Goal: Task Accomplishment & Management: Manage account settings

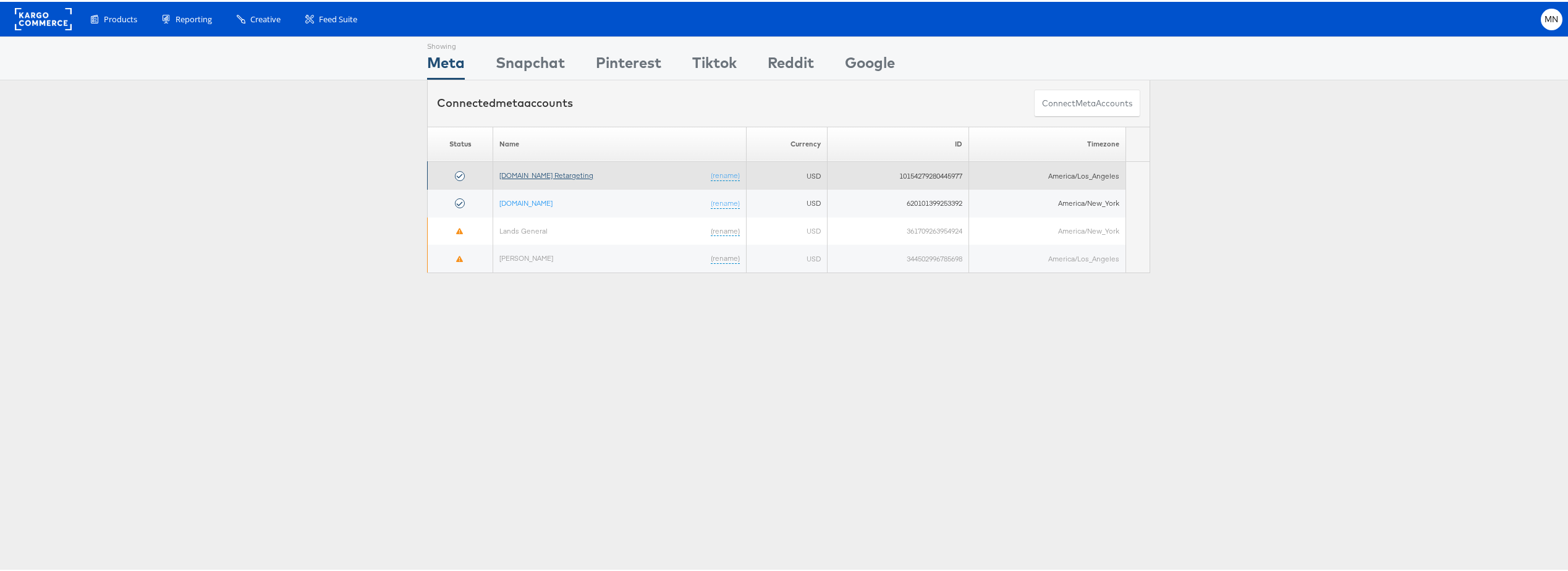
click at [566, 172] on link "[DOMAIN_NAME] Retargeting" at bounding box center [546, 174] width 94 height 9
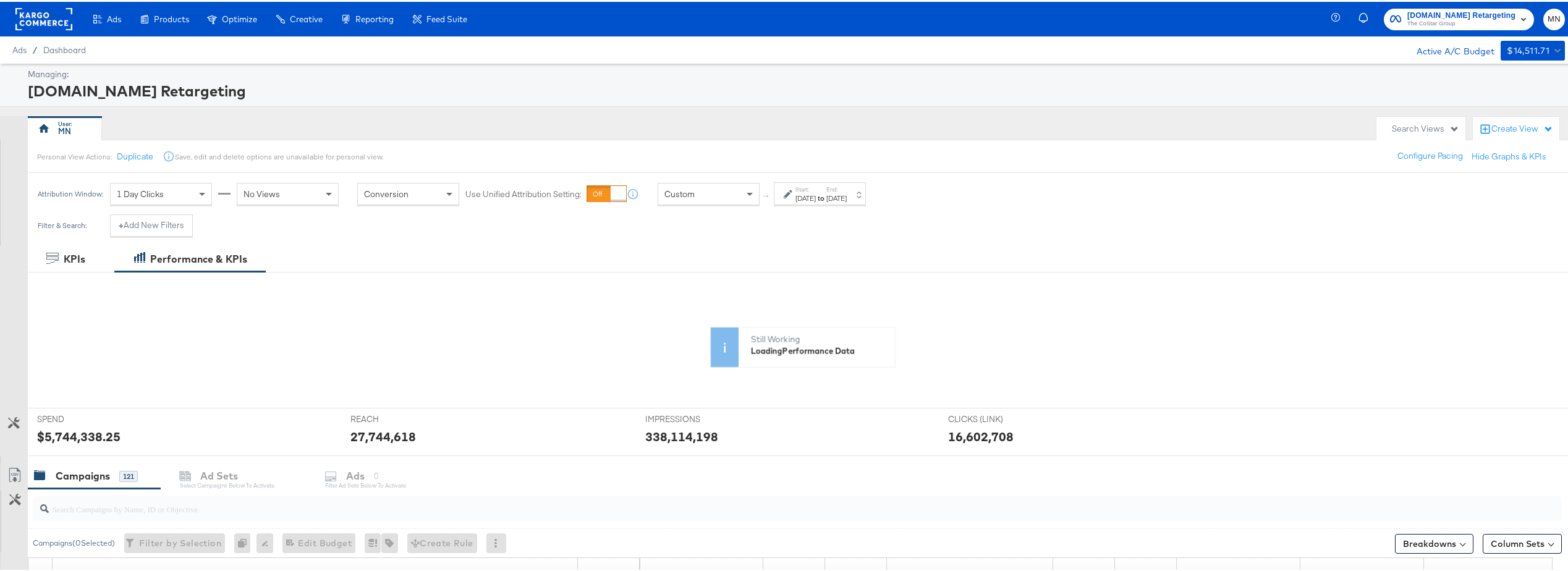
click at [815, 194] on div "Jan 1st 2024" at bounding box center [806, 196] width 20 height 10
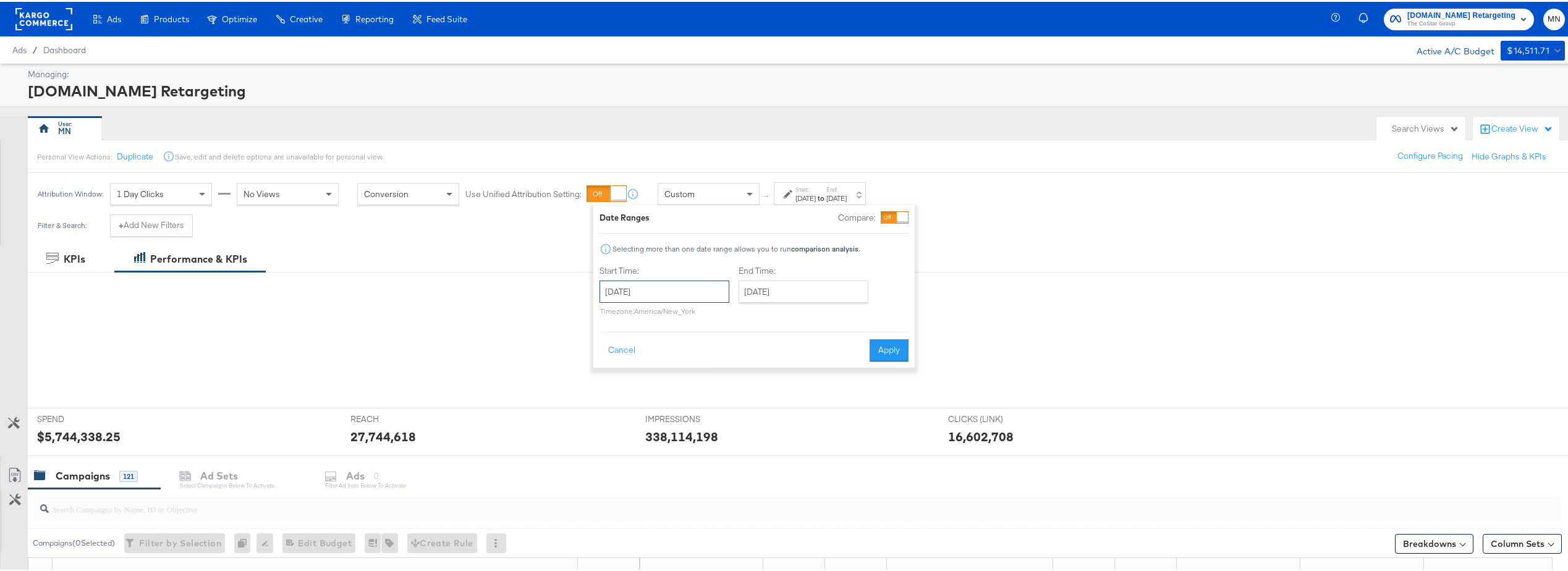
click at [631, 291] on input "January 1st 2024" at bounding box center [664, 290] width 130 height 22
click at [731, 316] on span "›" at bounding box center [740, 315] width 19 height 19
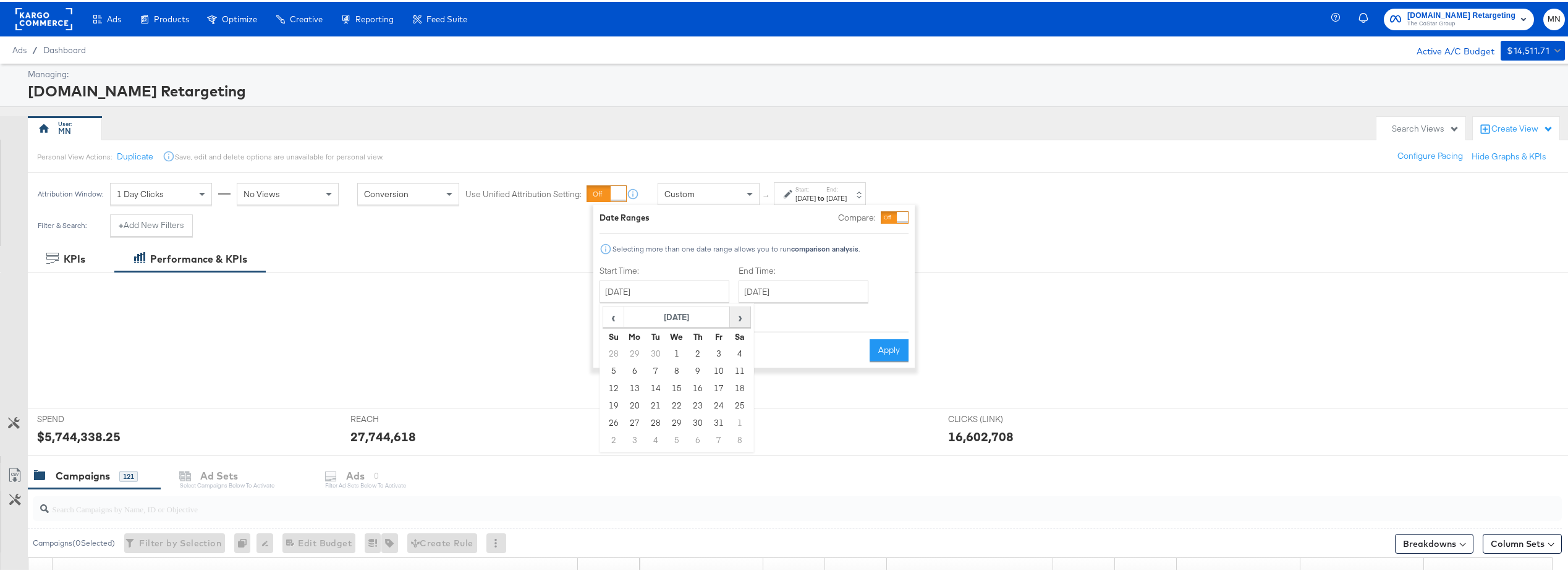
click at [731, 316] on span "›" at bounding box center [740, 315] width 19 height 19
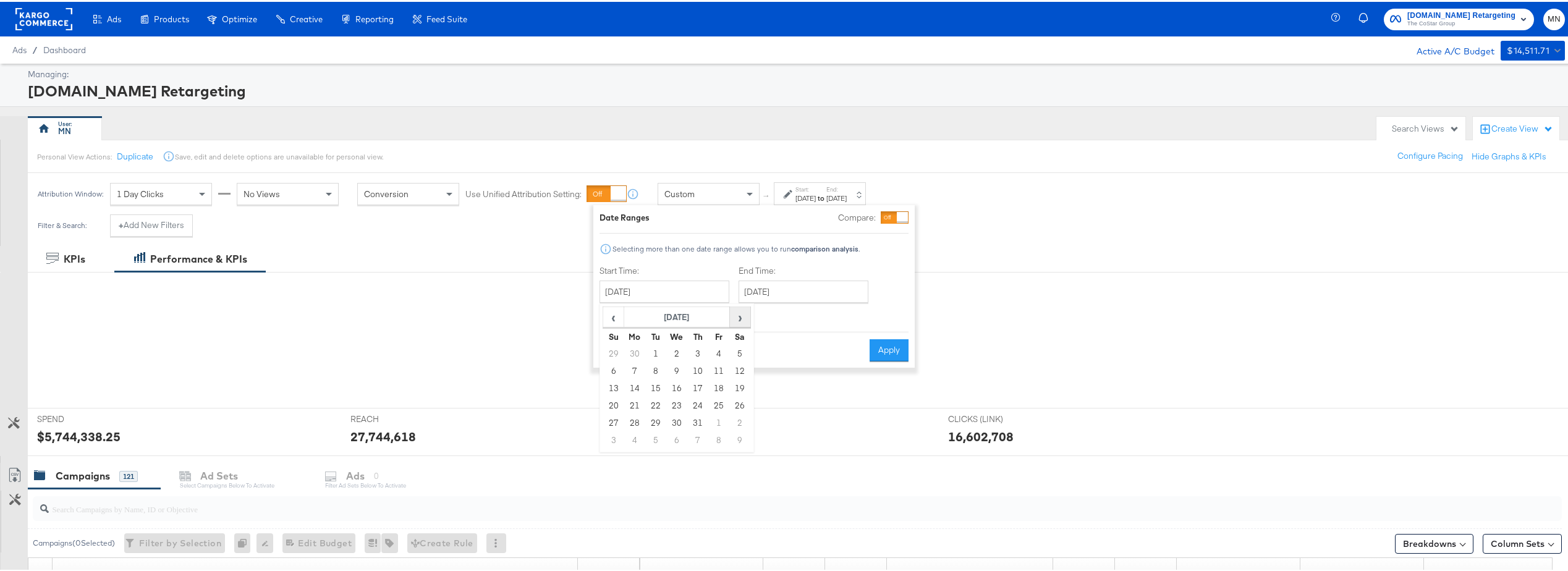
click at [731, 316] on span "›" at bounding box center [740, 315] width 19 height 19
click at [737, 312] on span "›" at bounding box center [740, 315] width 19 height 19
click at [674, 355] on td "1" at bounding box center [676, 353] width 21 height 17
type input "January 1st 2025"
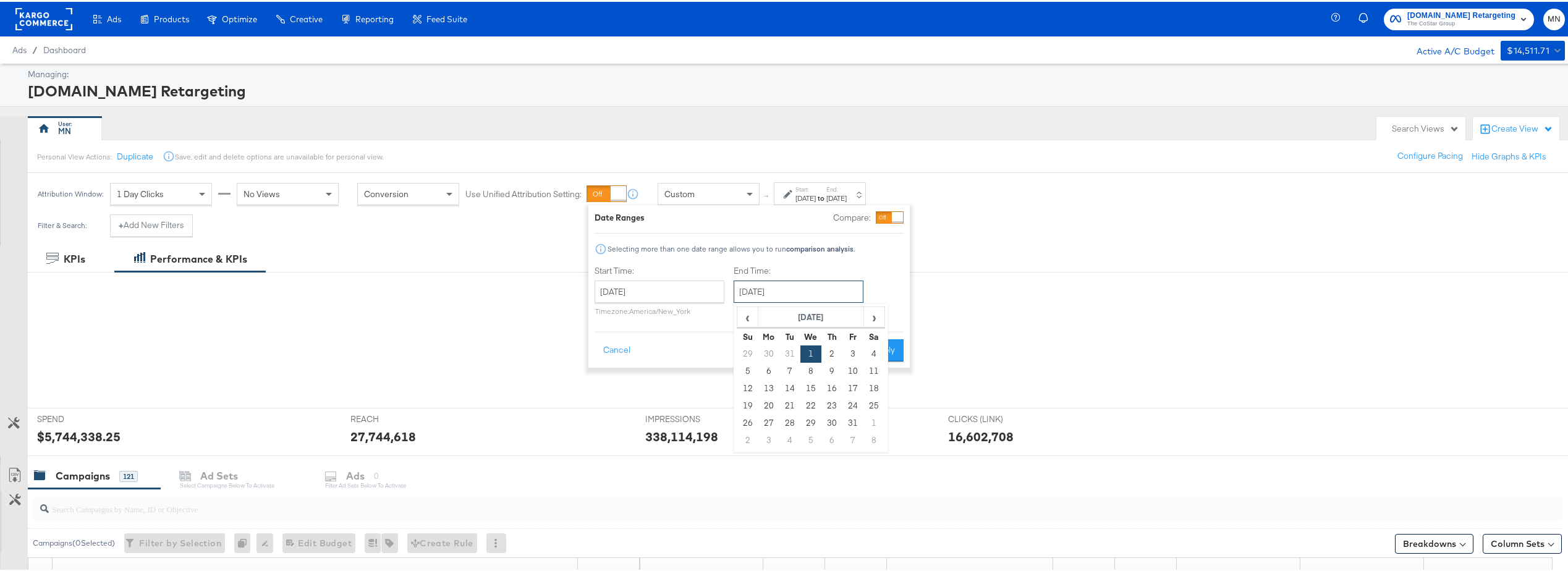
click at [809, 290] on input "January 1st 2025" at bounding box center [798, 290] width 130 height 22
click at [853, 422] on td "31" at bounding box center [853, 422] width 21 height 17
type input "January 31st 2025"
click at [906, 350] on button "Apply" at bounding box center [888, 348] width 39 height 22
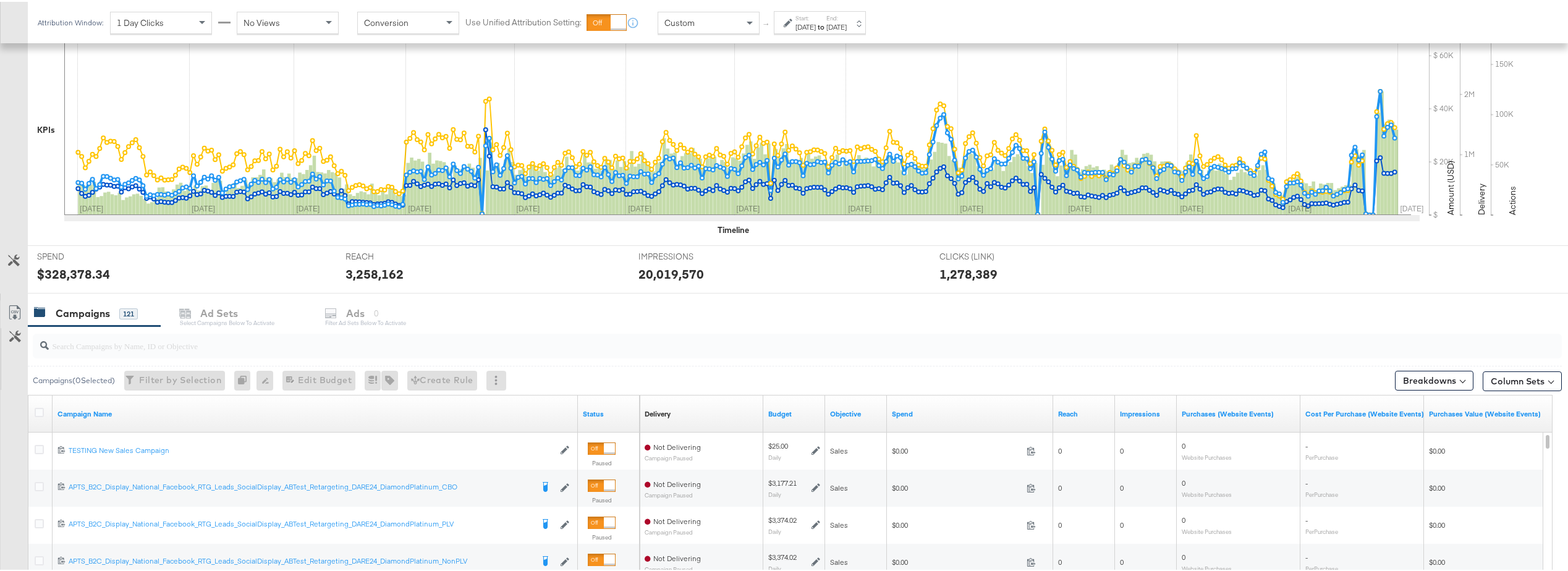
scroll to position [330, 0]
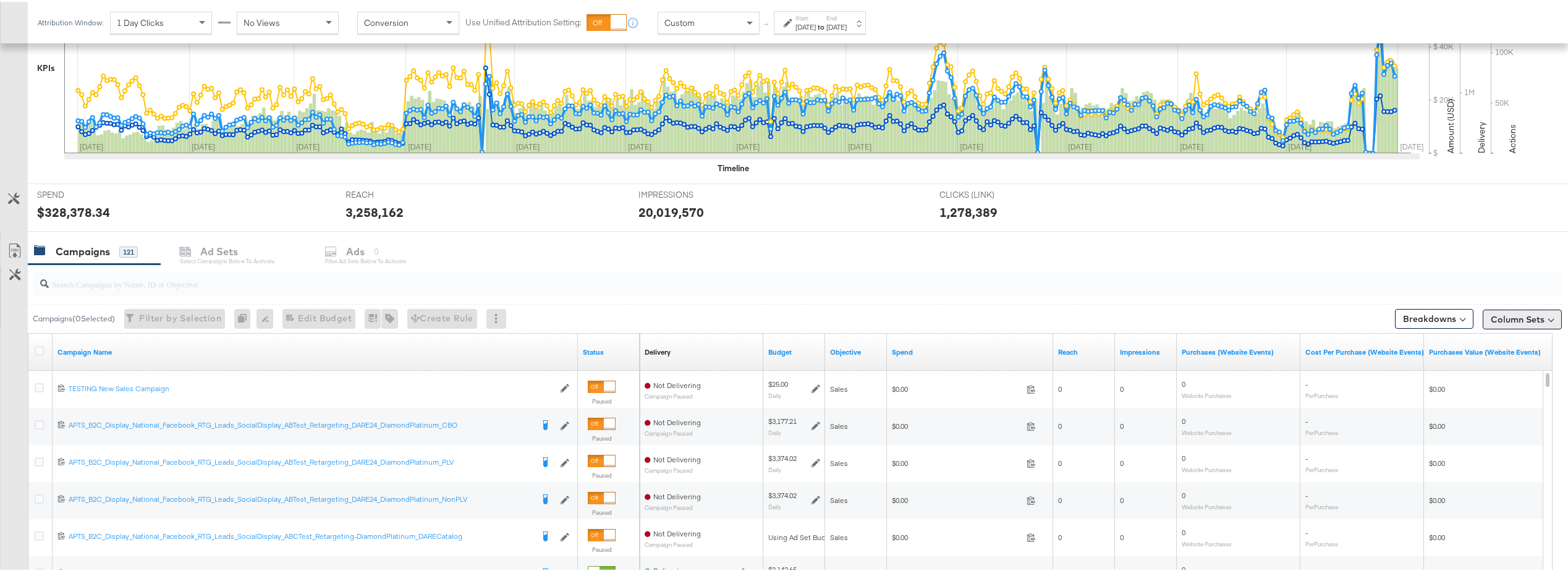
click at [1506, 320] on button "Column Sets" at bounding box center [1522, 318] width 79 height 20
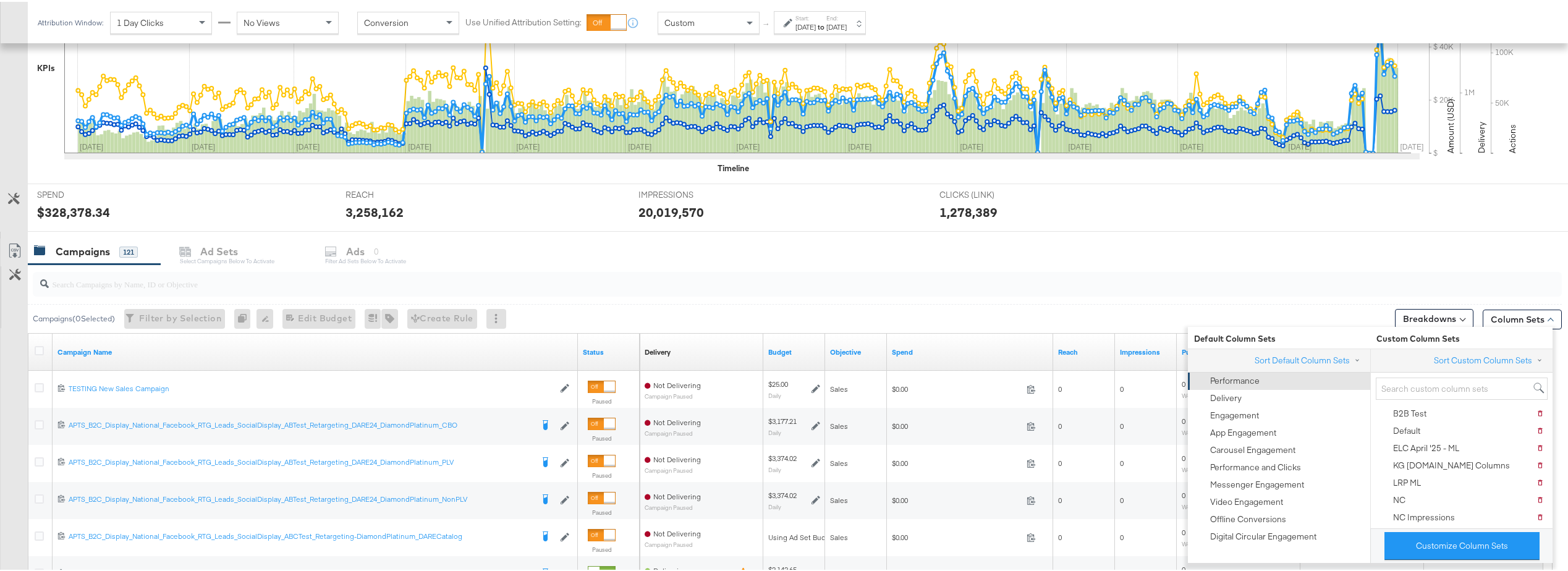
click at [1258, 381] on div "Performance" at bounding box center [1235, 379] width 50 height 12
click at [1290, 375] on div "Performance" at bounding box center [1278, 379] width 167 height 17
click at [1254, 377] on div "Performance" at bounding box center [1235, 379] width 50 height 12
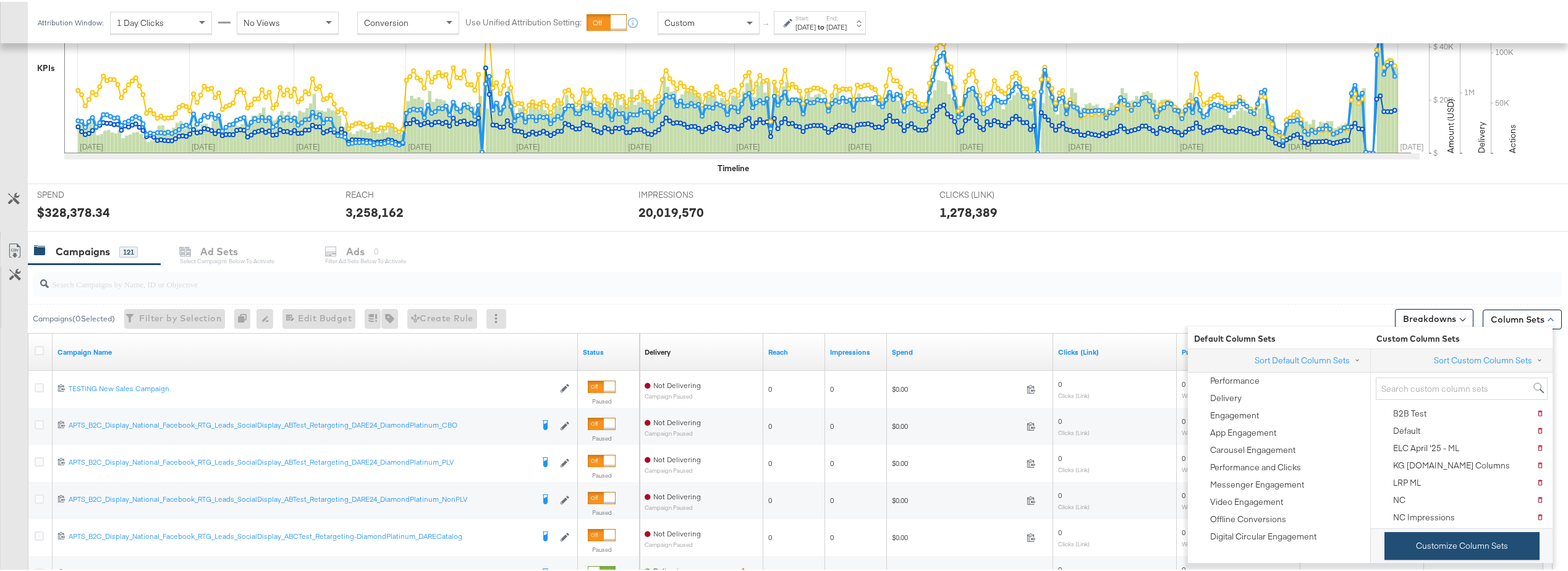
click at [1453, 546] on button "Customize Column Sets" at bounding box center [1461, 544] width 155 height 27
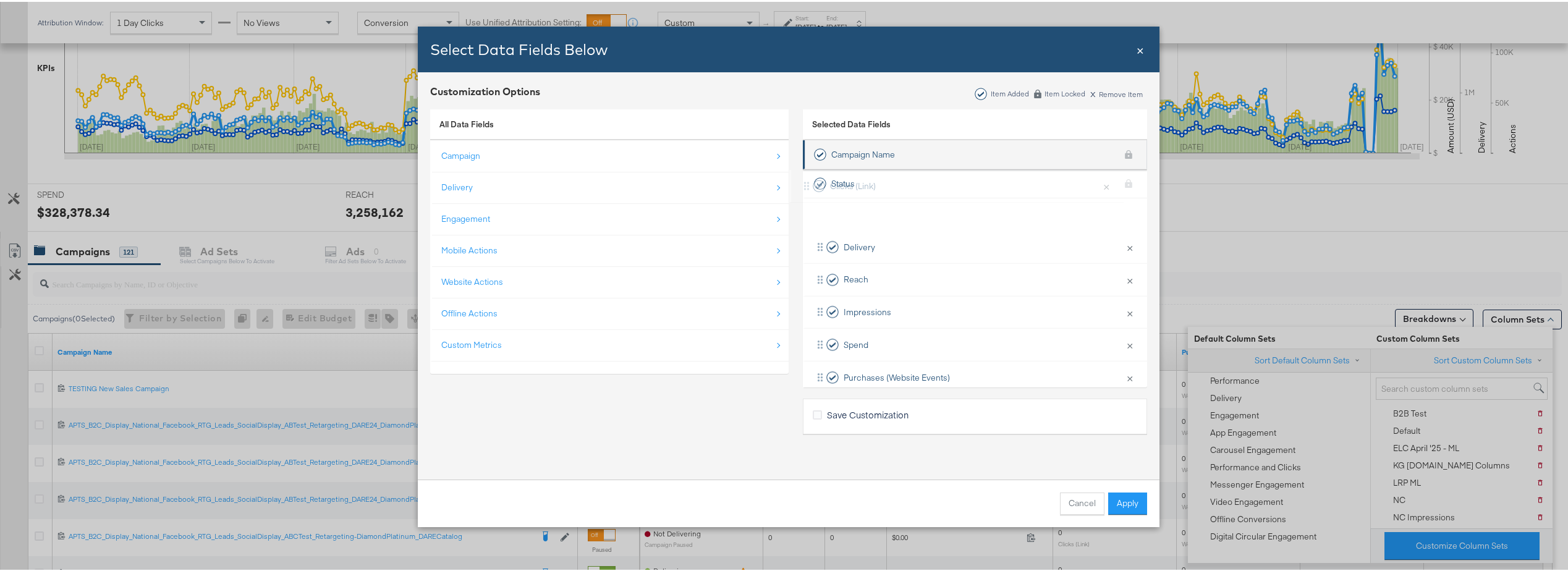
drag, startPoint x: 1010, startPoint y: 284, endPoint x: 996, endPoint y: 168, distance: 116.8
click at [996, 168] on ul "Campaign Name KPI locked Status KPI locked Delivery × Remove from KPIs Reach × …" at bounding box center [975, 281] width 345 height 286
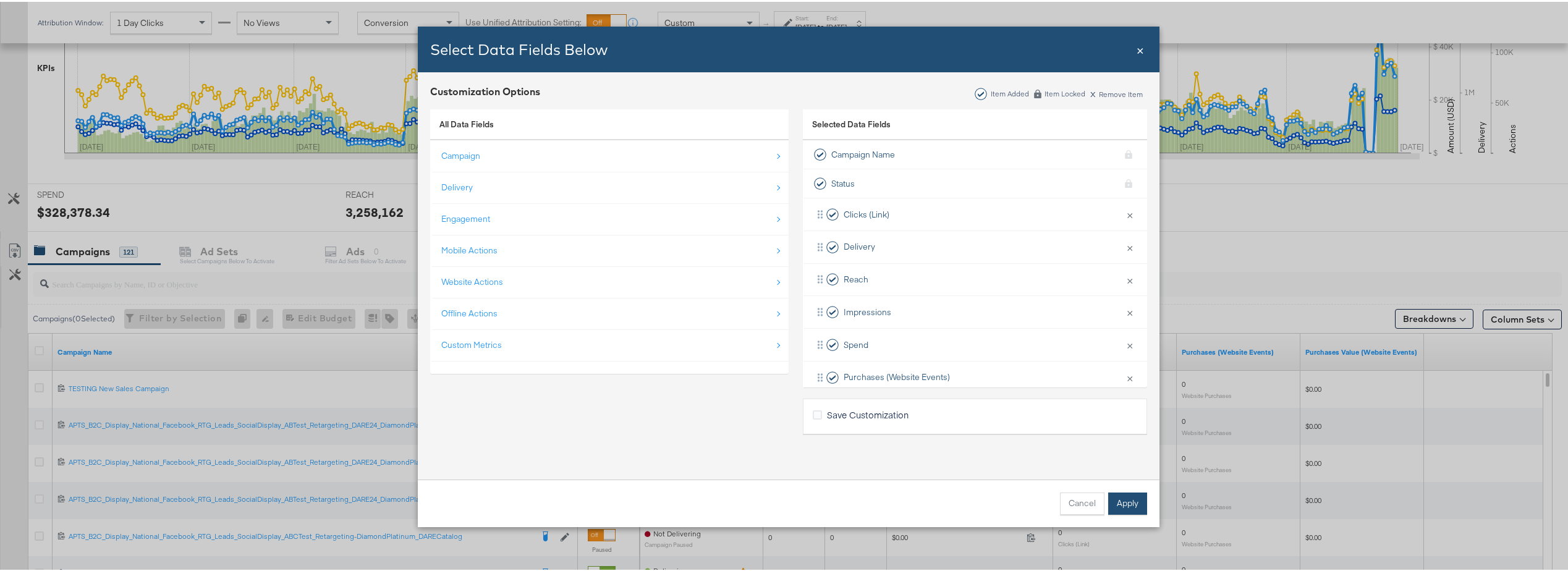
click at [1124, 497] on button "Apply" at bounding box center [1128, 501] width 39 height 22
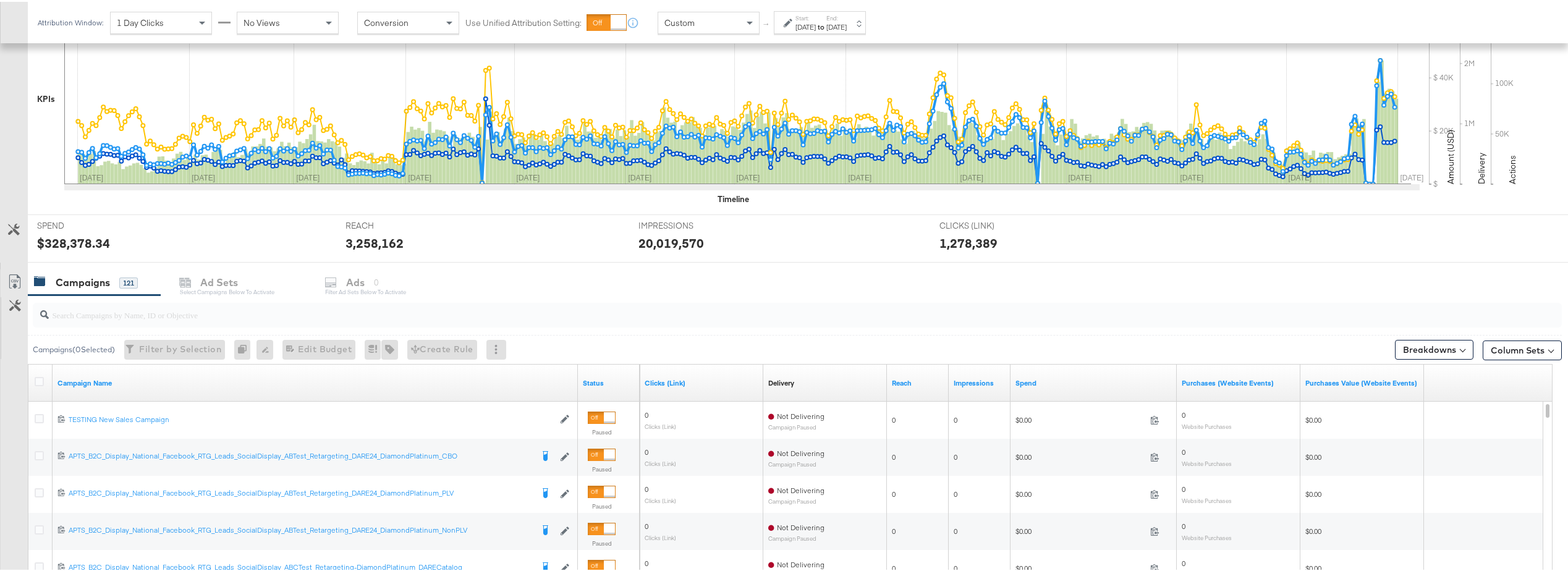
scroll to position [515, 0]
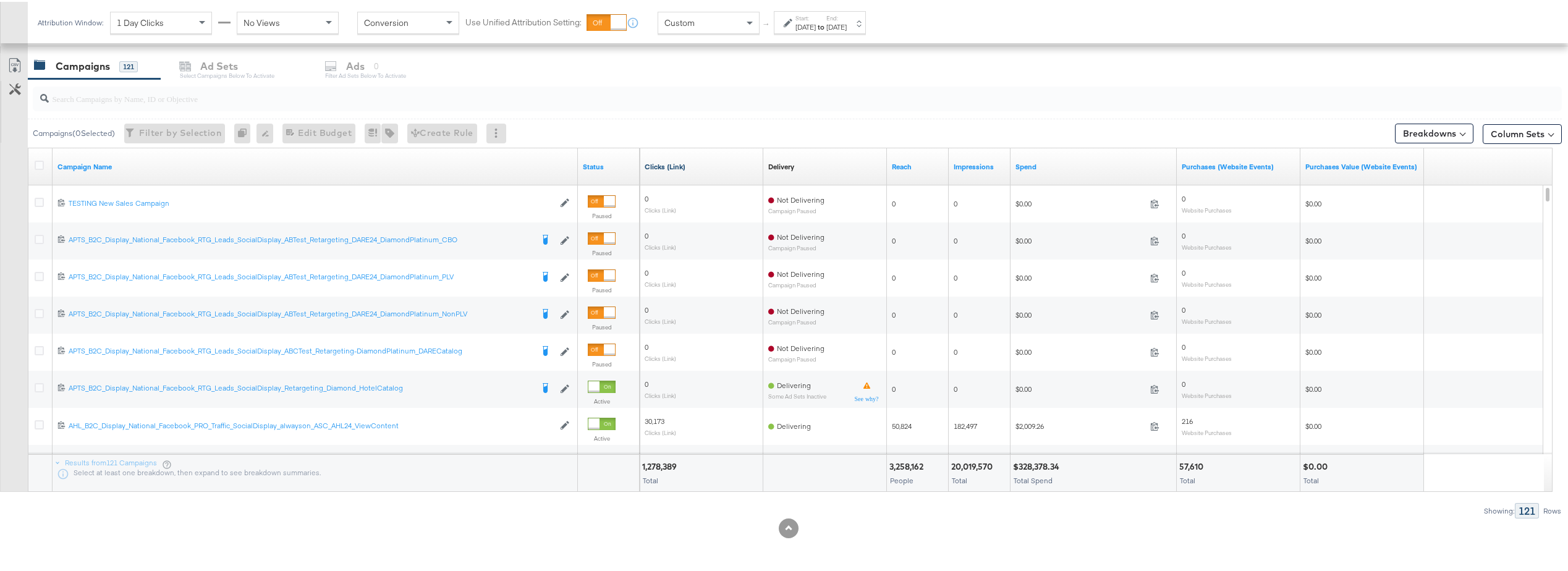
click at [670, 163] on link "Clicks (Link)" at bounding box center [702, 165] width 114 height 10
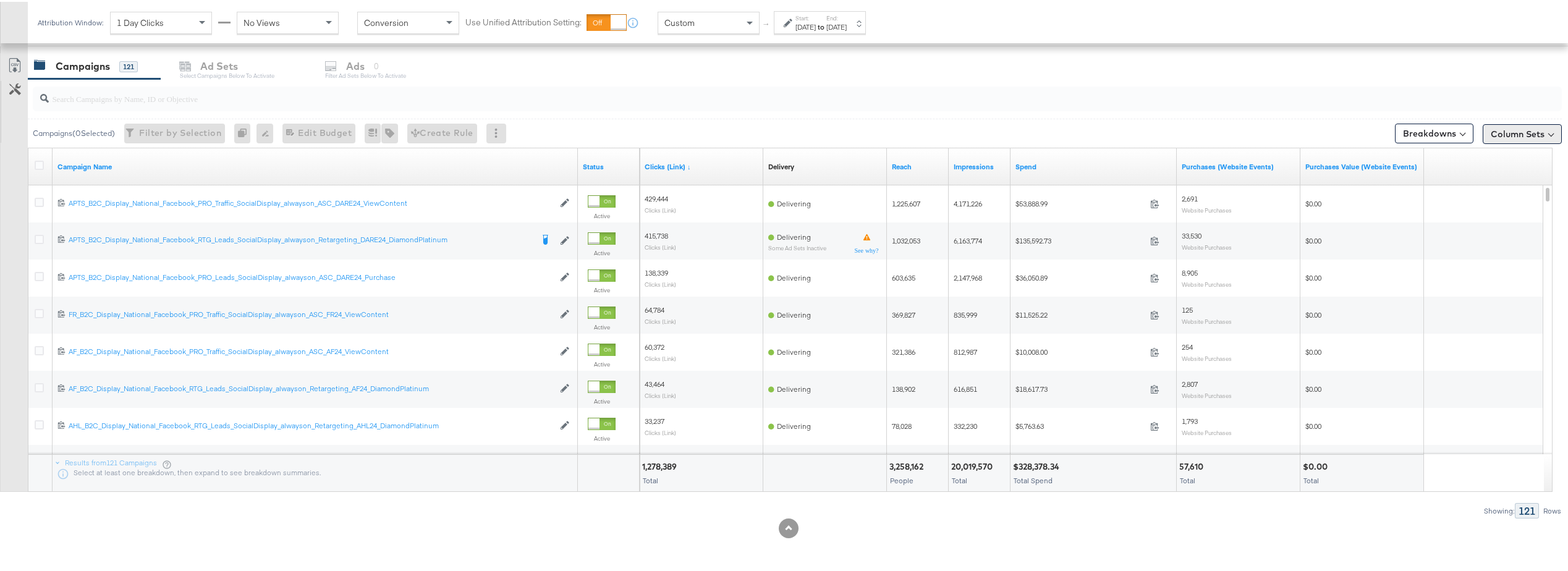
click at [1489, 129] on button "Column Sets" at bounding box center [1522, 133] width 79 height 20
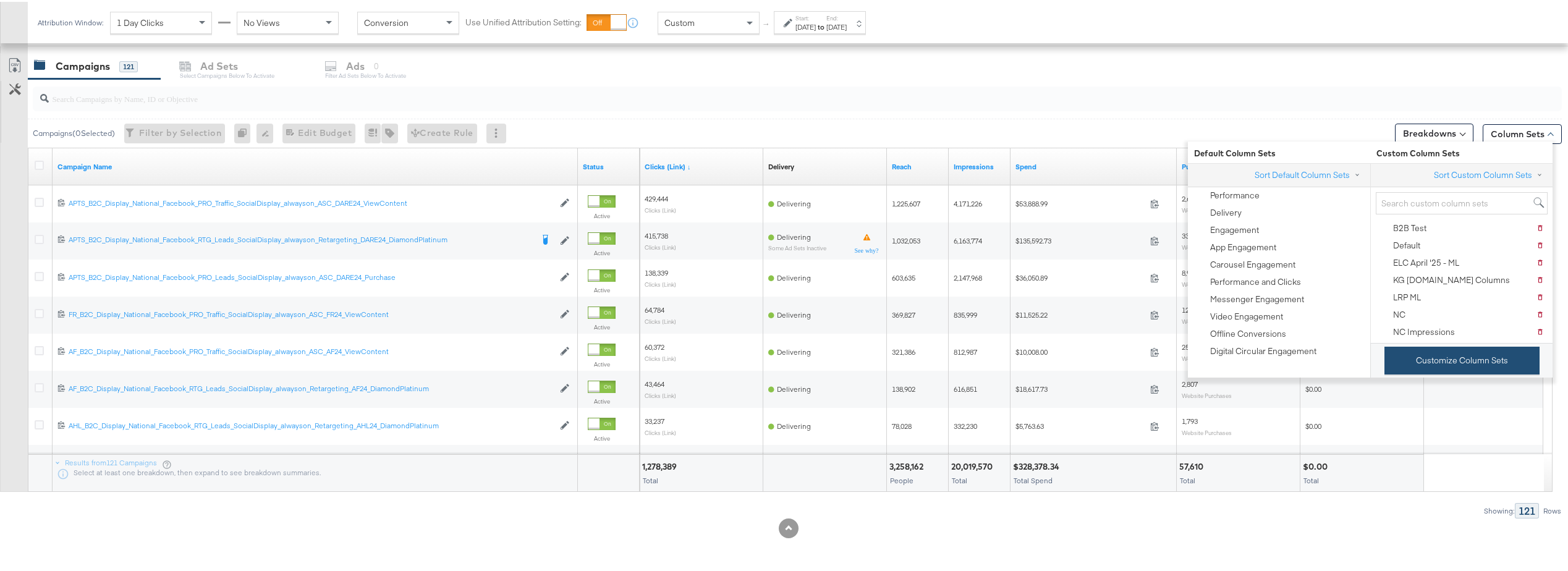
click at [1447, 355] on button "Customize Column Sets" at bounding box center [1461, 358] width 155 height 27
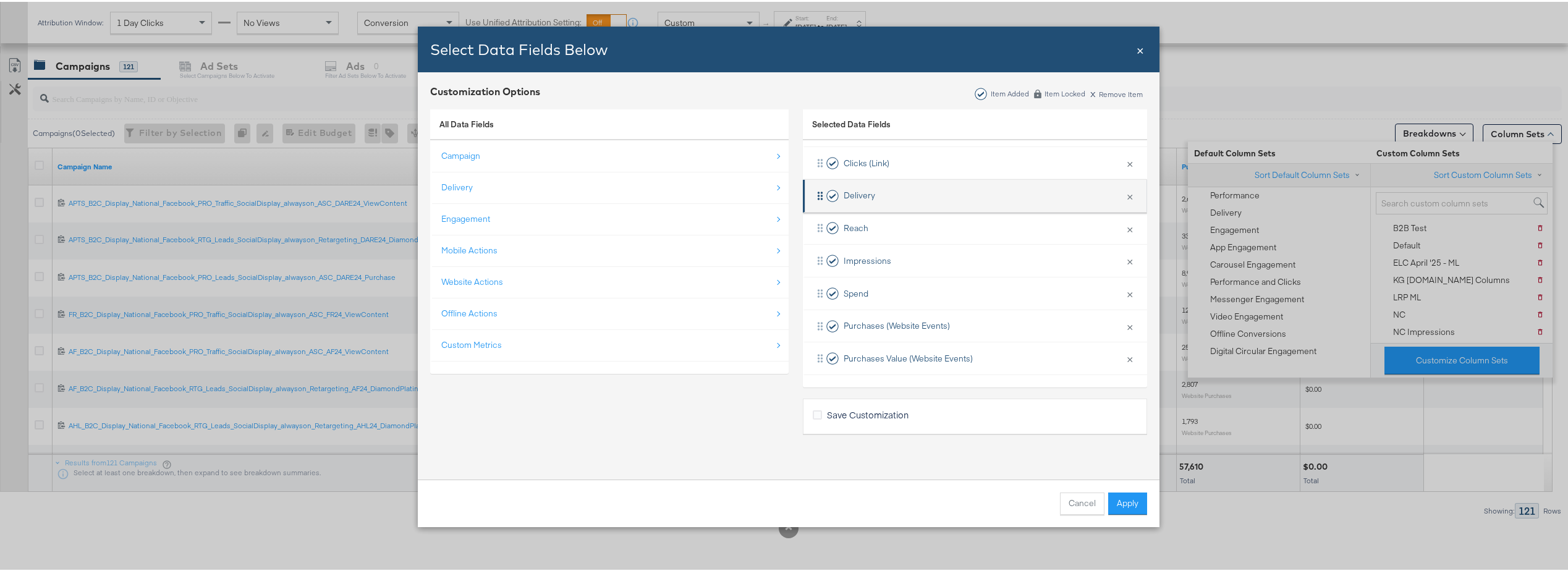
scroll to position [0, 0]
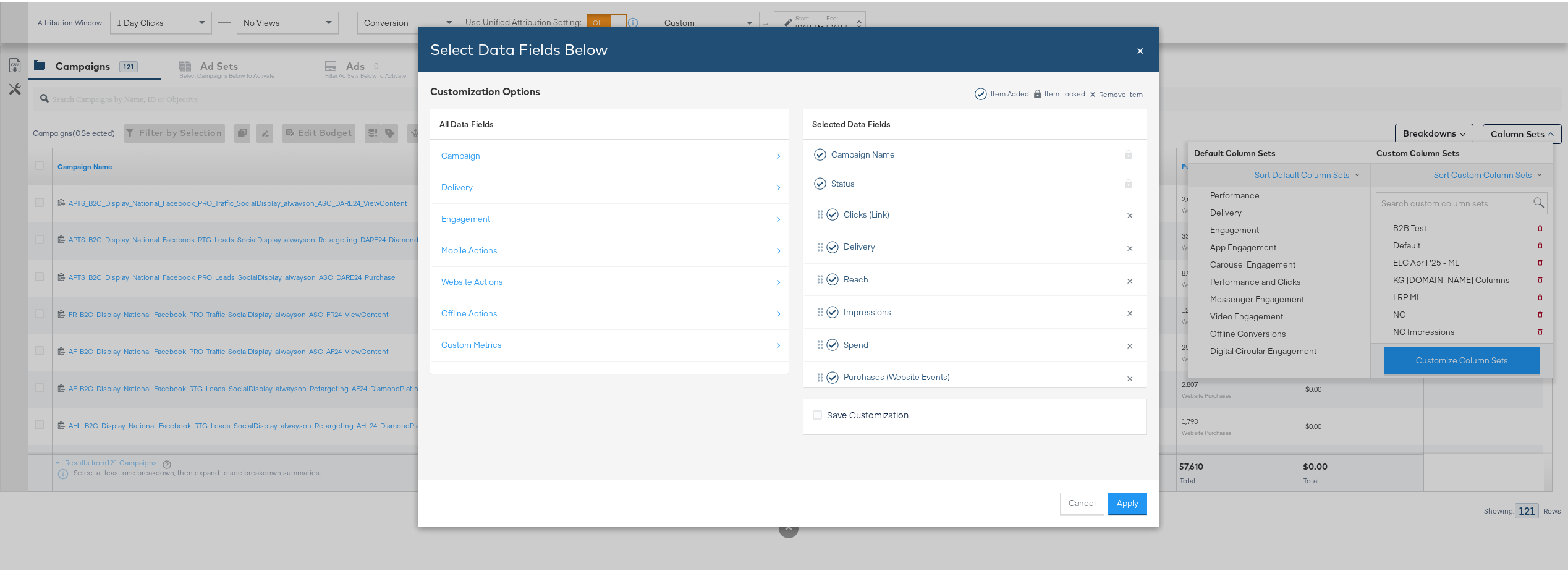
click at [1137, 48] on span "×" at bounding box center [1140, 47] width 7 height 17
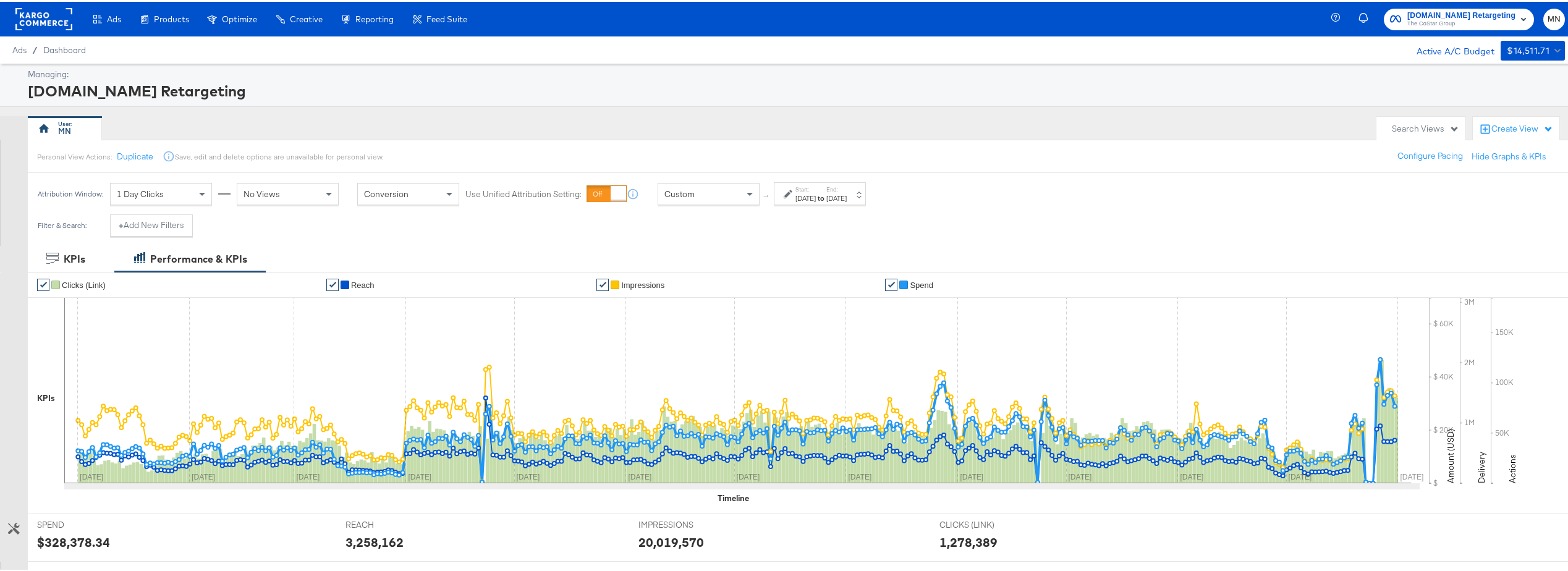
click at [847, 190] on label "End:" at bounding box center [837, 188] width 20 height 8
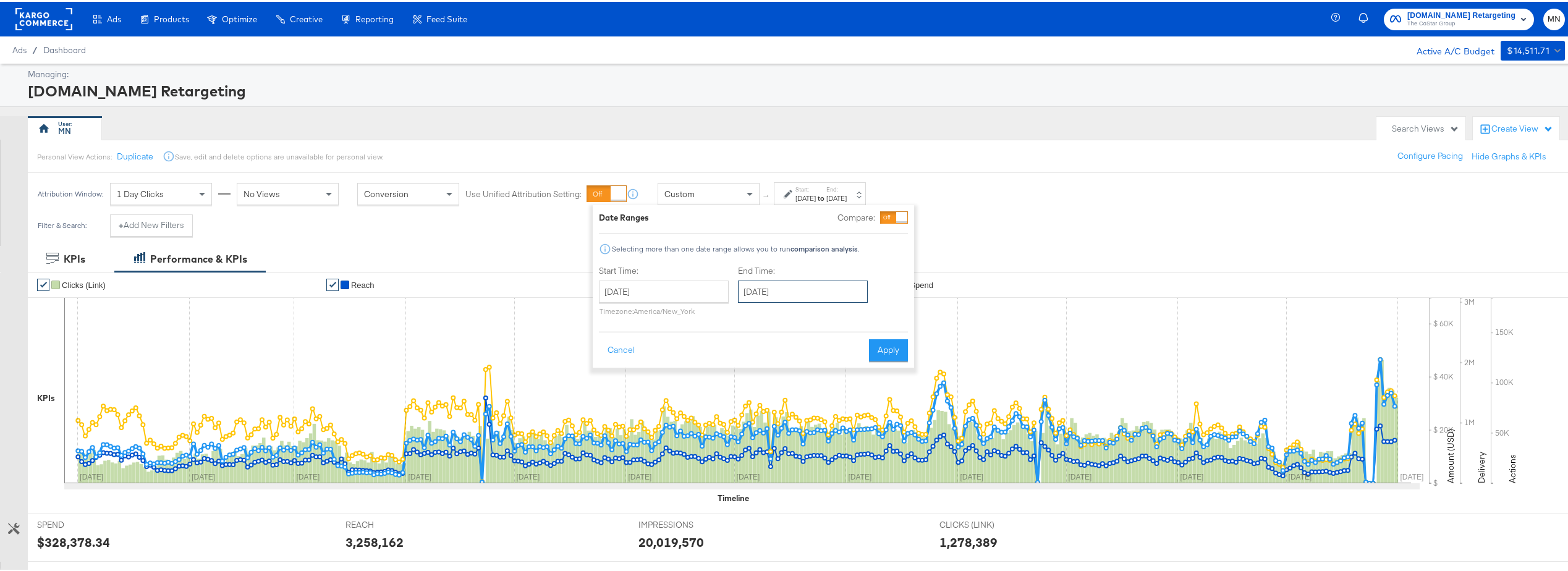
click at [835, 294] on input "January 31st 2025" at bounding box center [803, 290] width 130 height 22
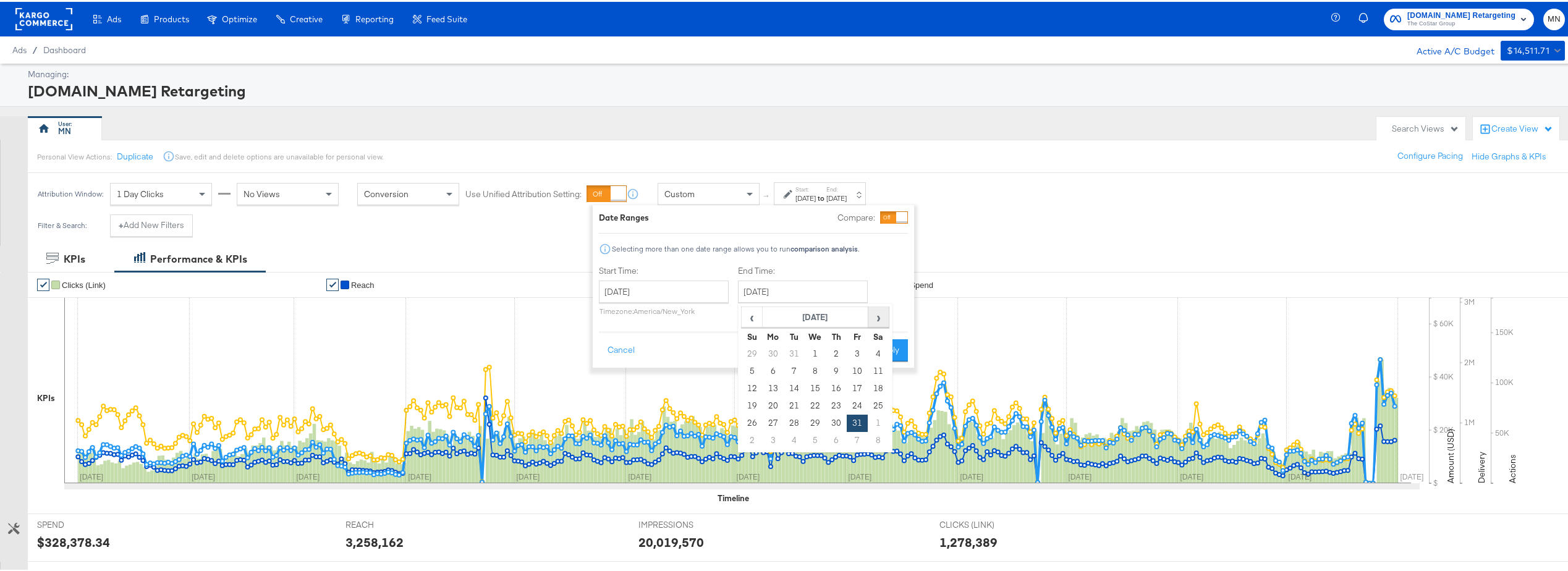
click at [880, 317] on span "›" at bounding box center [878, 315] width 19 height 19
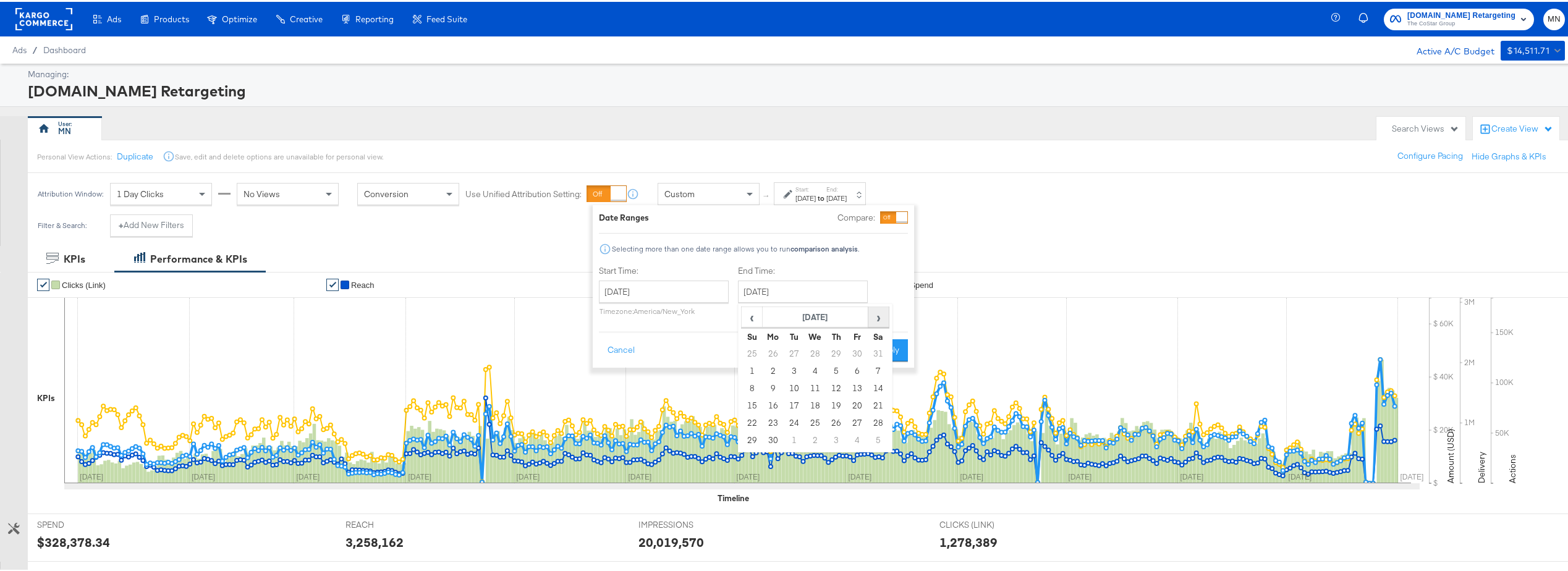
click at [880, 317] on span "›" at bounding box center [878, 315] width 19 height 19
click at [793, 421] on td "30" at bounding box center [794, 422] width 21 height 17
type input "September 30th 2025"
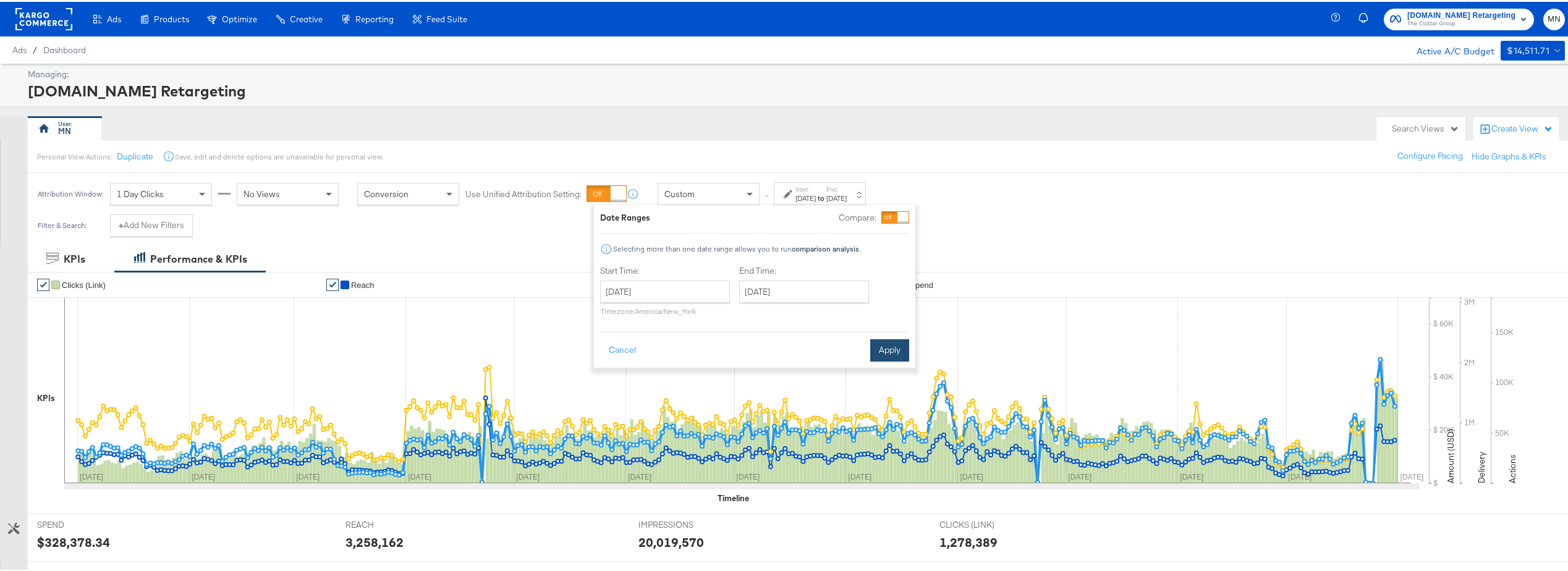
click at [884, 351] on button "Apply" at bounding box center [890, 348] width 39 height 22
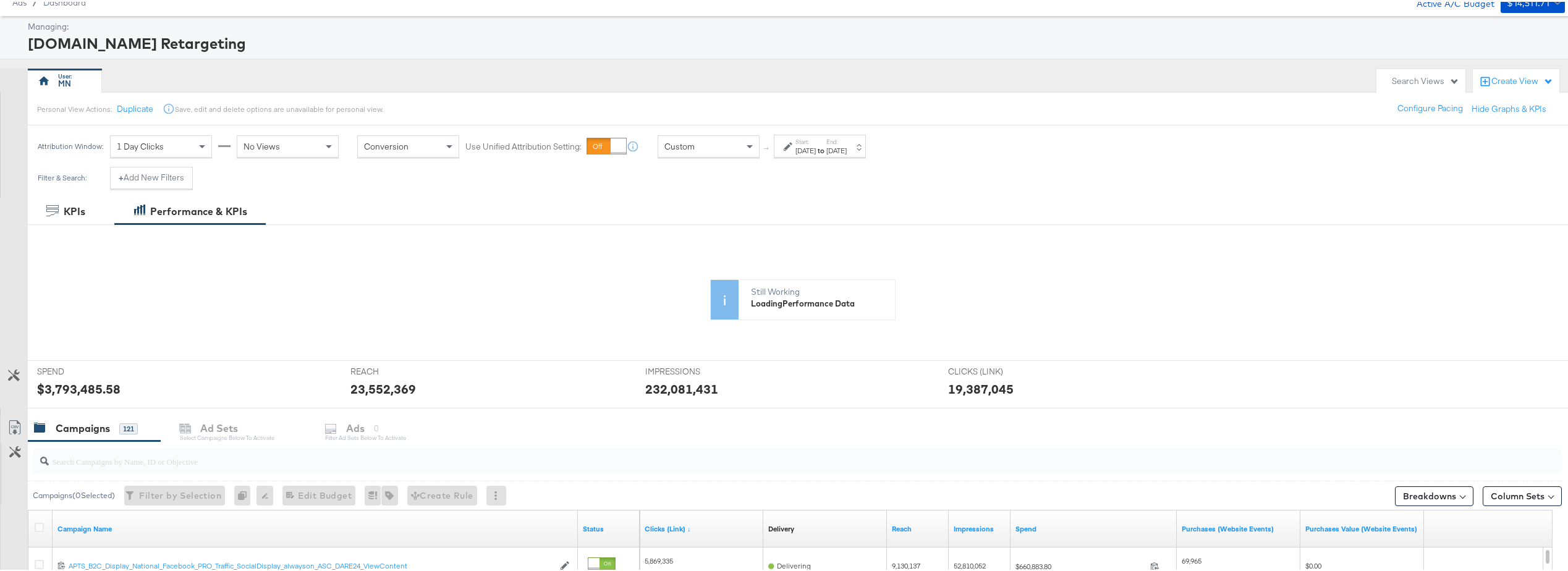
scroll to position [123, 0]
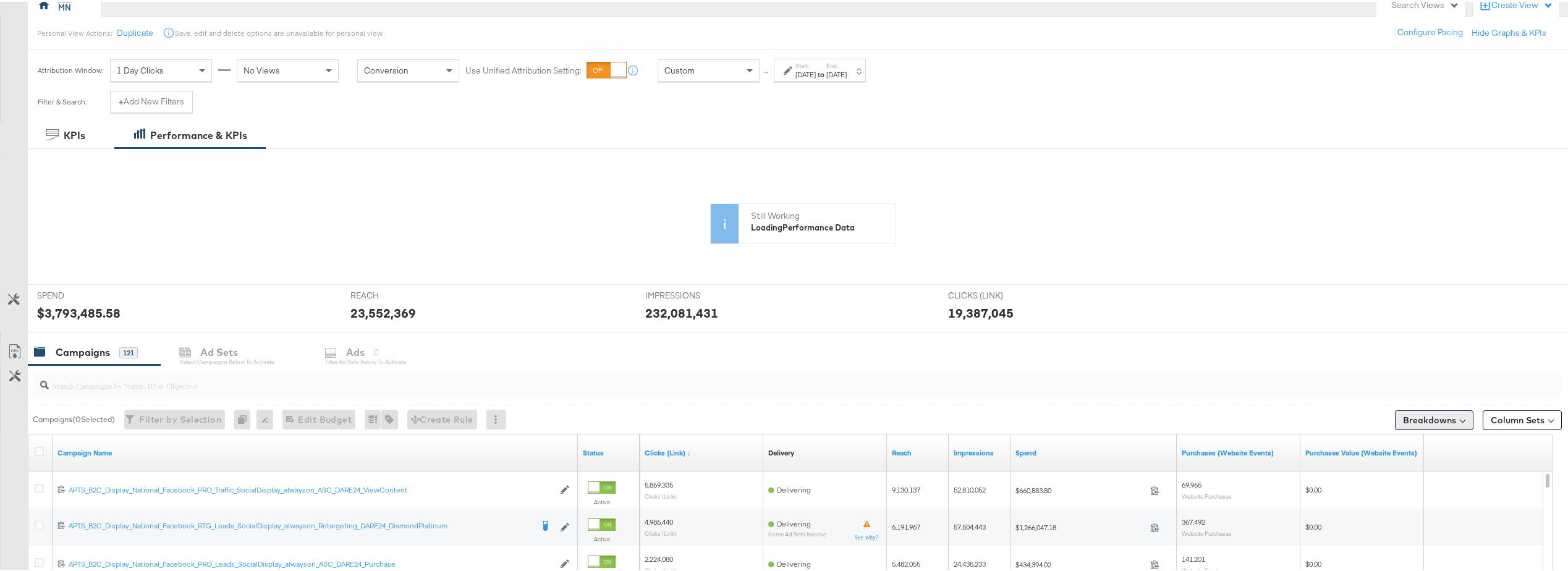
click at [1431, 421] on button "Breakdowns" at bounding box center [1434, 418] width 78 height 20
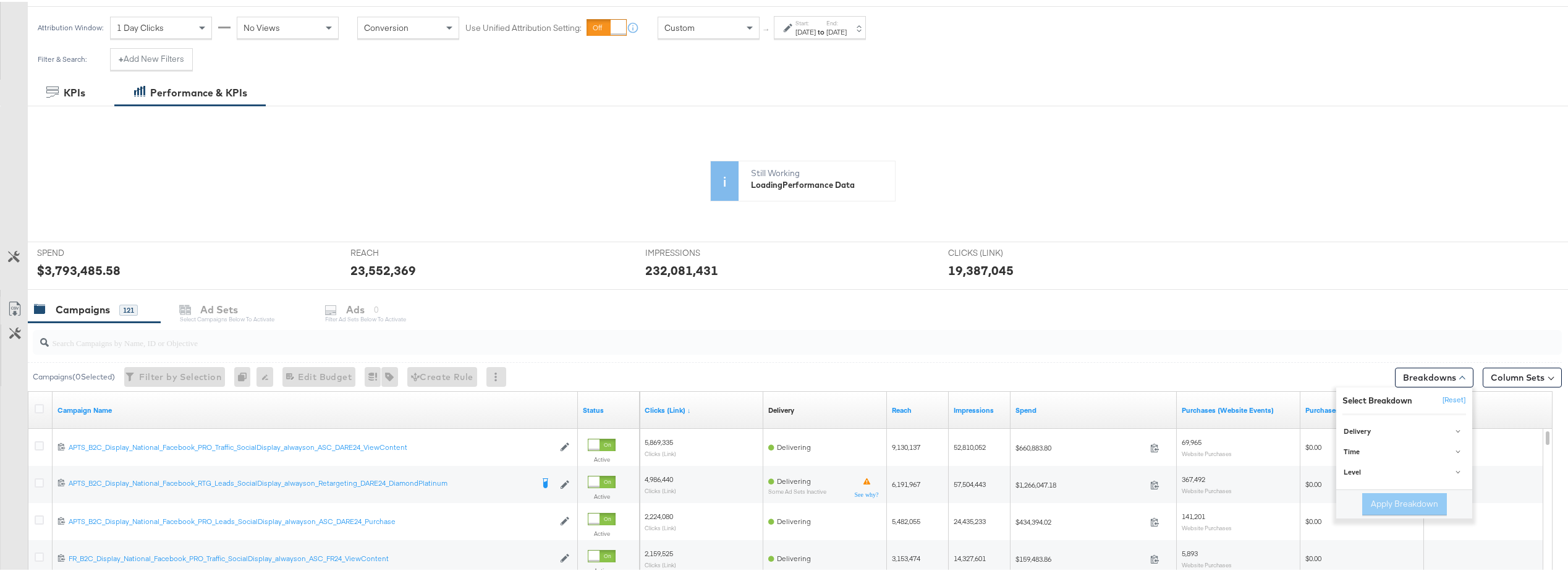
scroll to position [186, 0]
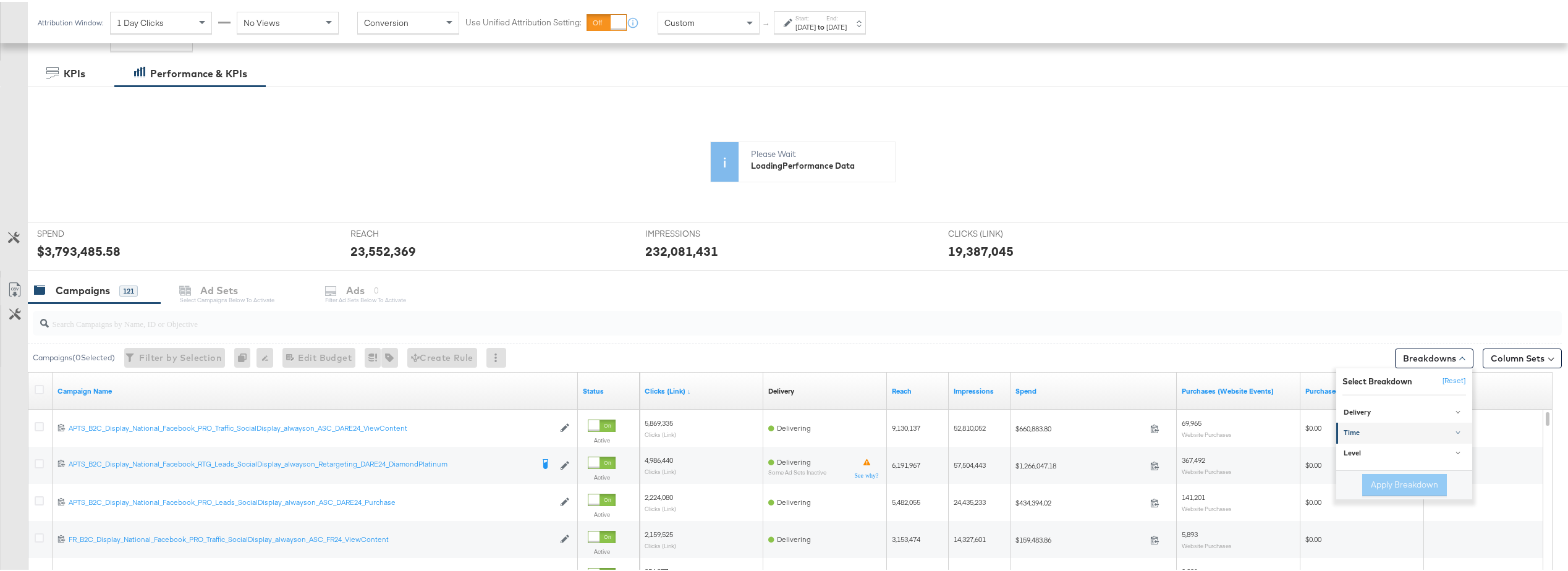
click at [1404, 432] on div "Time" at bounding box center [1404, 431] width 123 height 10
click at [1374, 496] on div "Month" at bounding box center [1405, 499] width 134 height 12
click at [1394, 548] on button "Apply Breakdown" at bounding box center [1404, 546] width 84 height 22
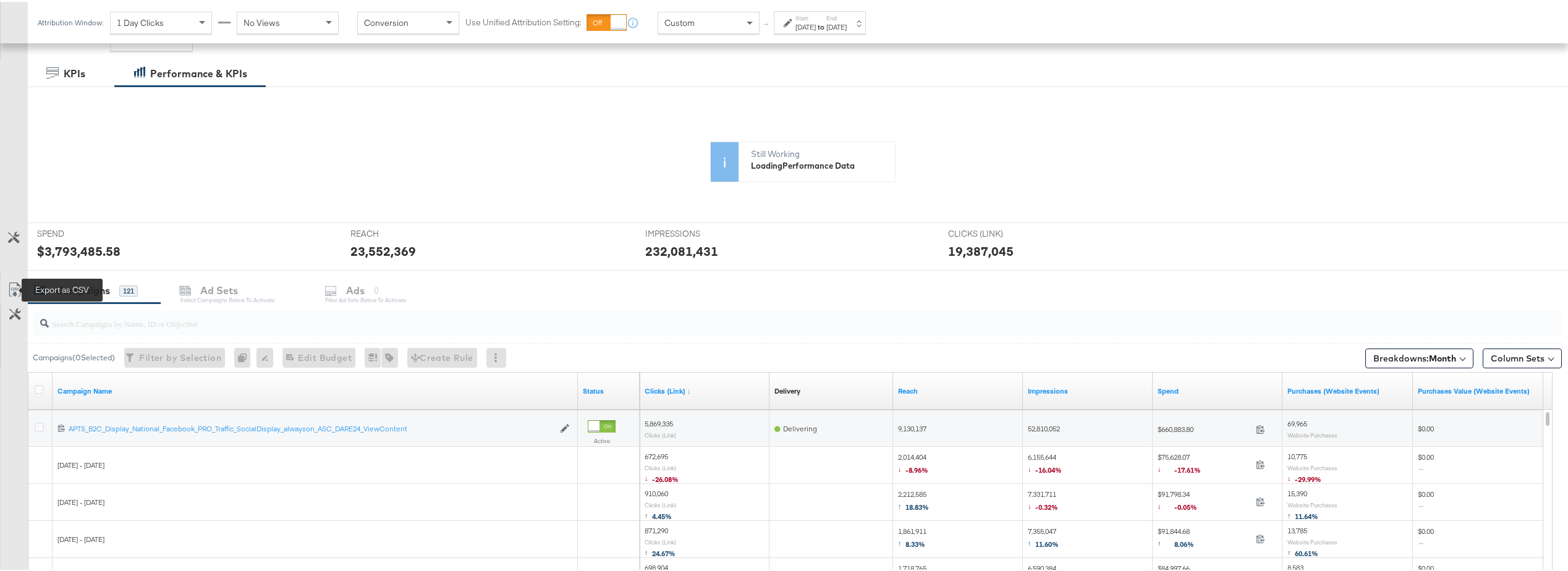
click at [9, 291] on icon at bounding box center [15, 288] width 15 height 15
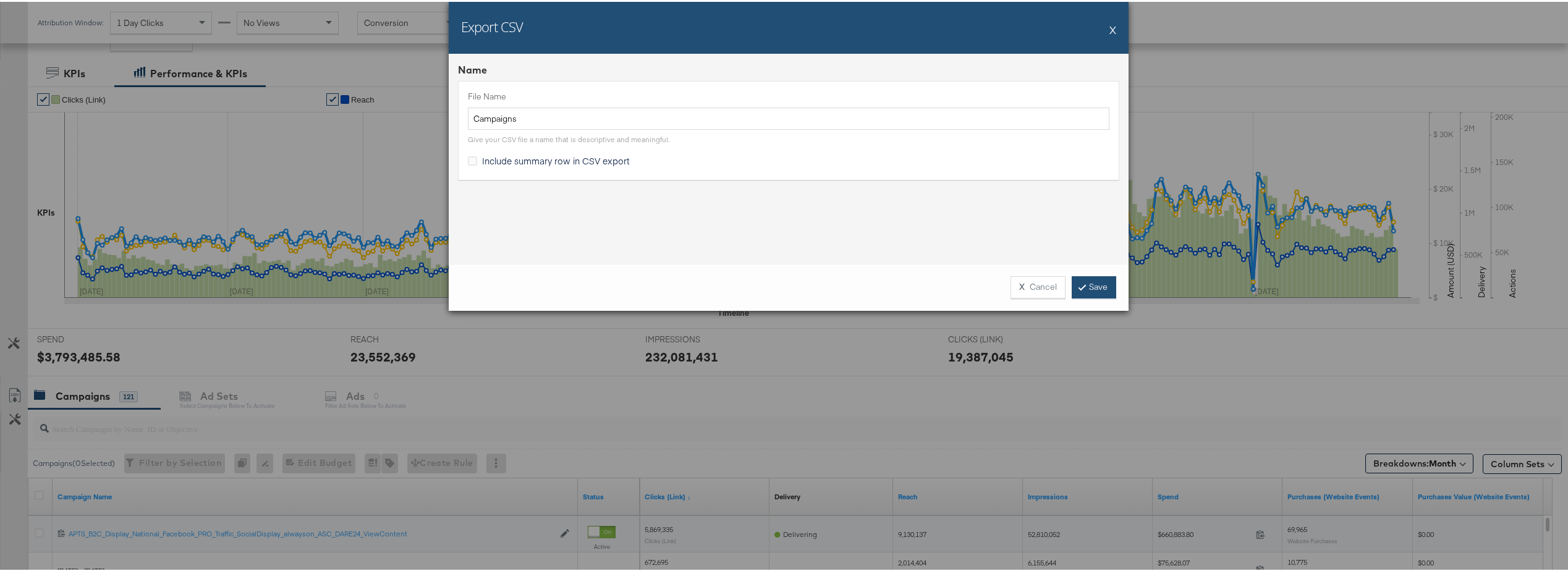
click at [1095, 288] on link "Save" at bounding box center [1094, 285] width 44 height 22
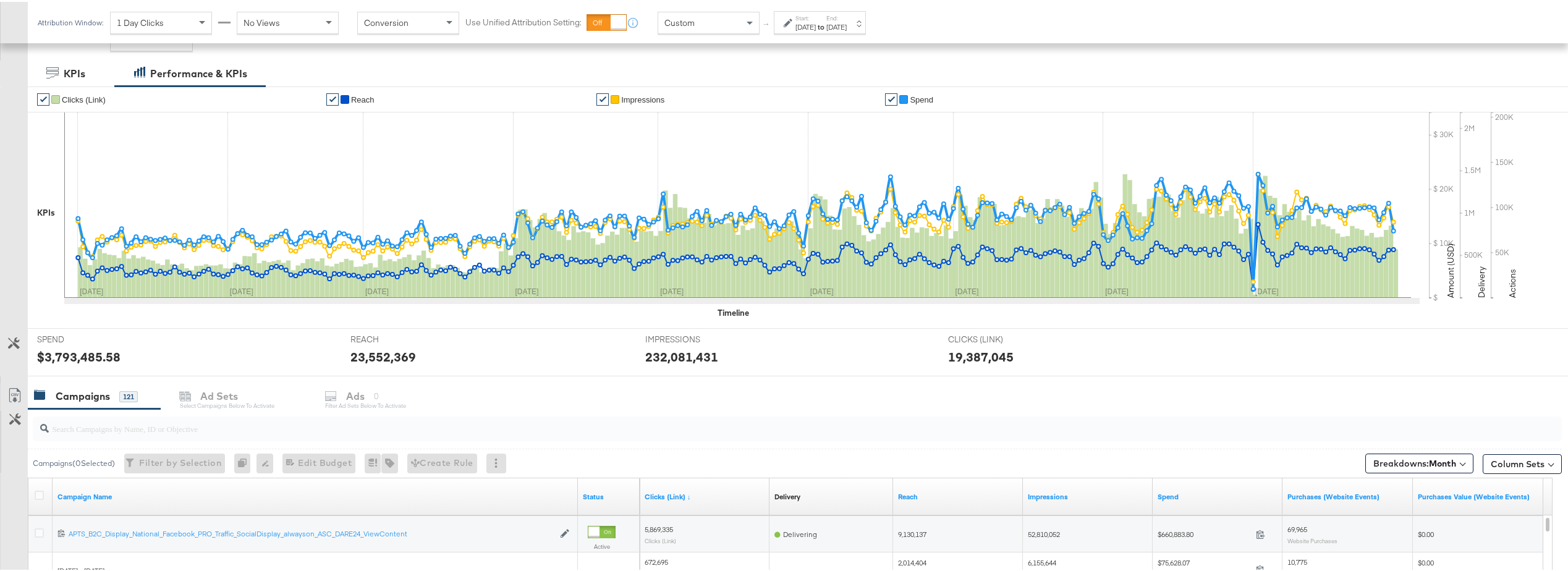
click at [816, 20] on div "Jan 1st 2025" at bounding box center [806, 25] width 20 height 10
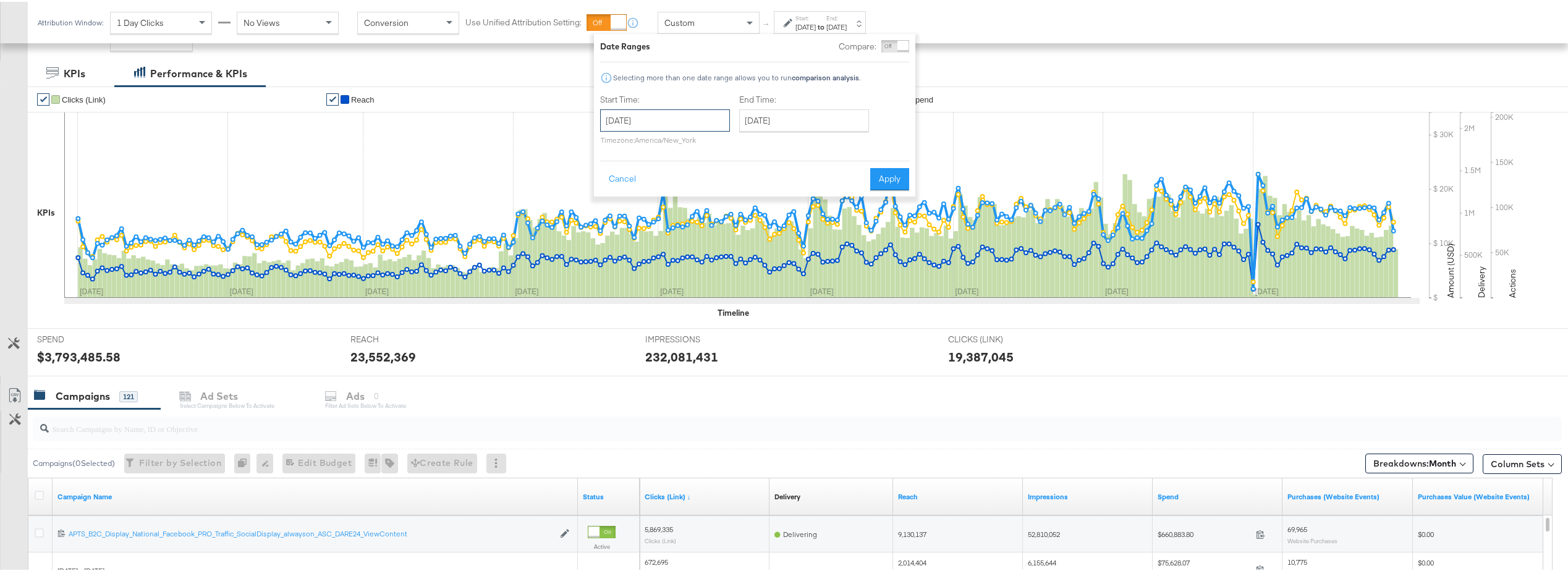
click at [678, 123] on input "January 1st 2025" at bounding box center [665, 118] width 130 height 22
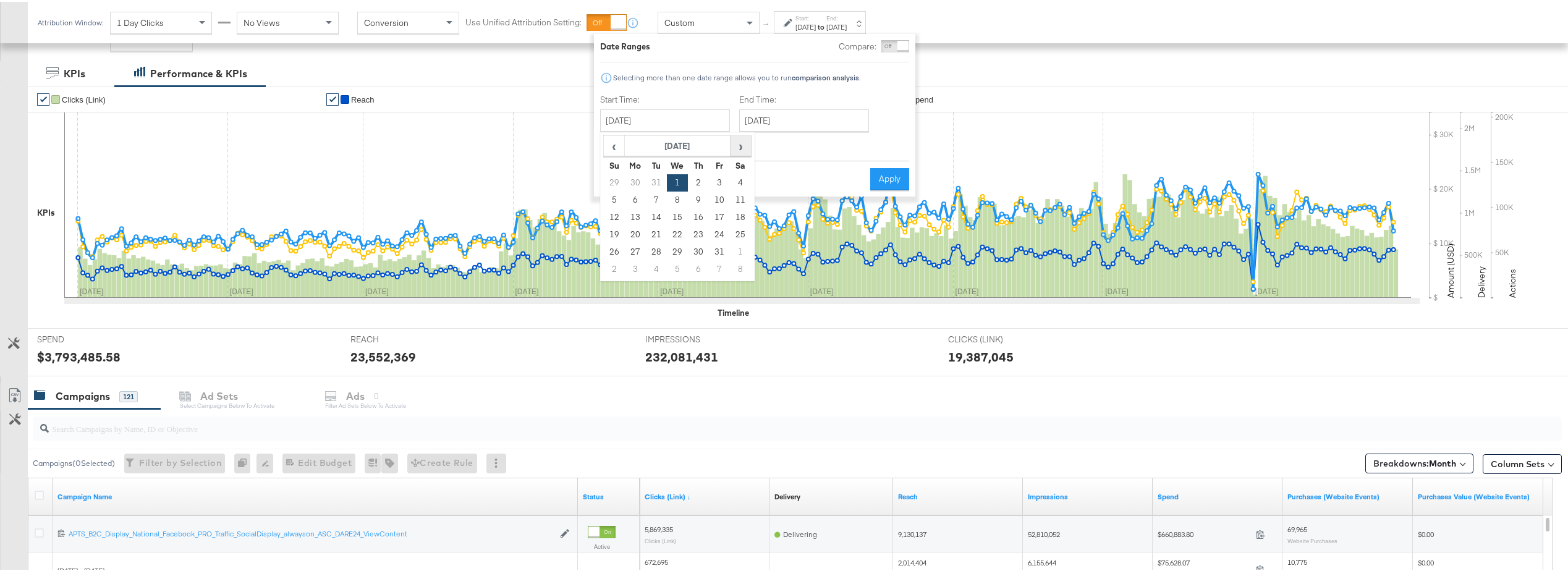
click at [741, 145] on span "›" at bounding box center [741, 144] width 19 height 19
click at [743, 139] on span "›" at bounding box center [741, 144] width 19 height 19
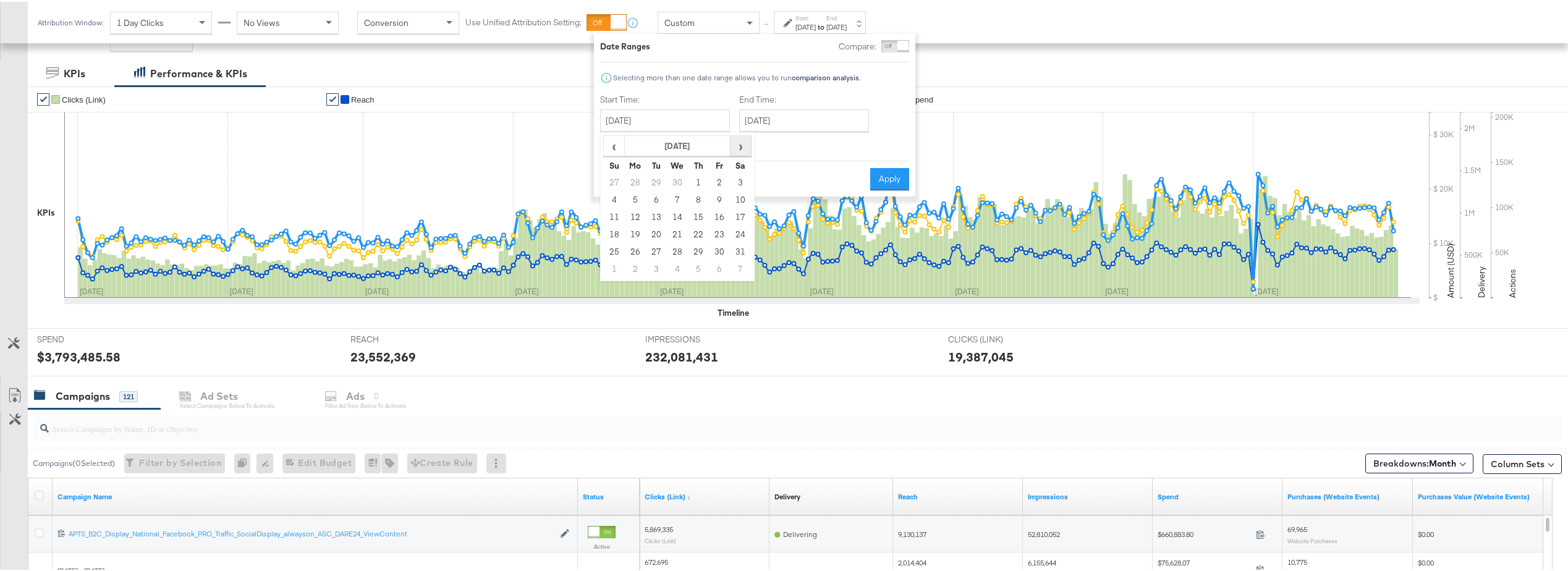
click at [743, 139] on span "›" at bounding box center [741, 144] width 19 height 19
click at [674, 176] on td "1" at bounding box center [677, 181] width 21 height 17
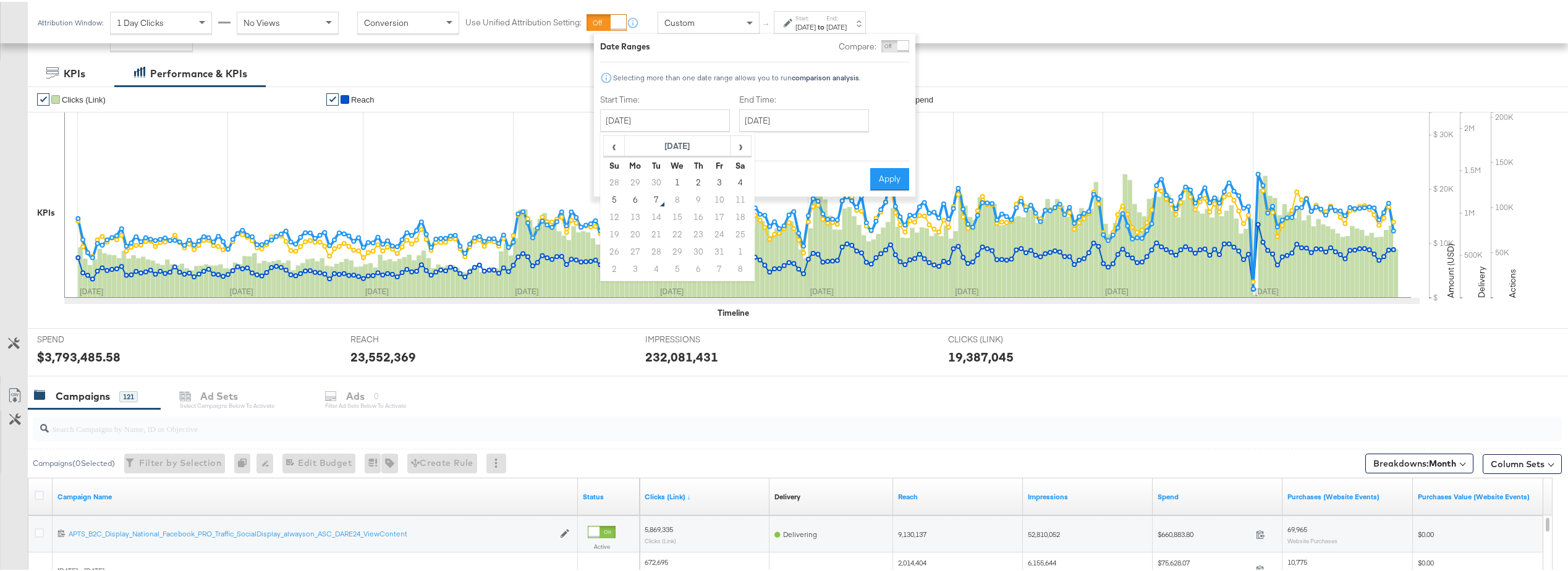
type input "October 1st 2025"
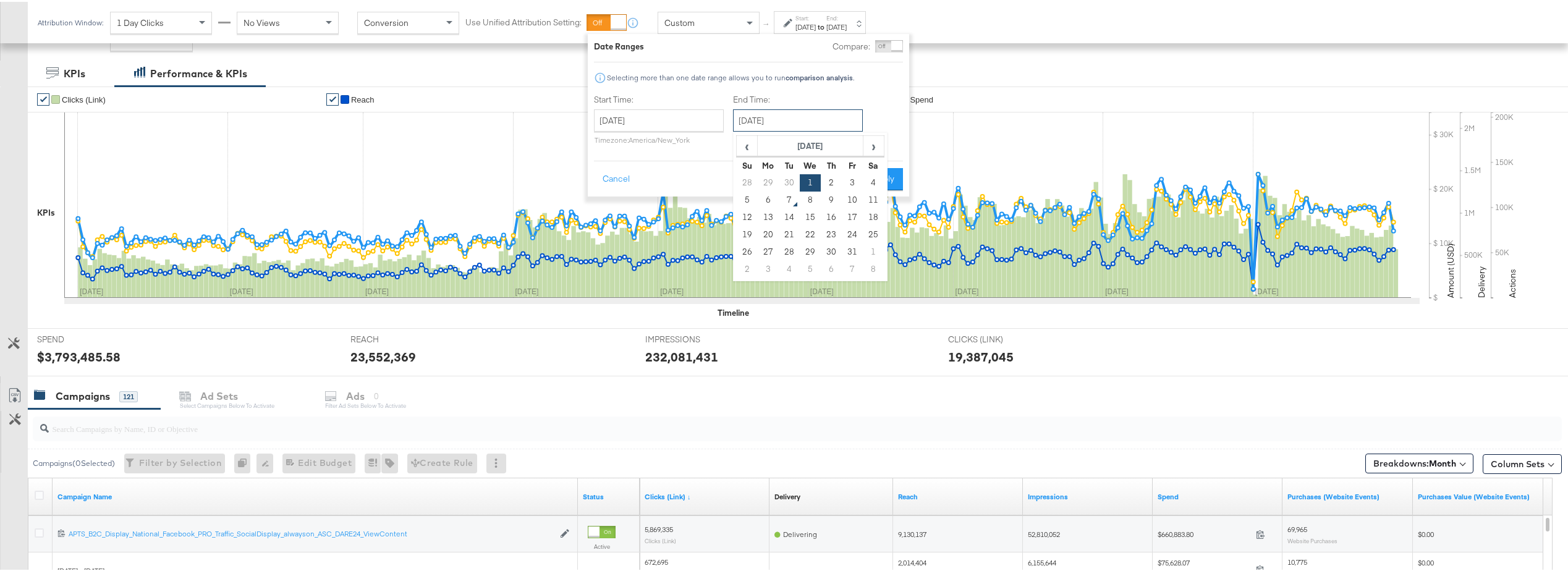
click at [810, 122] on input "October 1st 2025" at bounding box center [798, 118] width 130 height 22
click at [766, 198] on td "6" at bounding box center [768, 198] width 21 height 17
type input "October 6th 2025"
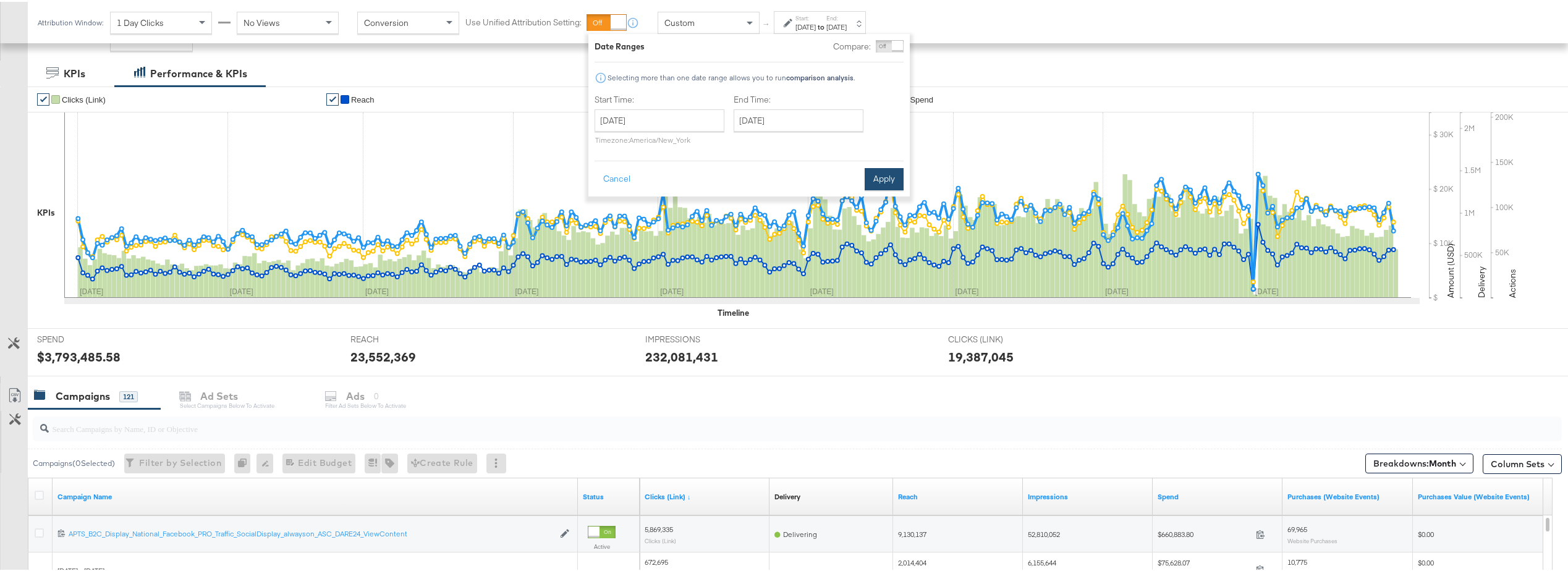
click at [877, 178] on button "Apply" at bounding box center [884, 177] width 39 height 22
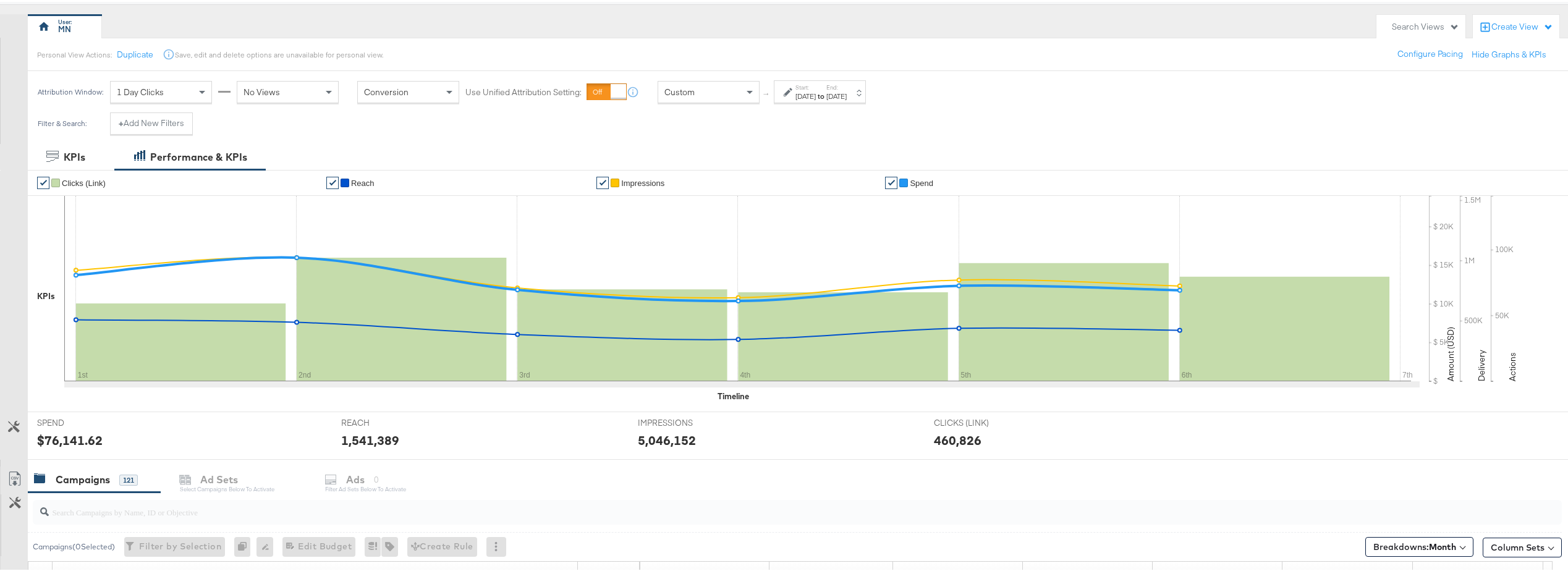
scroll to position [123, 0]
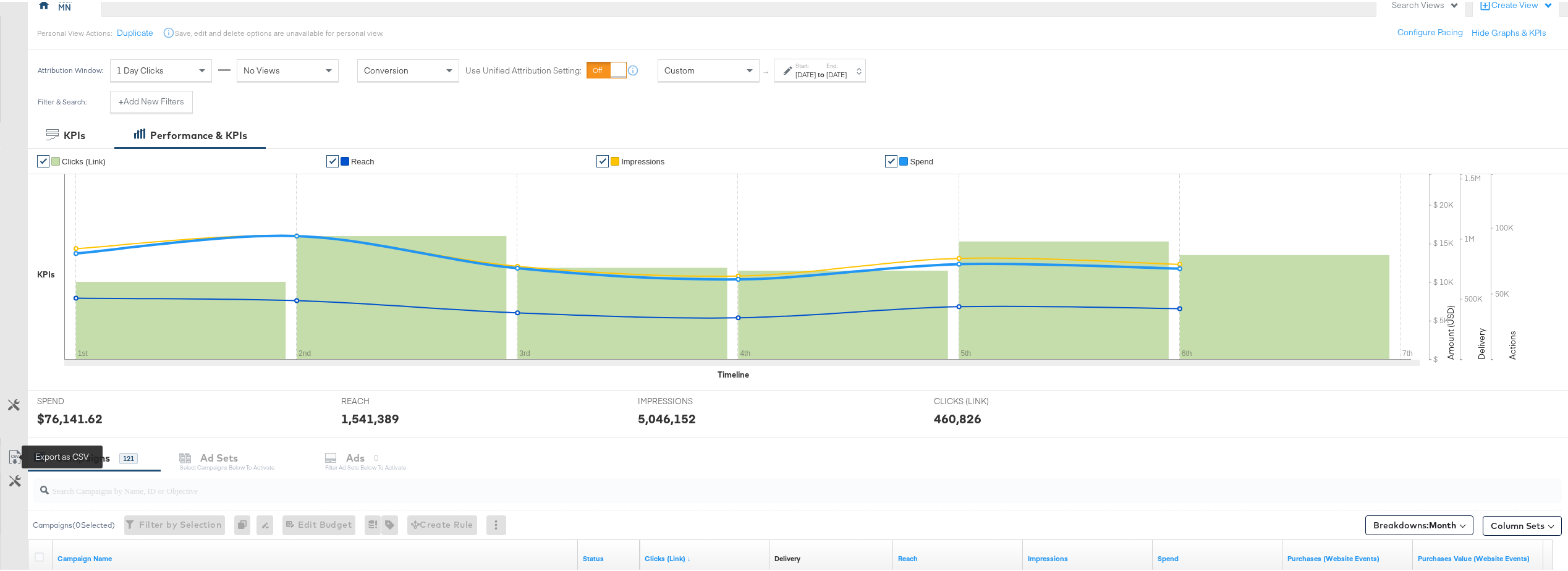
click at [13, 462] on icon at bounding box center [15, 455] width 15 height 15
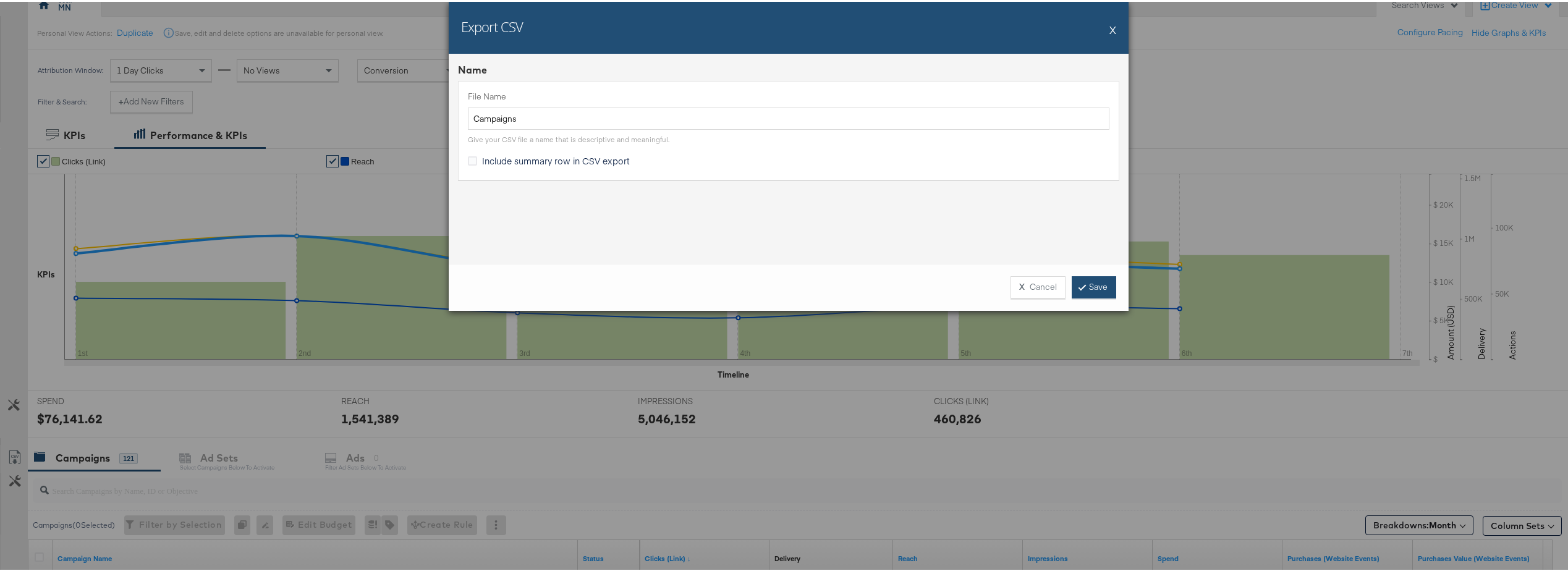
click at [1099, 282] on link "Save" at bounding box center [1094, 285] width 44 height 22
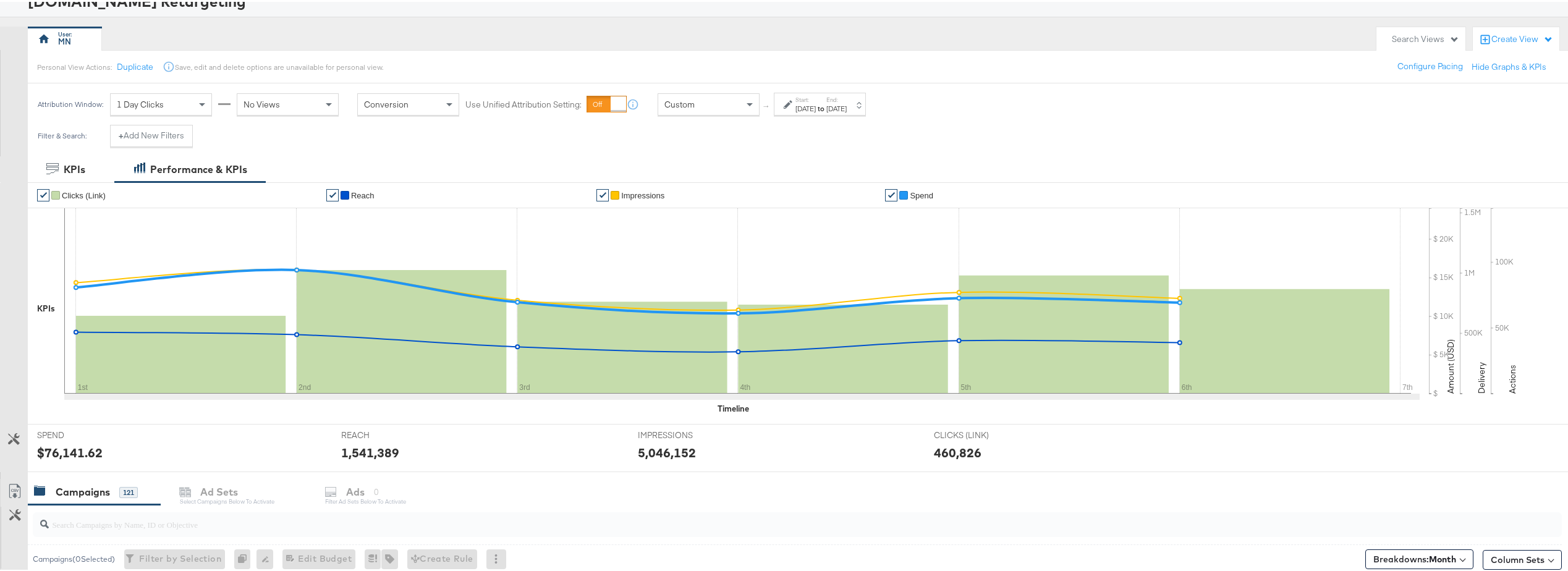
scroll to position [0, 0]
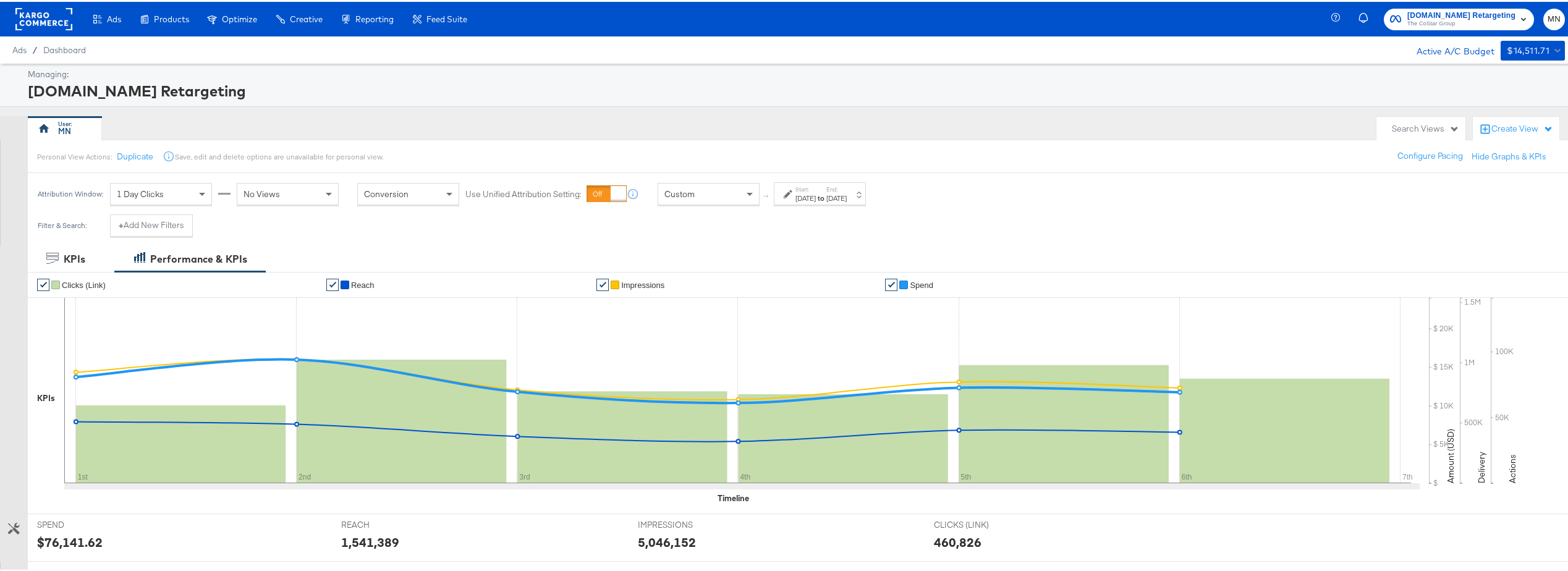
click at [48, 13] on rect at bounding box center [44, 17] width 57 height 22
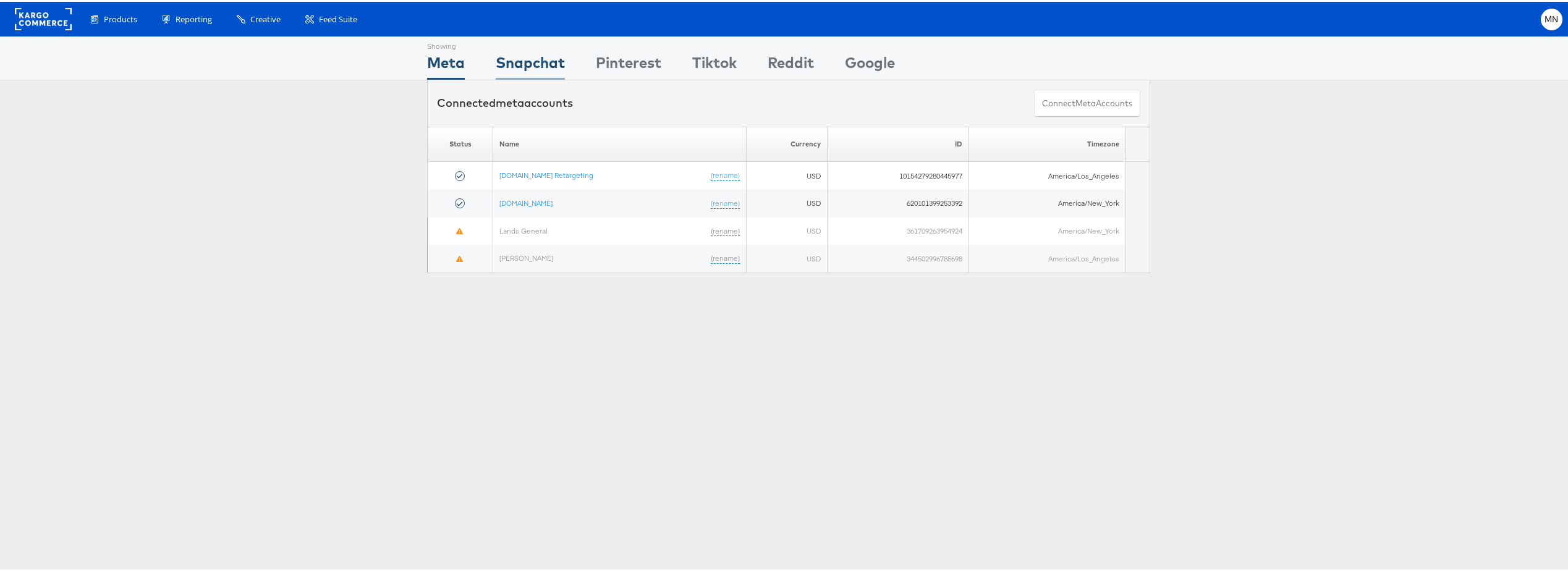
click at [547, 61] on div "Snapchat" at bounding box center [530, 64] width 69 height 27
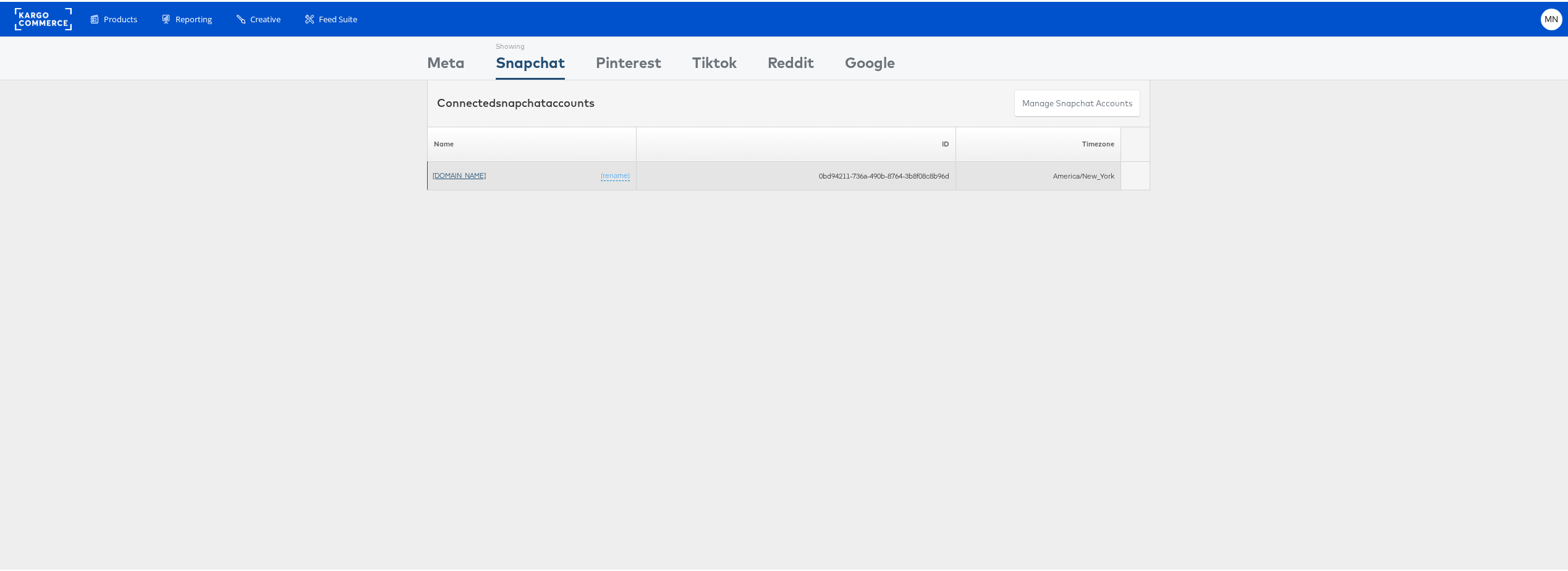
click at [440, 176] on link "Apartments.com" at bounding box center [459, 174] width 53 height 9
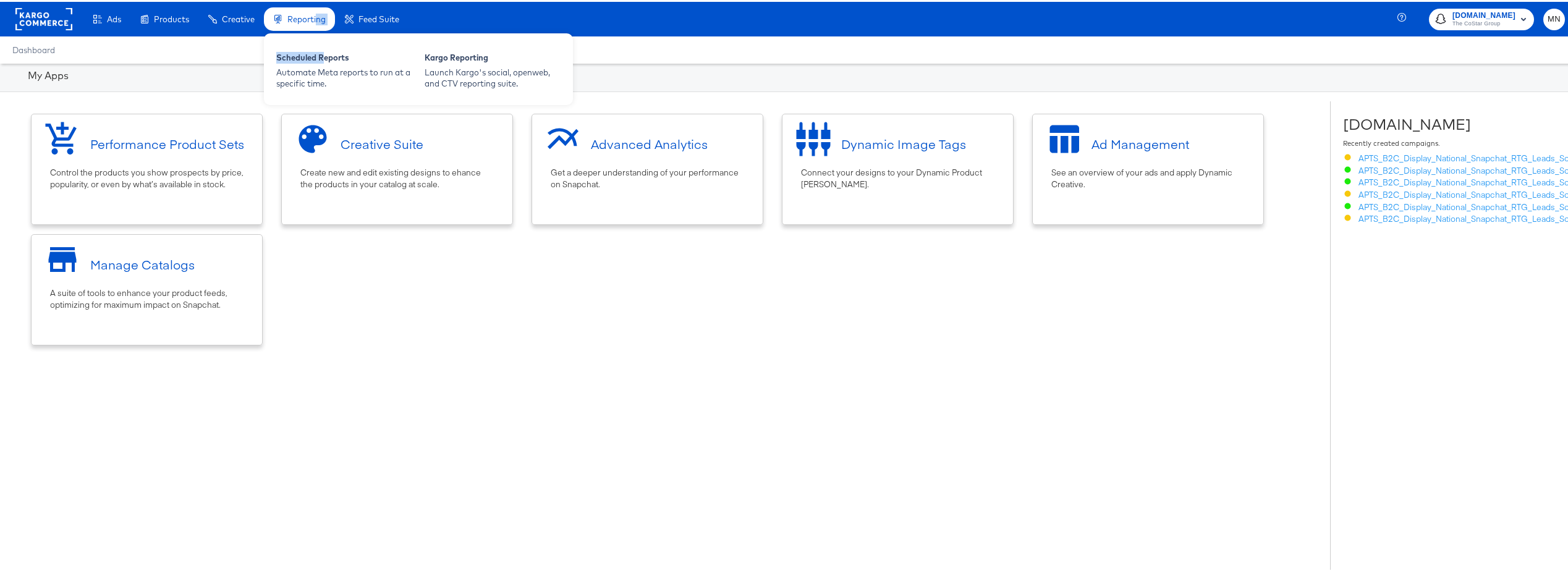
drag, startPoint x: 325, startPoint y: 49, endPoint x: 316, endPoint y: 7, distance: 43.0
click at [316, 7] on li "Reporting Reporting Scheduled Reports Automate Meta reports to run at a specifi…" at bounding box center [300, 17] width 71 height 24
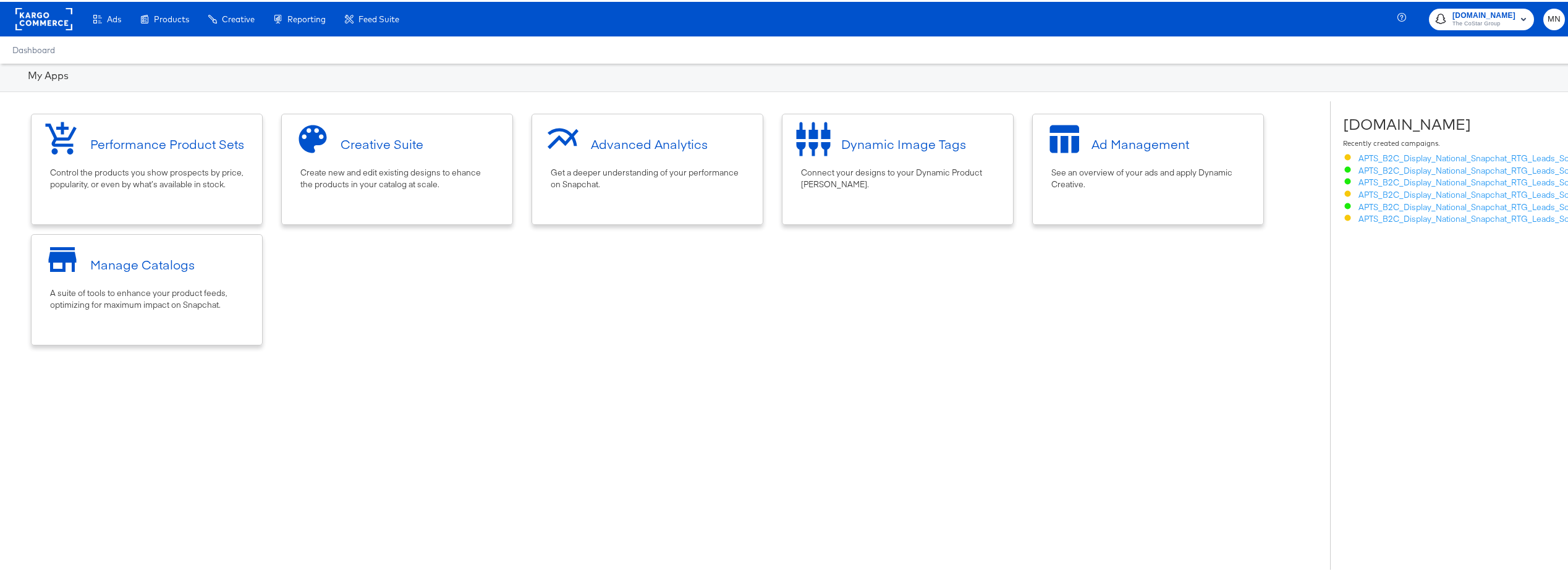
drag, startPoint x: 316, startPoint y: 7, endPoint x: 629, endPoint y: 94, distance: 324.9
click at [629, 94] on div "My Apps Performance Product Sets Control the products you show prospects by pri…" at bounding box center [788, 357] width 1577 height 590
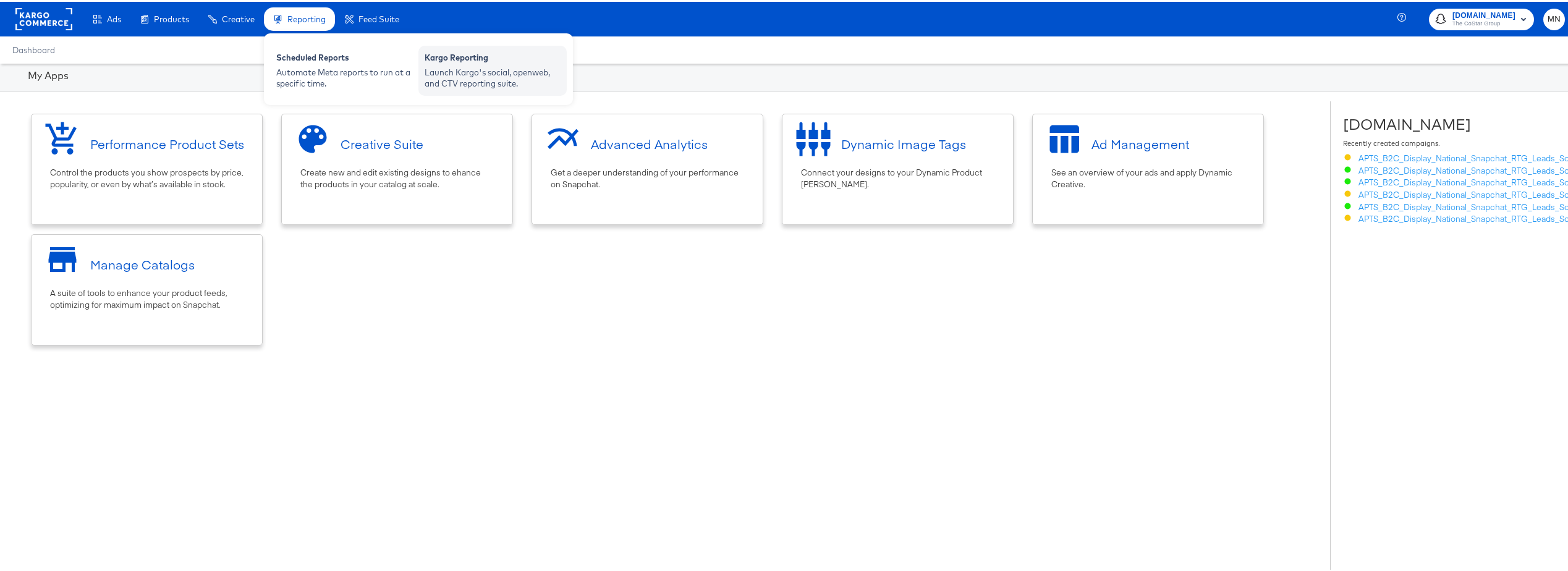
click at [457, 58] on div "Kargo Reporting" at bounding box center [492, 58] width 136 height 15
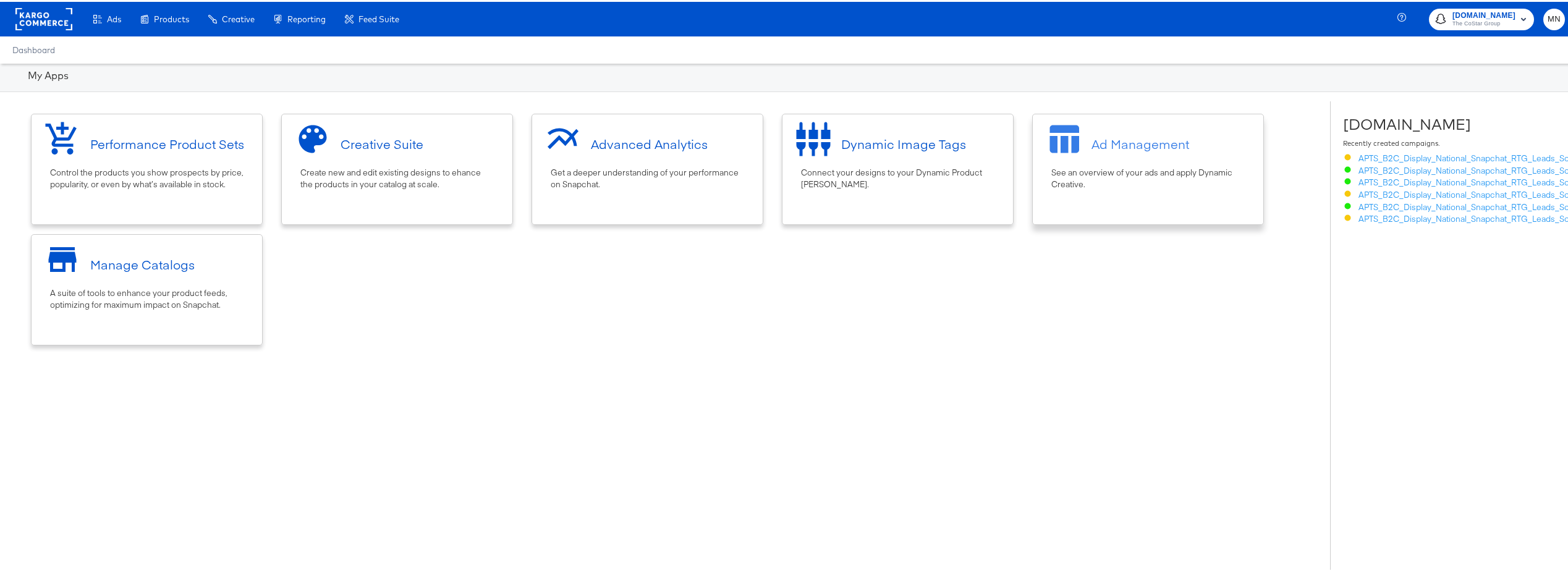
click at [1117, 142] on div "Ad Management" at bounding box center [1140, 142] width 98 height 18
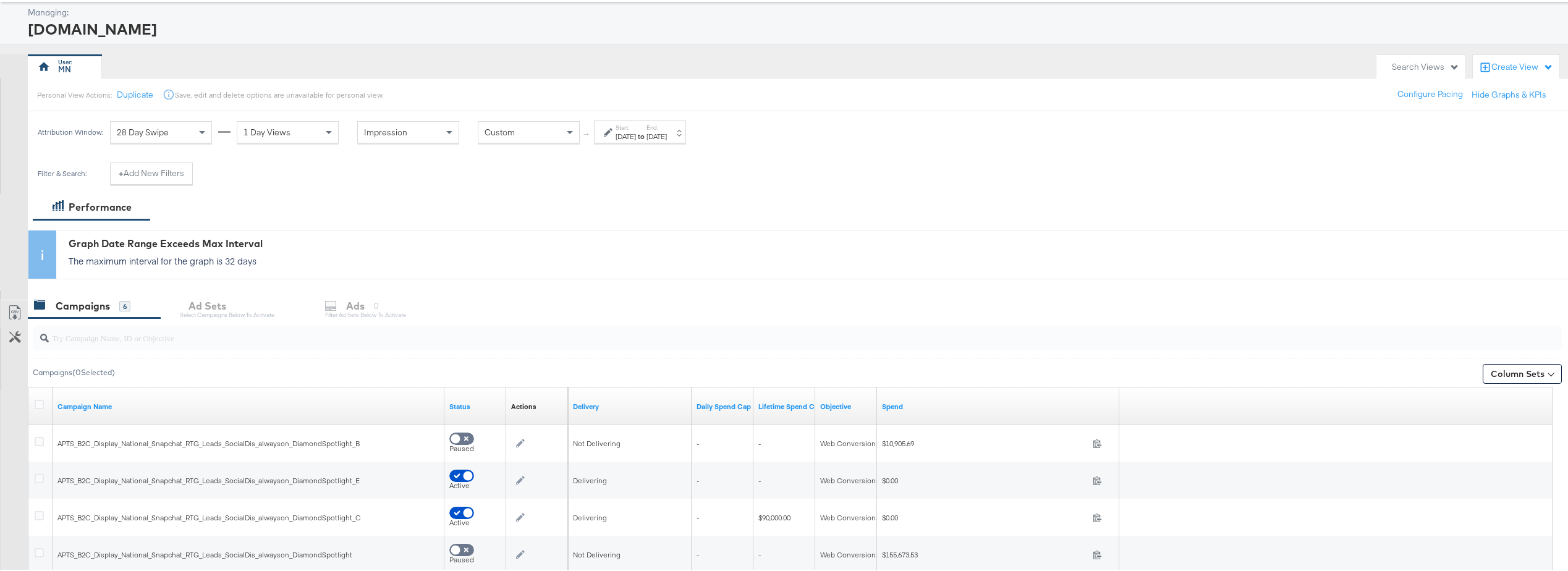
scroll to position [123, 0]
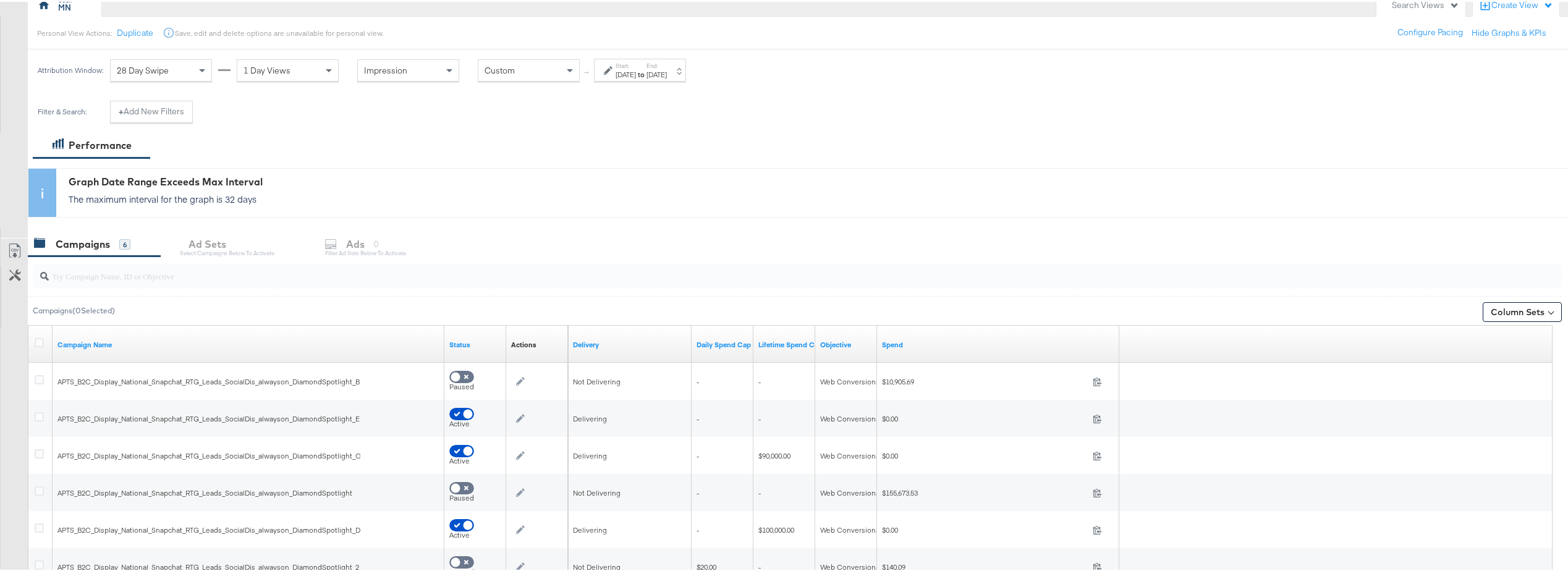
click at [667, 74] on div "Dec 31st 2024" at bounding box center [656, 72] width 20 height 10
click at [638, 154] on input "December 31st 2024" at bounding box center [623, 153] width 130 height 22
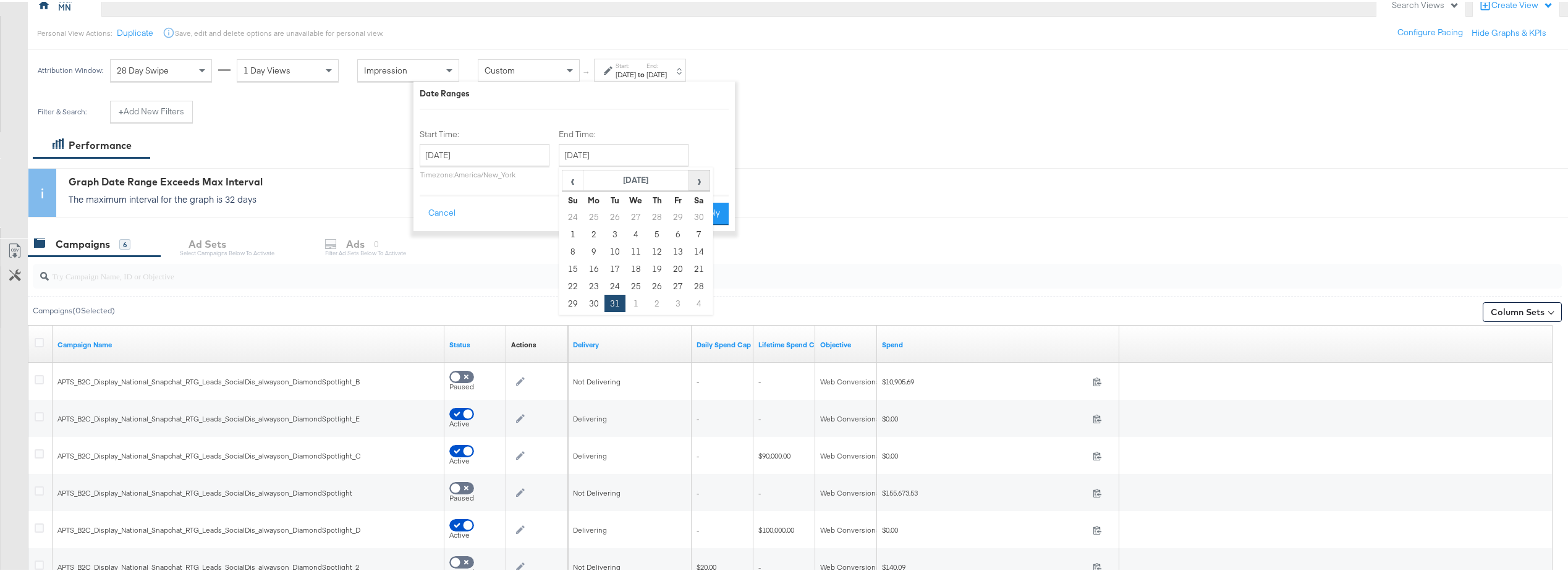
click at [707, 185] on span "›" at bounding box center [699, 179] width 19 height 19
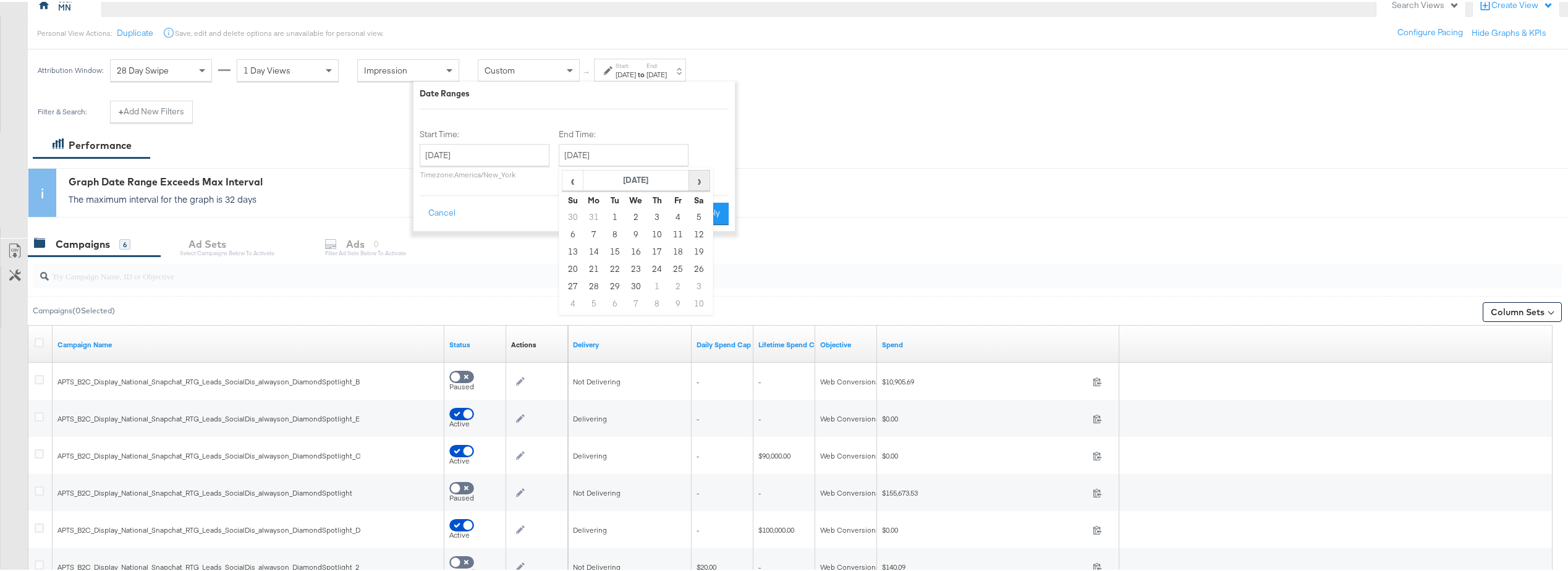
click at [707, 185] on span "›" at bounding box center [699, 179] width 19 height 19
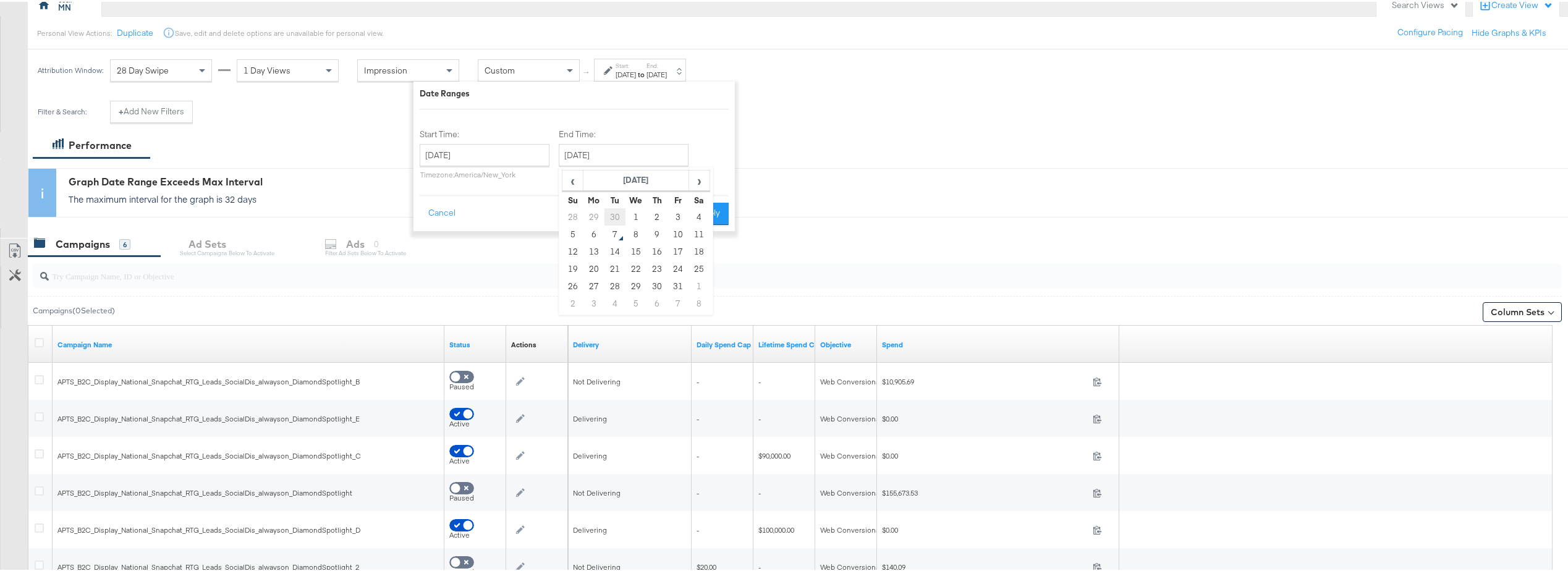
click at [607, 215] on td "30" at bounding box center [615, 215] width 21 height 17
type input "September 30th 2025"
click at [489, 149] on input "January 1st 2024" at bounding box center [485, 153] width 130 height 22
click at [562, 182] on span "›" at bounding box center [560, 179] width 19 height 19
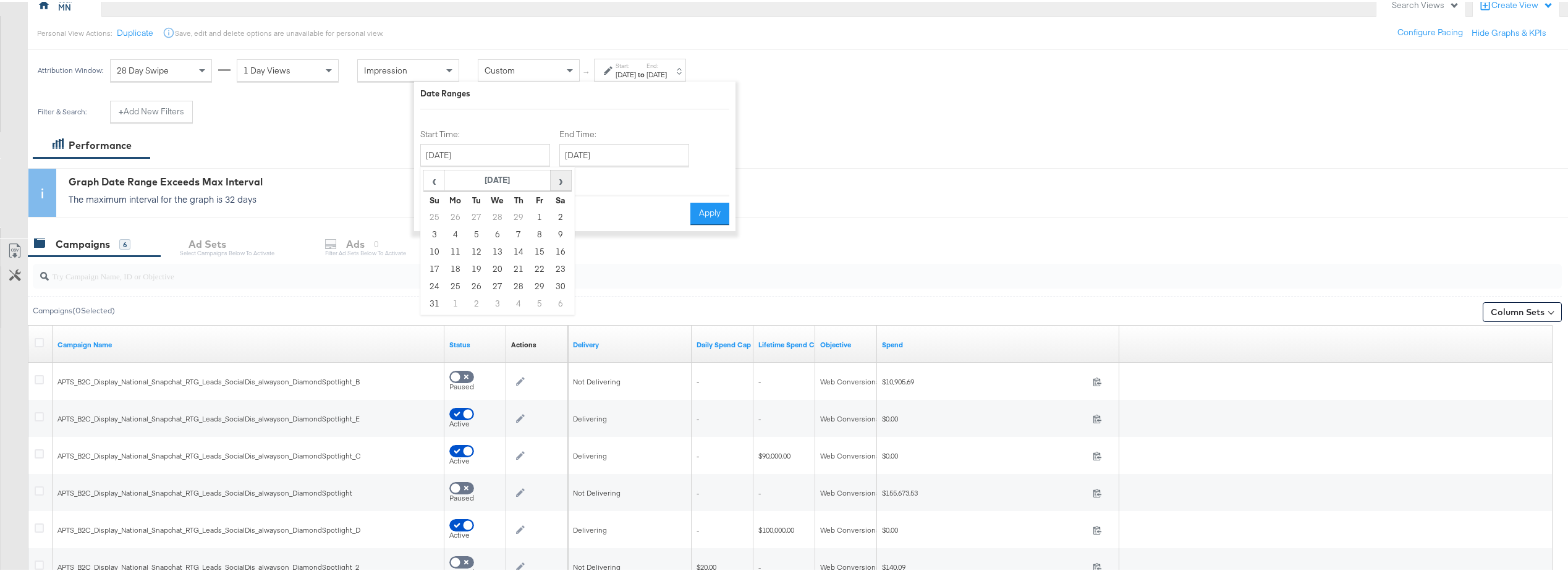
click at [562, 182] on span "›" at bounding box center [560, 179] width 19 height 19
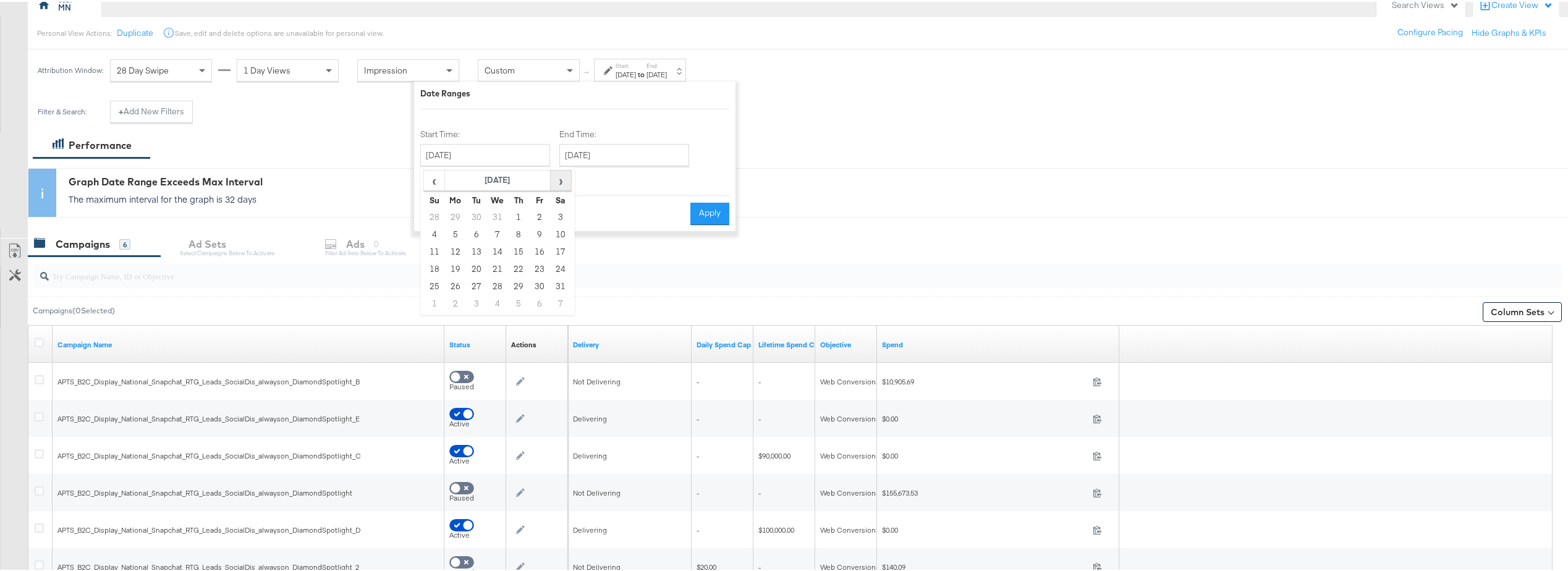
click at [562, 182] on span "›" at bounding box center [560, 179] width 19 height 19
click at [558, 184] on span "›" at bounding box center [560, 179] width 19 height 19
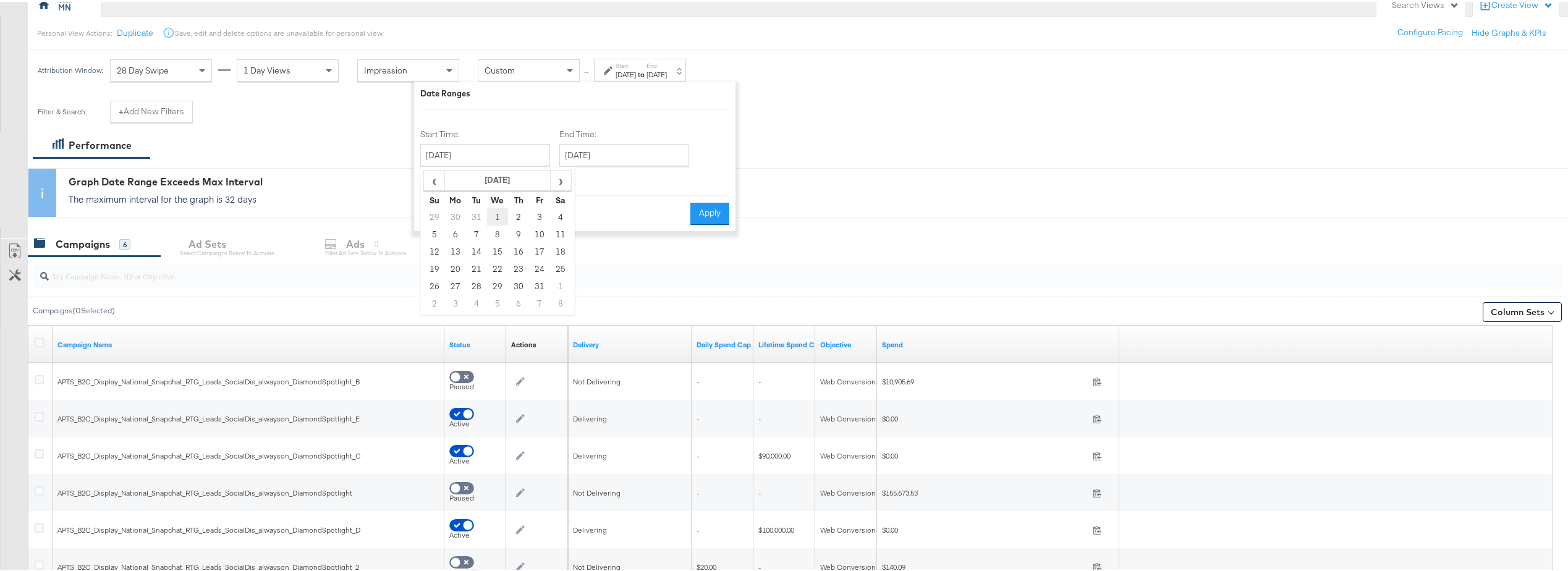
click at [495, 218] on td "1" at bounding box center [497, 215] width 21 height 17
type input "January 1st 2025"
click at [699, 211] on button "Apply" at bounding box center [710, 212] width 39 height 22
click at [1504, 310] on button "Column Sets" at bounding box center [1522, 310] width 79 height 20
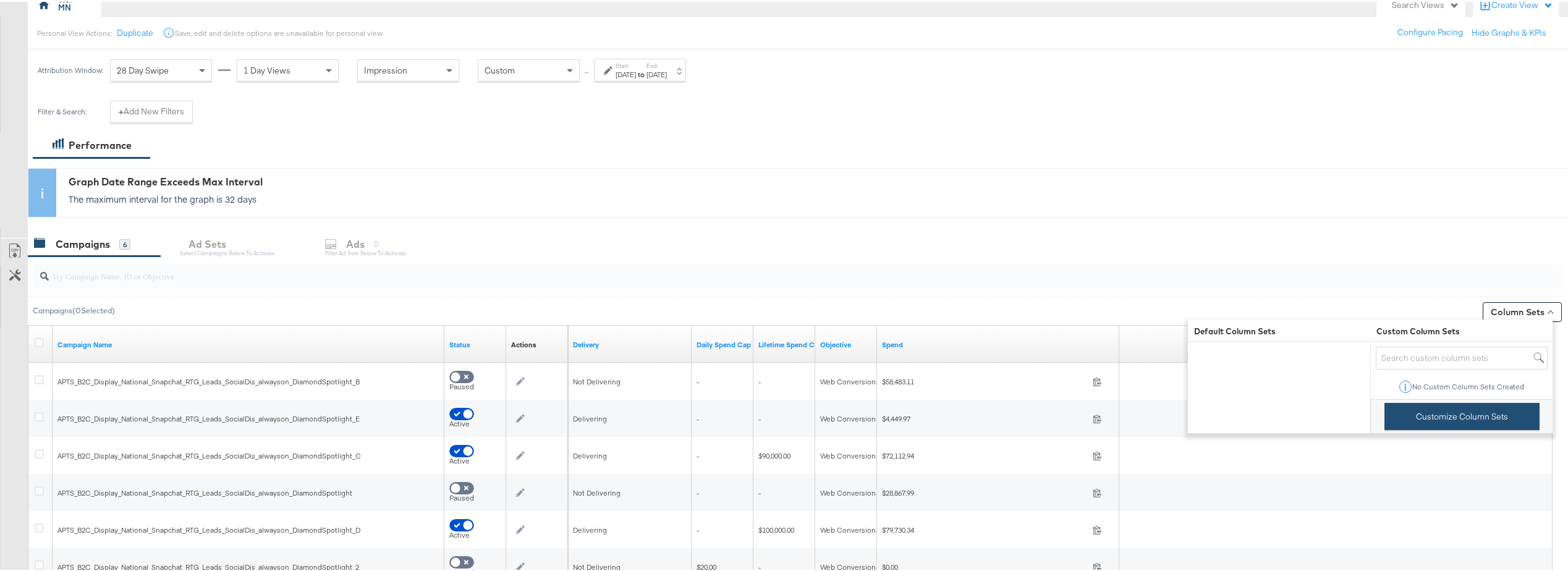
click at [1446, 429] on button "Customize Column Sets" at bounding box center [1461, 414] width 155 height 27
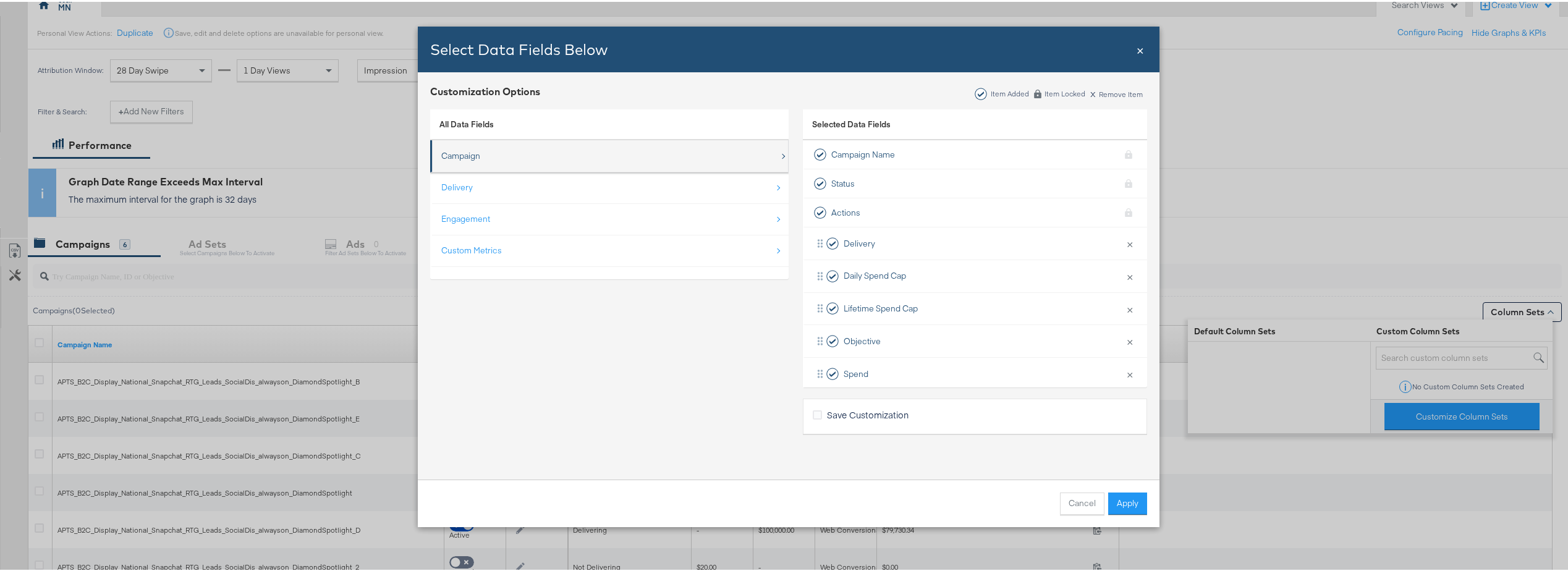
click at [489, 153] on div "Campaign" at bounding box center [610, 154] width 338 height 25
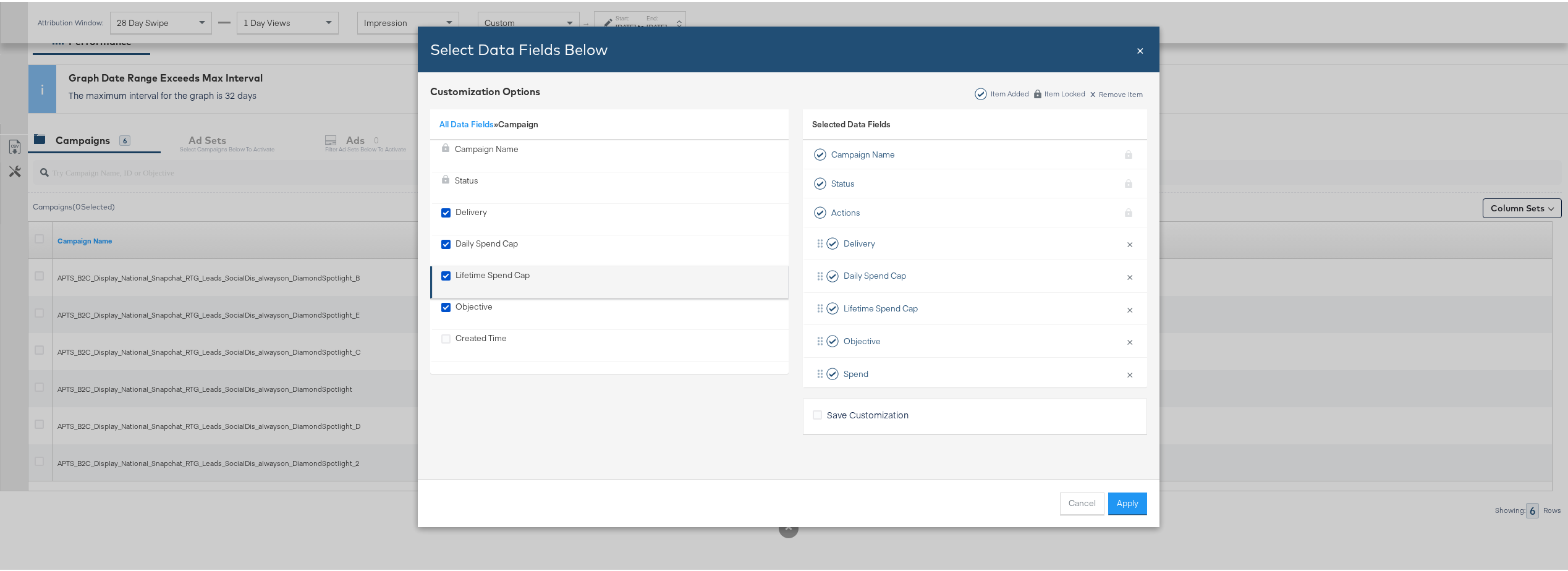
scroll to position [42, 0]
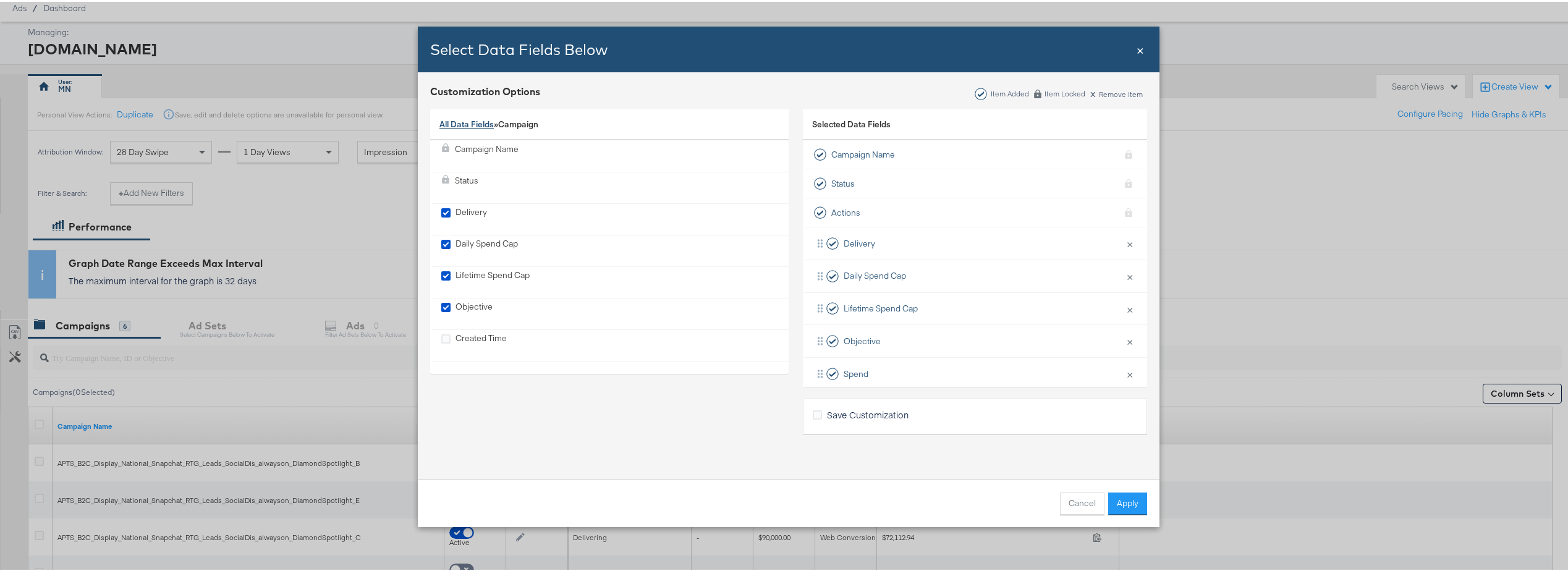
click at [471, 123] on link "All Data Fields" at bounding box center [467, 122] width 54 height 11
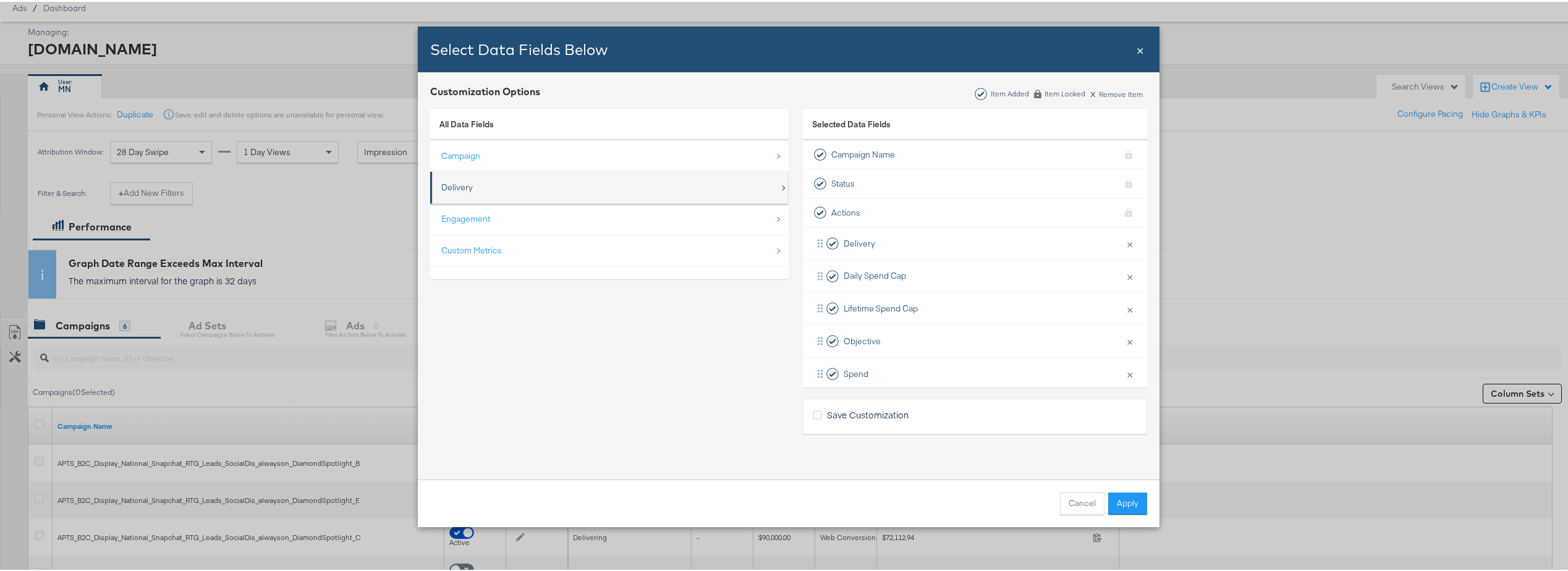
click at [551, 186] on div "Delivery" at bounding box center [610, 186] width 338 height 25
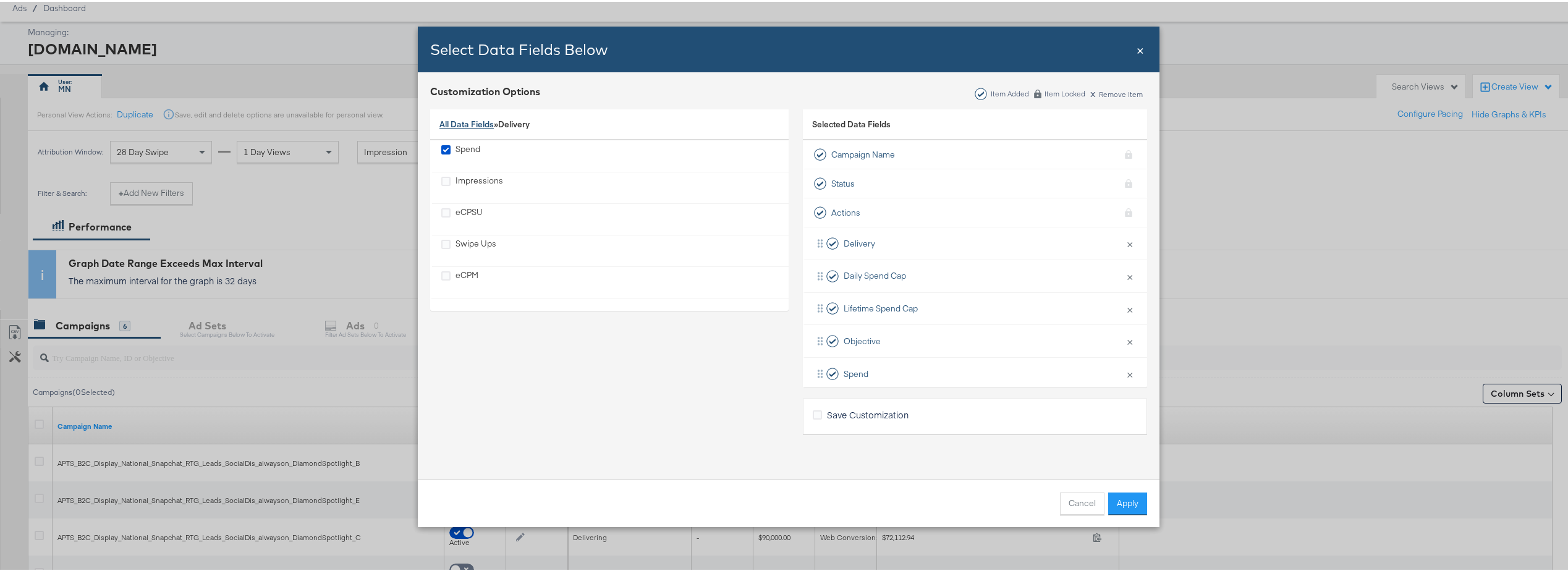
click at [471, 119] on link "All Data Fields" at bounding box center [467, 122] width 54 height 11
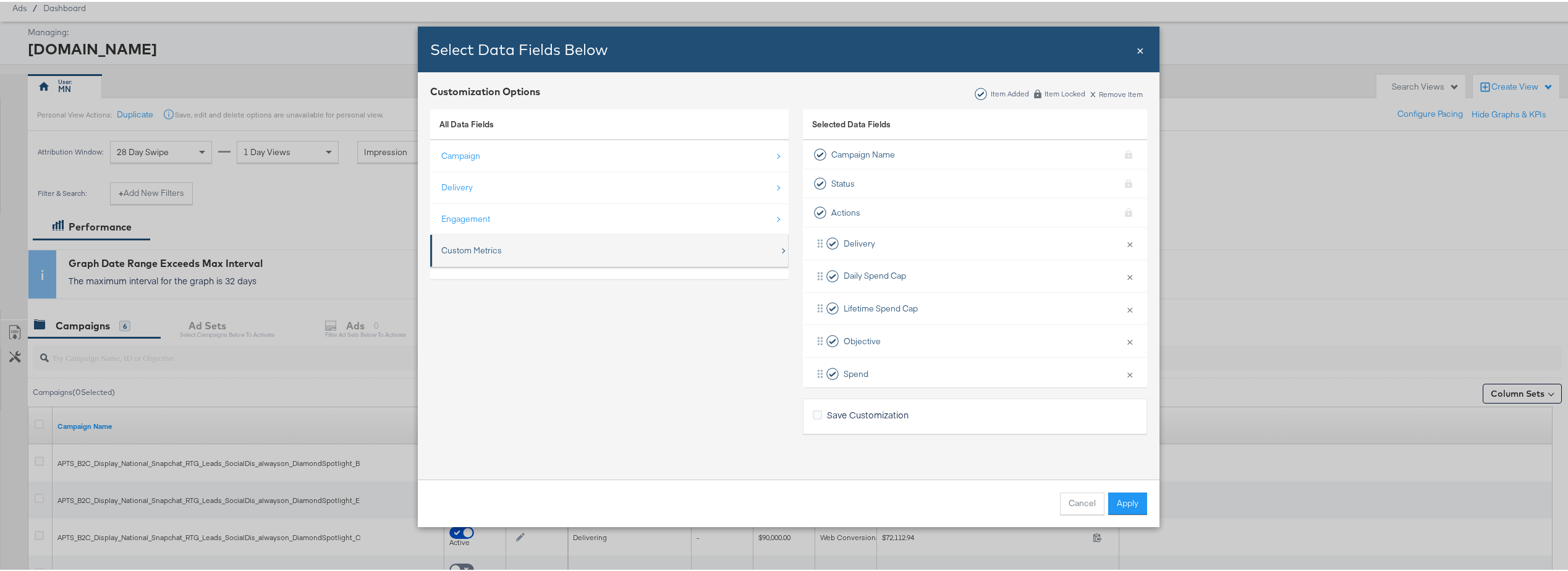
click at [536, 244] on div "Custom Metrics" at bounding box center [610, 249] width 338 height 25
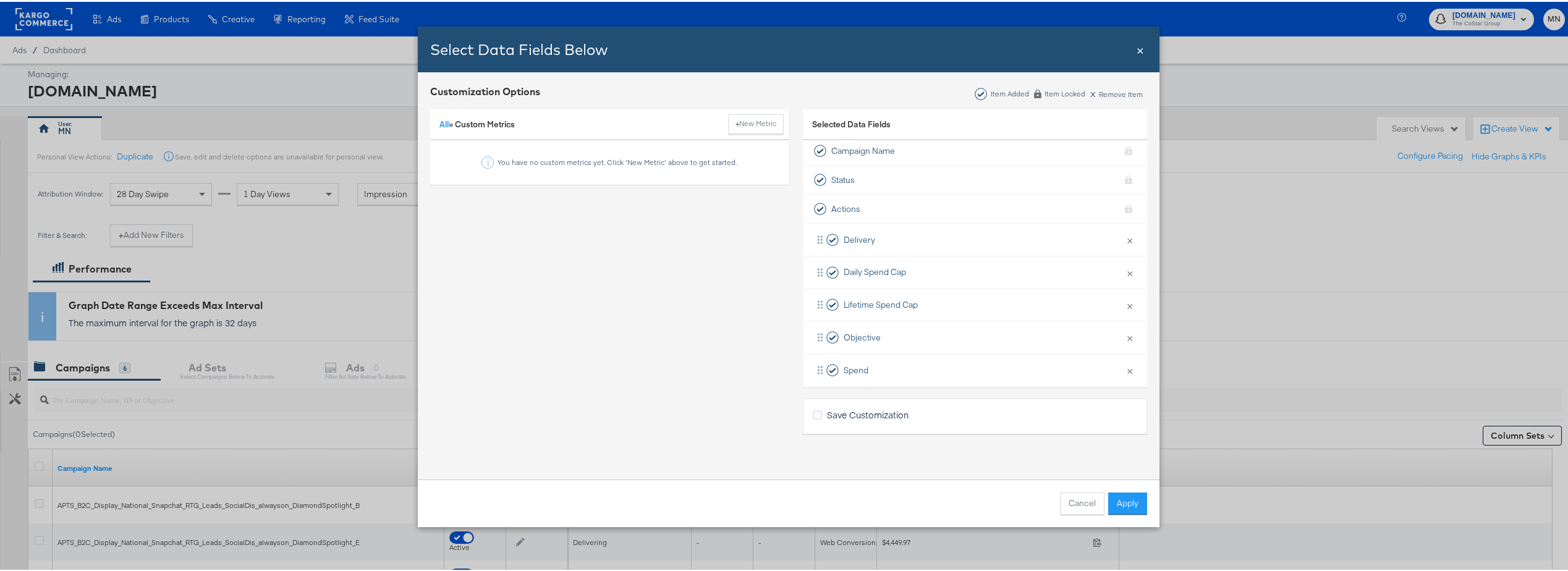
scroll to position [0, 0]
click at [475, 130] on div "All » Custom Metrics + New Metric" at bounding box center [609, 123] width 359 height 31
click at [466, 122] on span "Custom Metrics" at bounding box center [485, 122] width 60 height 11
click at [471, 214] on div "Engagement" at bounding box center [465, 217] width 49 height 12
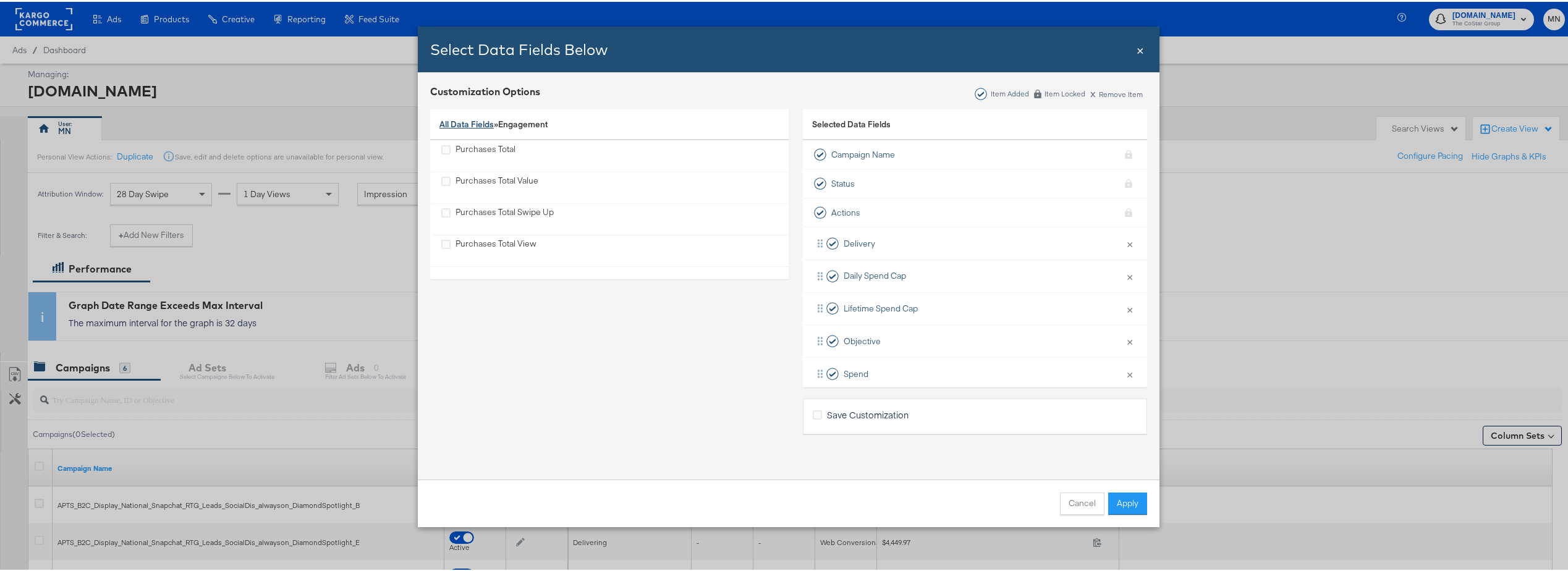
click at [484, 122] on link "All Data Fields" at bounding box center [467, 122] width 54 height 11
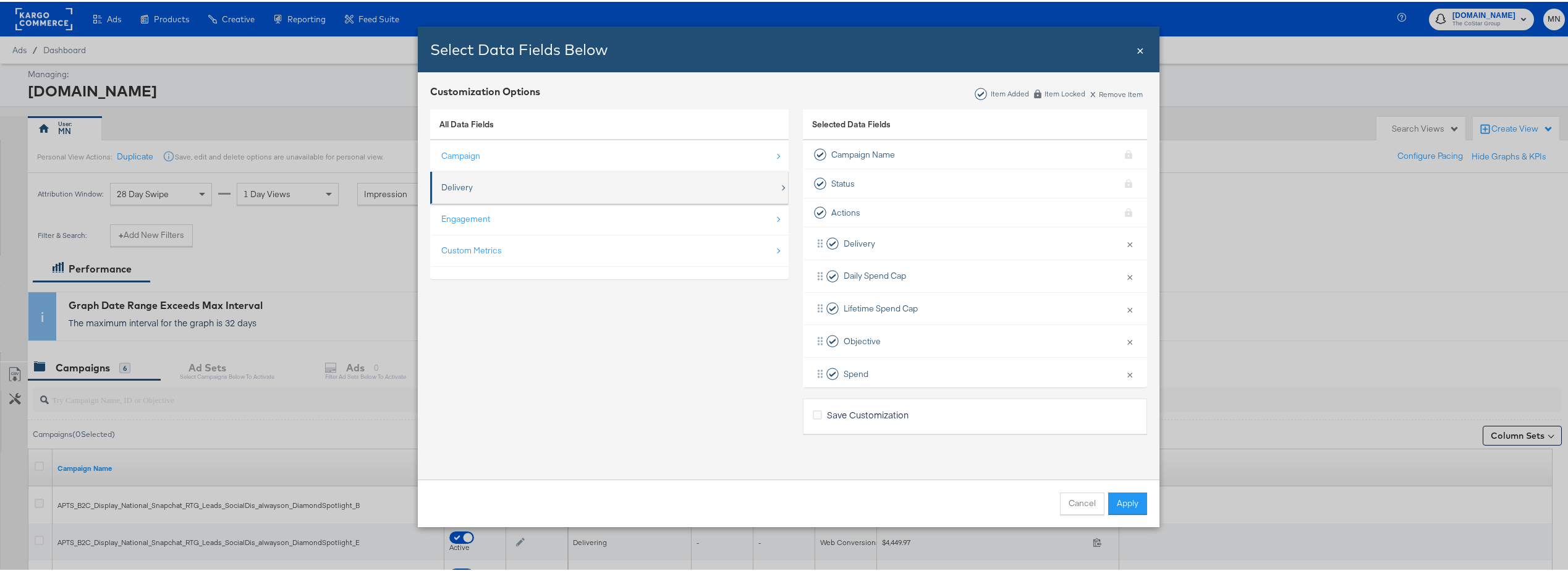
click at [483, 190] on div "Delivery" at bounding box center [610, 186] width 338 height 25
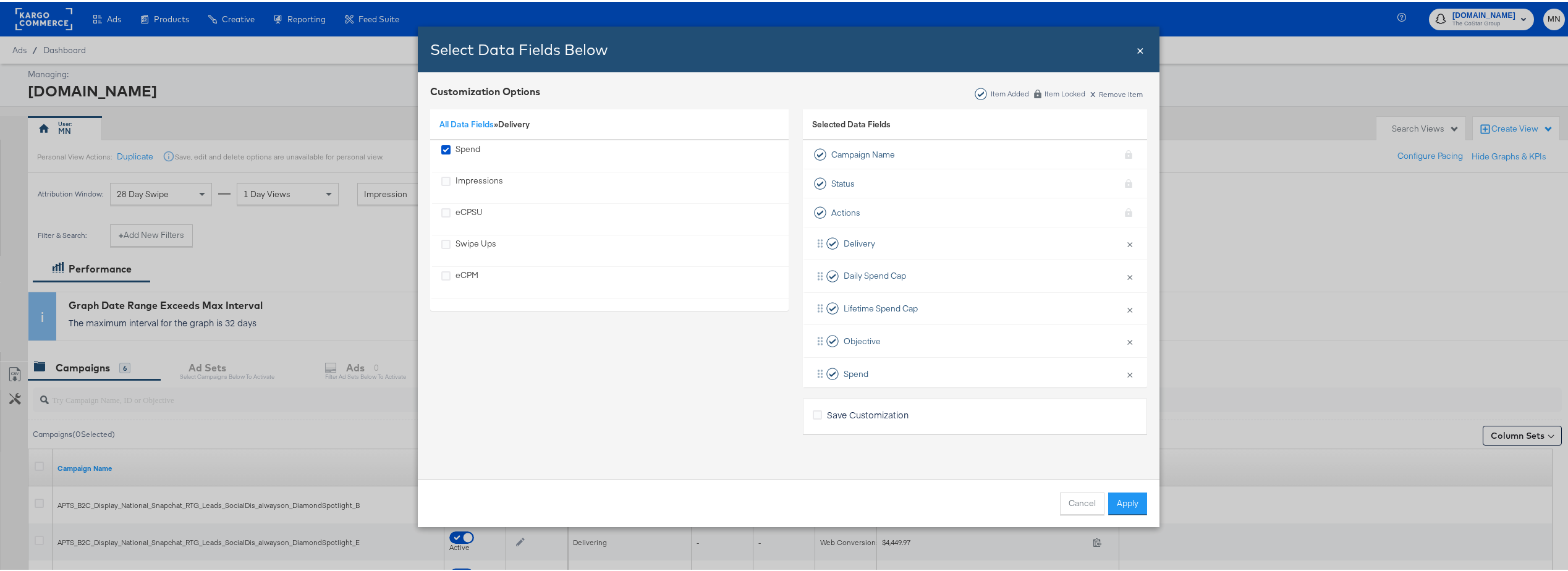
click at [1138, 52] on span "×" at bounding box center [1140, 47] width 7 height 17
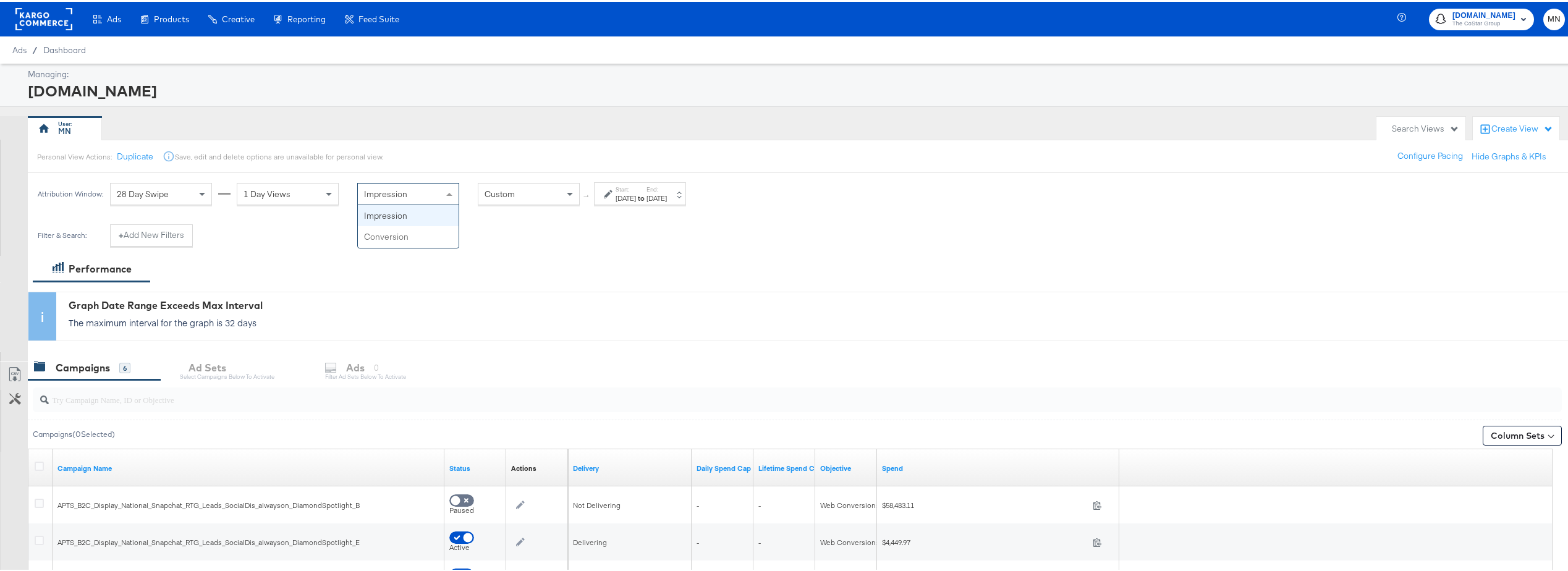
click at [409, 200] on div "Impression" at bounding box center [408, 192] width 101 height 21
click at [601, 246] on div "Filter & Search: + Add New Filters" at bounding box center [788, 238] width 1577 height 31
click at [548, 200] on div "Custom" at bounding box center [529, 192] width 101 height 21
click at [709, 251] on div "Filter & Search: + Add New Filters" at bounding box center [788, 238] width 1577 height 31
click at [57, 12] on rect at bounding box center [44, 17] width 57 height 22
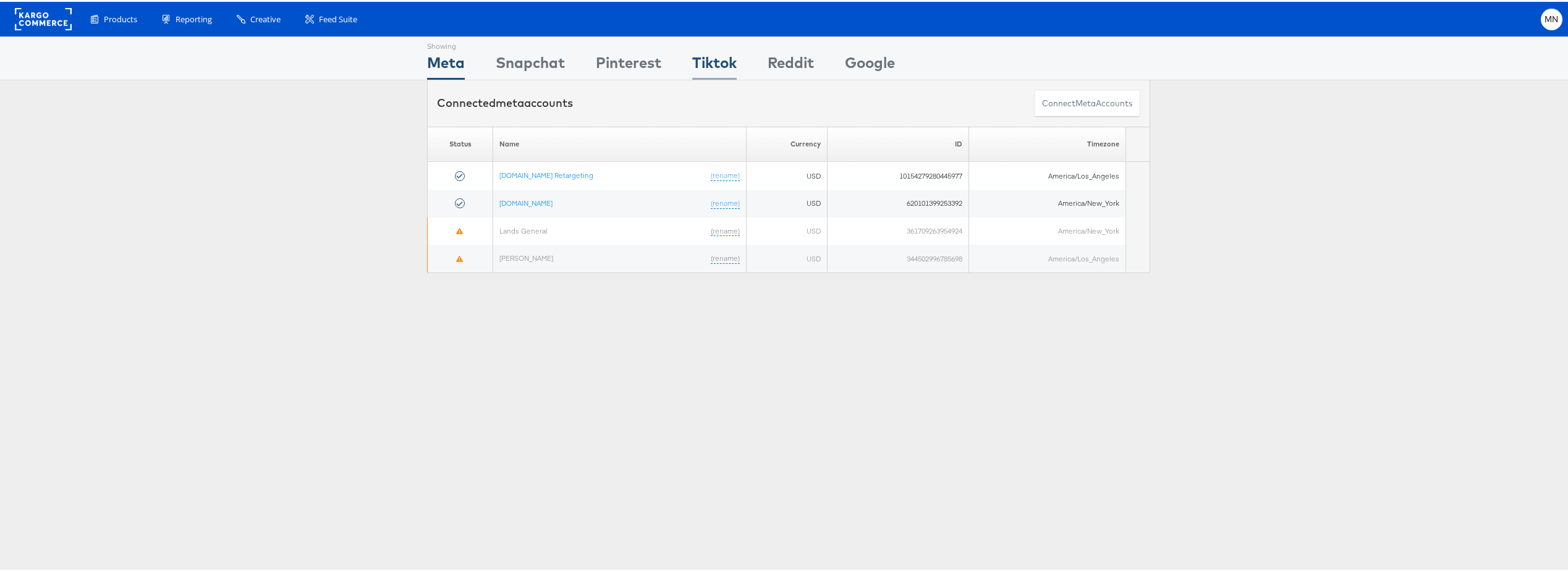
click at [721, 63] on div "Tiktok" at bounding box center [715, 64] width 44 height 27
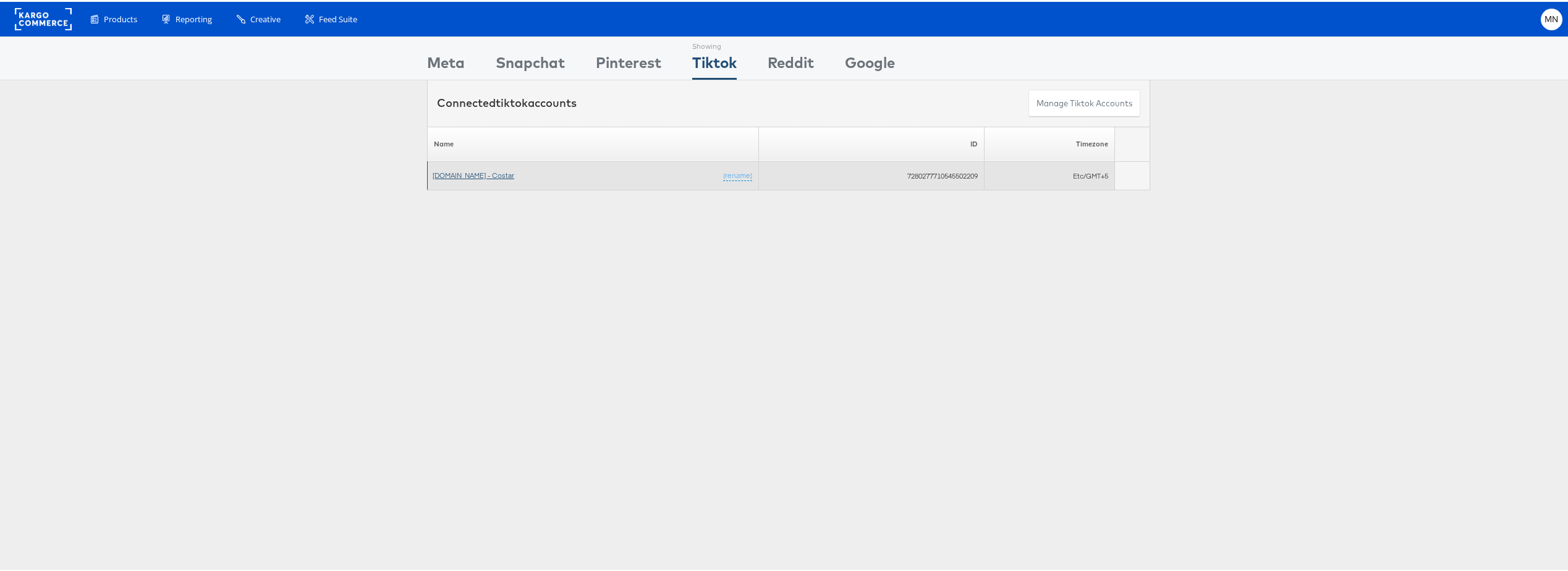
click at [449, 174] on link "[DOMAIN_NAME] - Costar" at bounding box center [473, 174] width 82 height 9
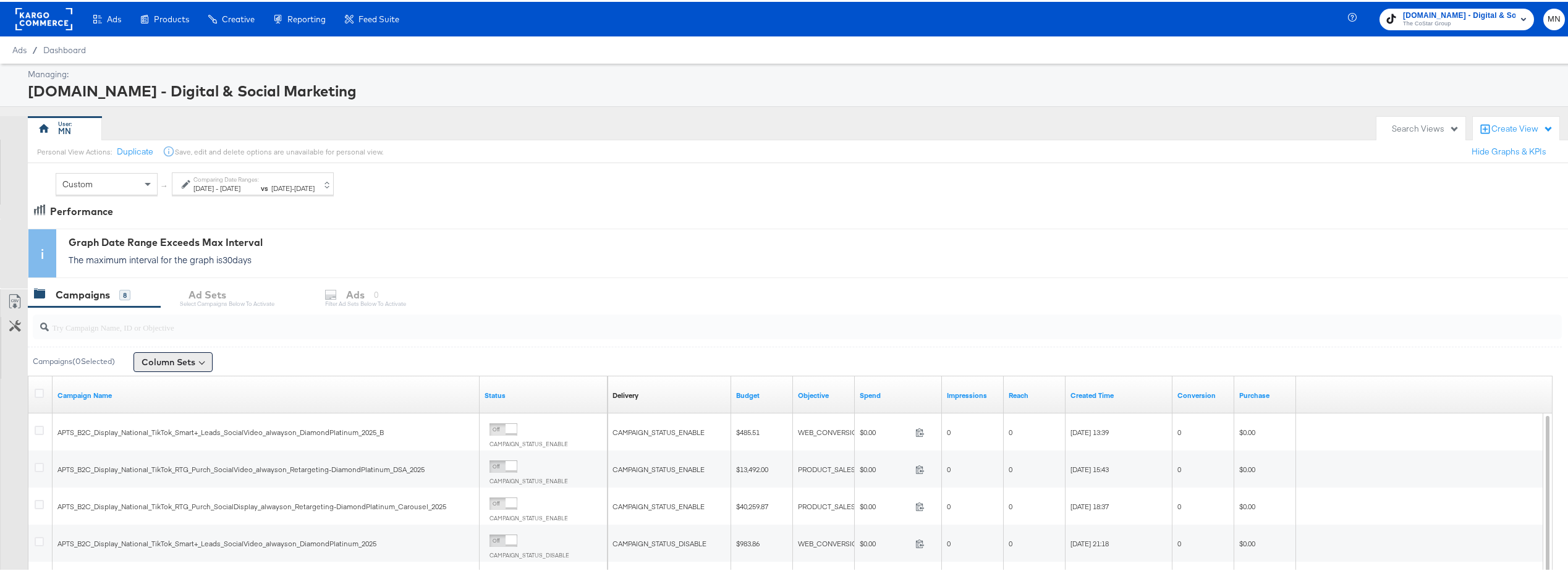
click at [189, 361] on button "Column Sets" at bounding box center [173, 361] width 79 height 20
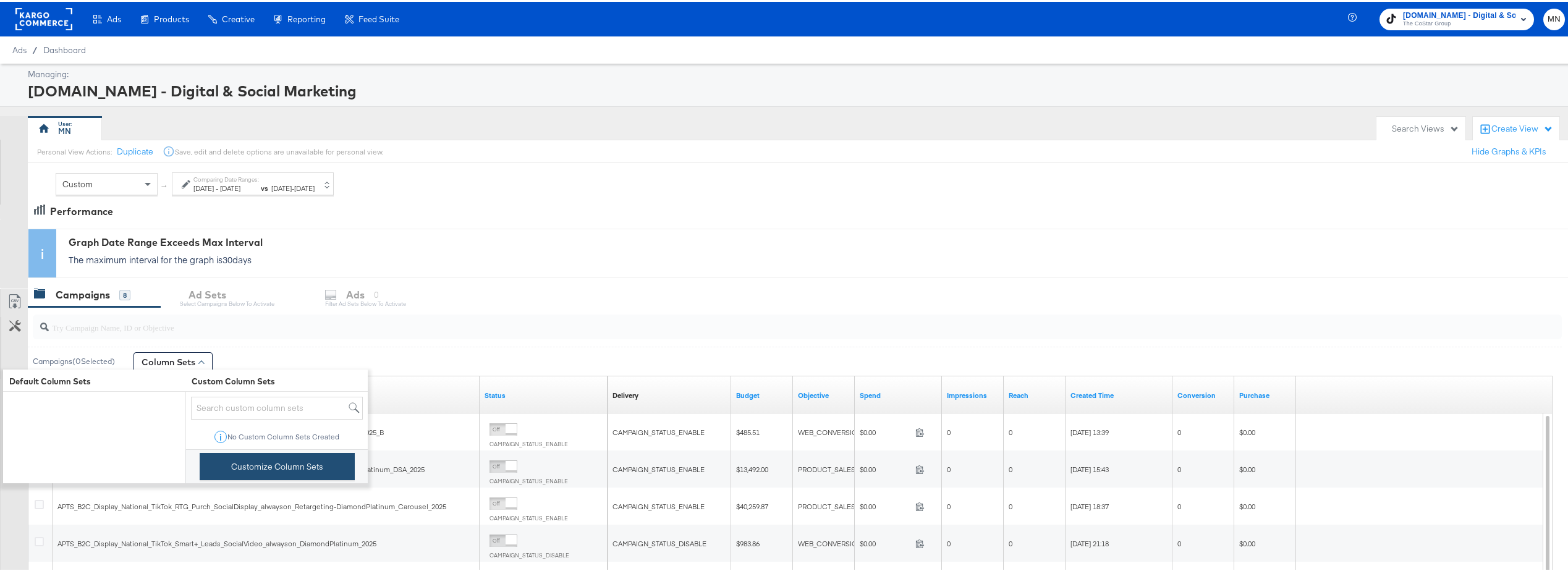
click at [276, 471] on button "Customize Column Sets" at bounding box center [277, 464] width 155 height 27
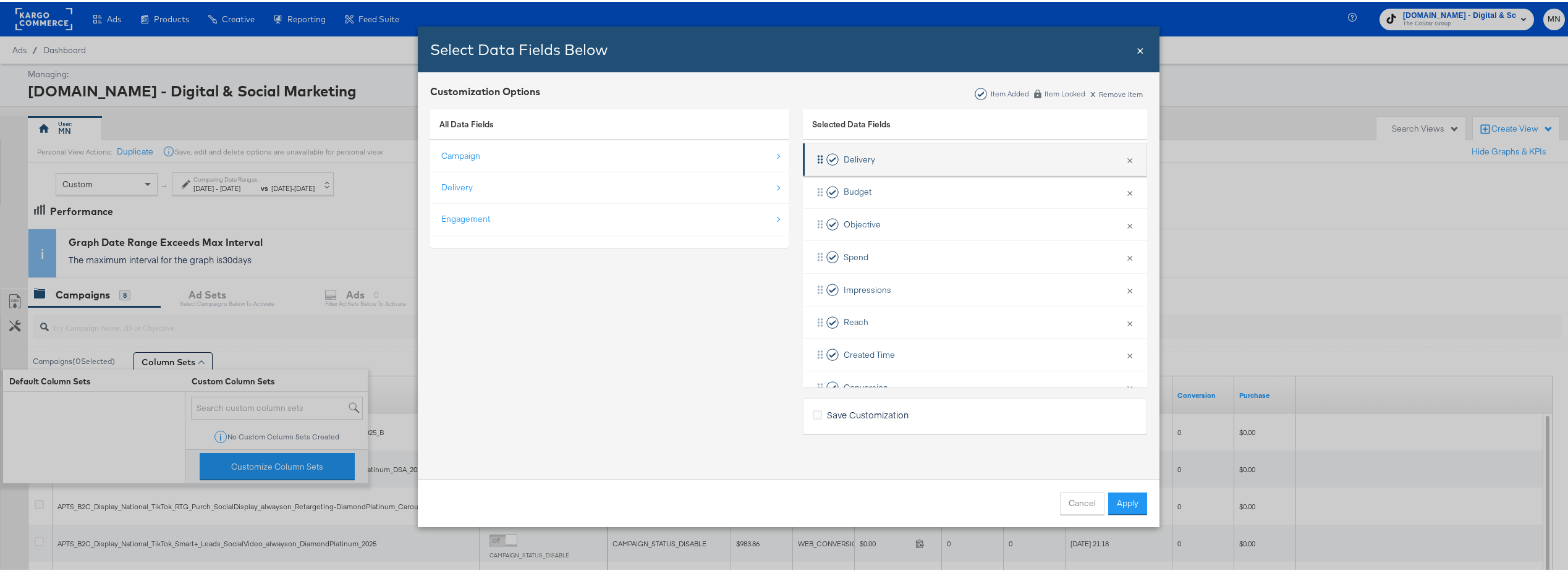
scroll to position [116, 0]
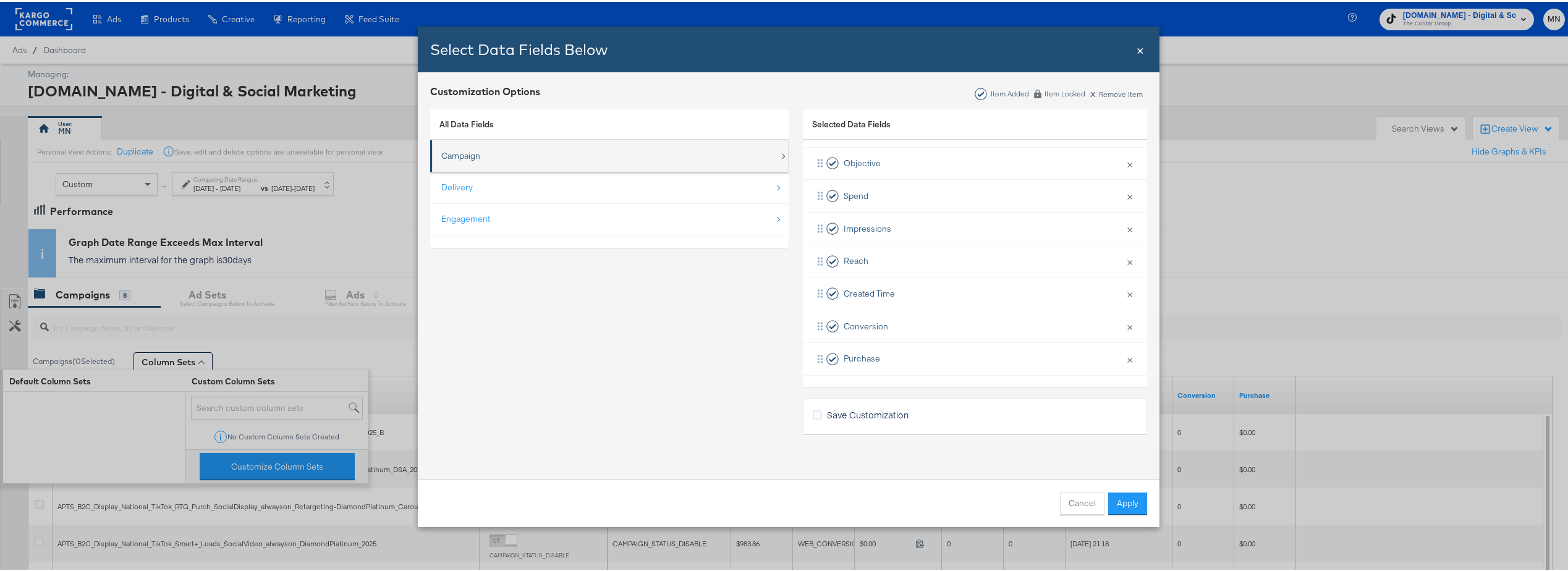
click at [509, 159] on div "Campaign" at bounding box center [610, 154] width 338 height 25
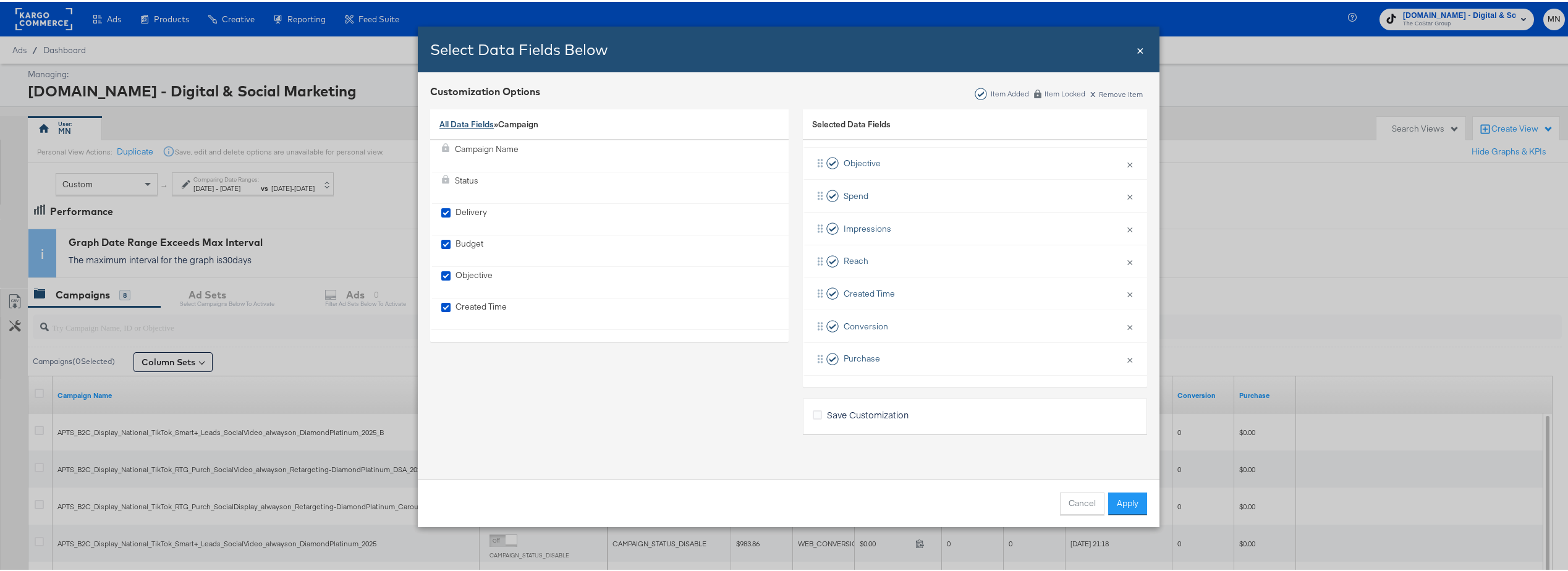
click at [468, 119] on link "All Data Fields" at bounding box center [467, 122] width 54 height 11
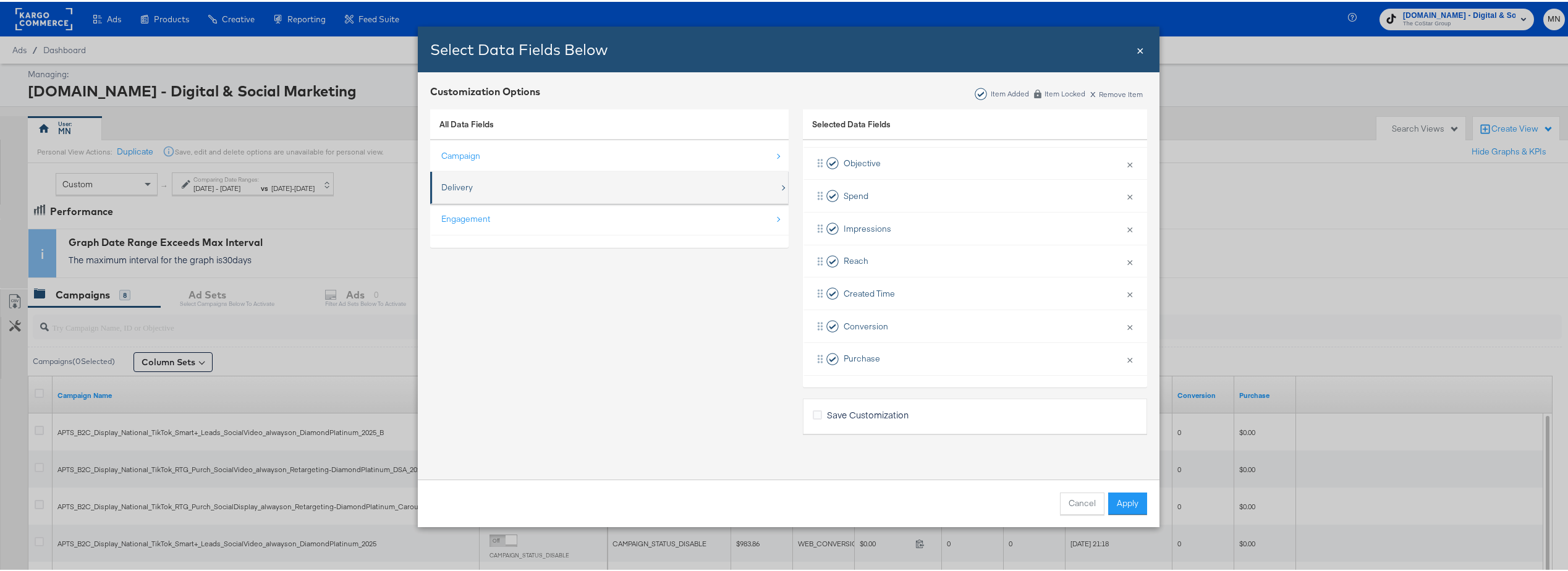
click at [504, 184] on div "Delivery" at bounding box center [610, 186] width 338 height 25
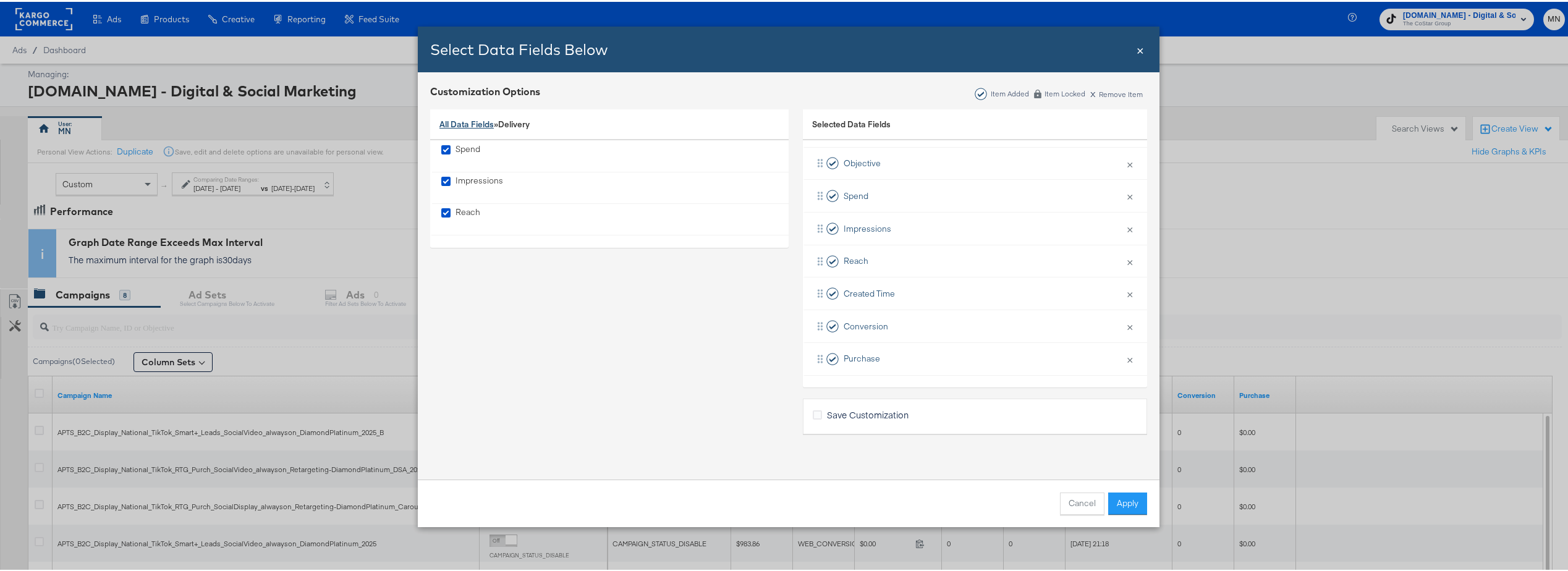
click at [477, 123] on link "All Data Fields" at bounding box center [467, 122] width 54 height 11
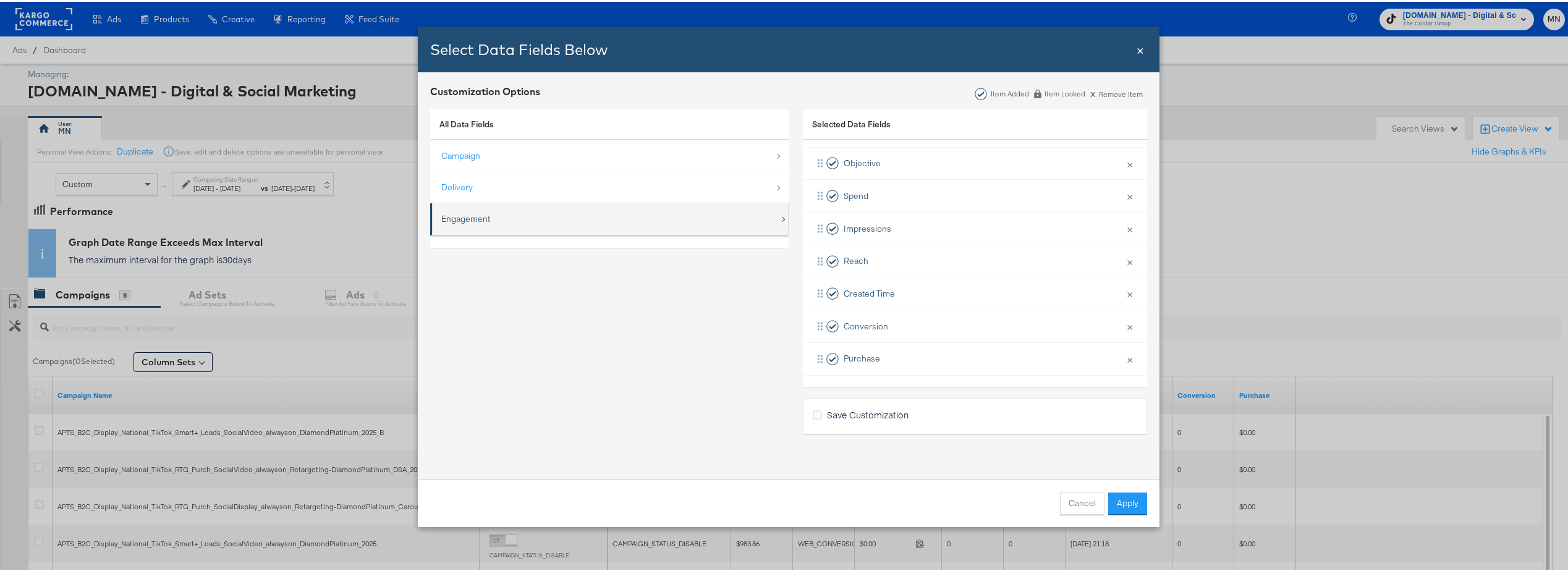
click at [532, 220] on div "Engagement" at bounding box center [610, 217] width 338 height 25
click at [1138, 50] on span "×" at bounding box center [1140, 47] width 7 height 17
